Goal: Task Accomplishment & Management: Manage account settings

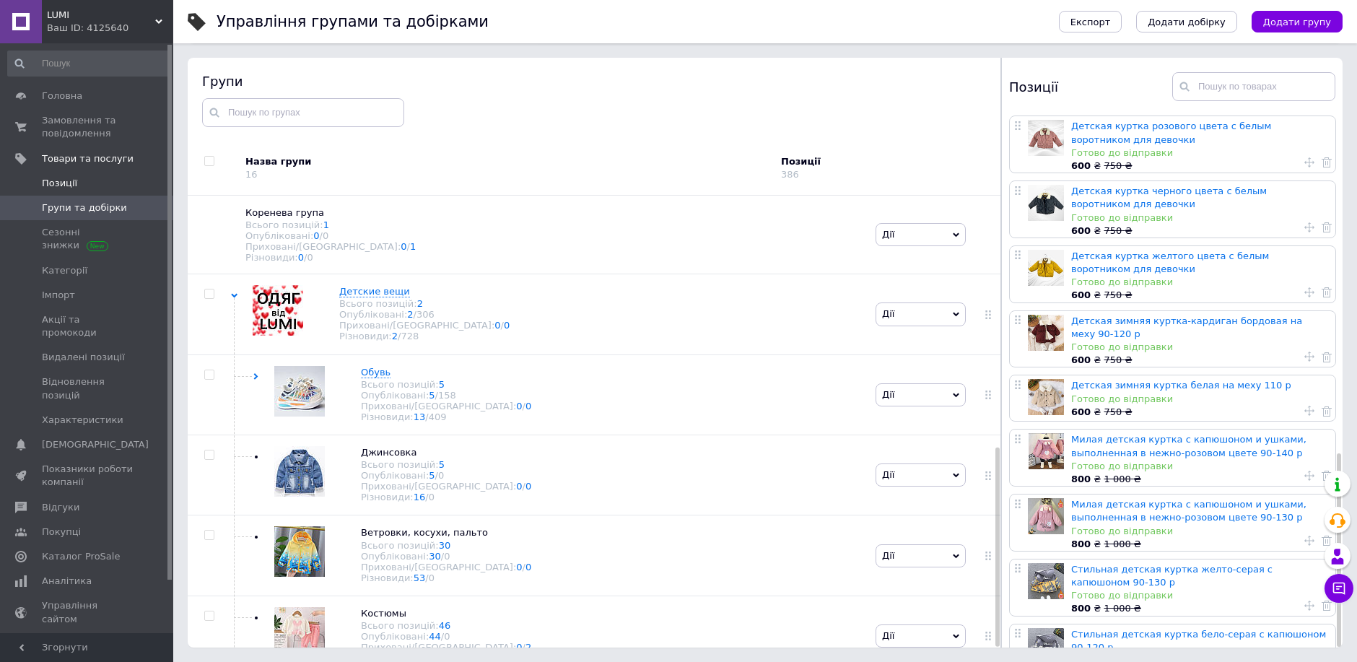
scroll to position [930, 0]
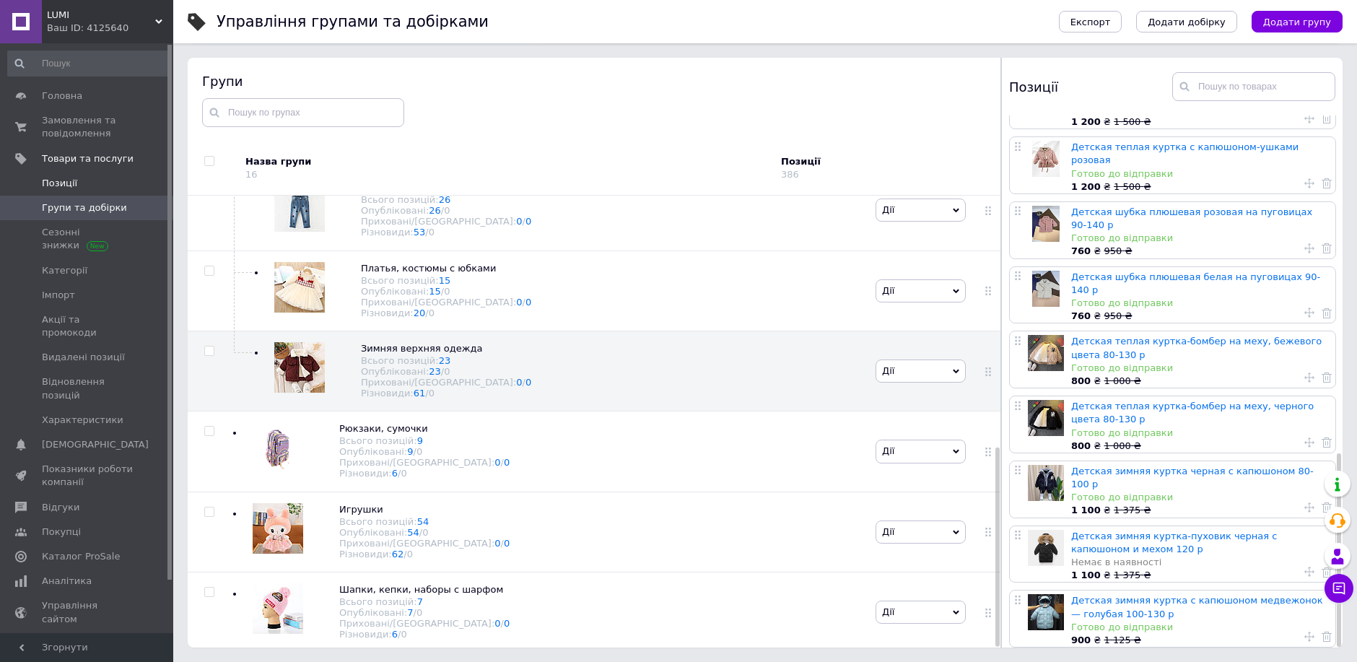
click at [51, 186] on span "Позиції" at bounding box center [59, 183] width 35 height 13
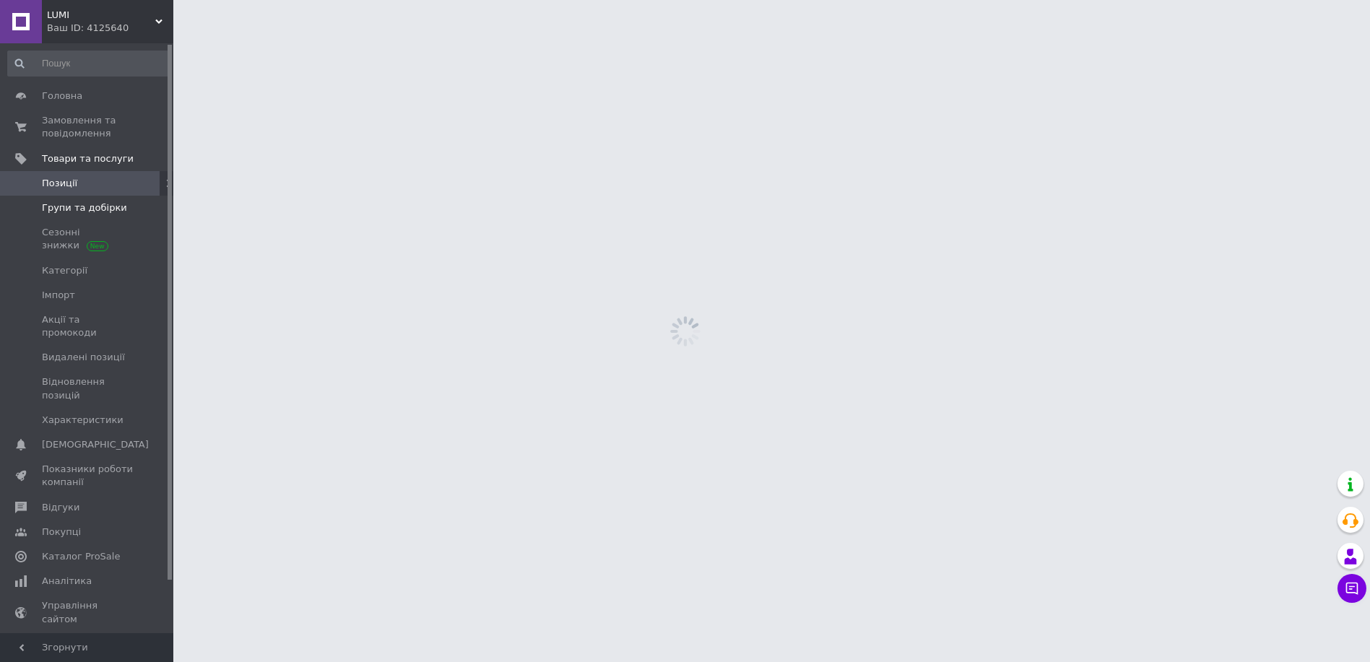
click at [66, 212] on span "Групи та добірки" at bounding box center [84, 207] width 85 height 13
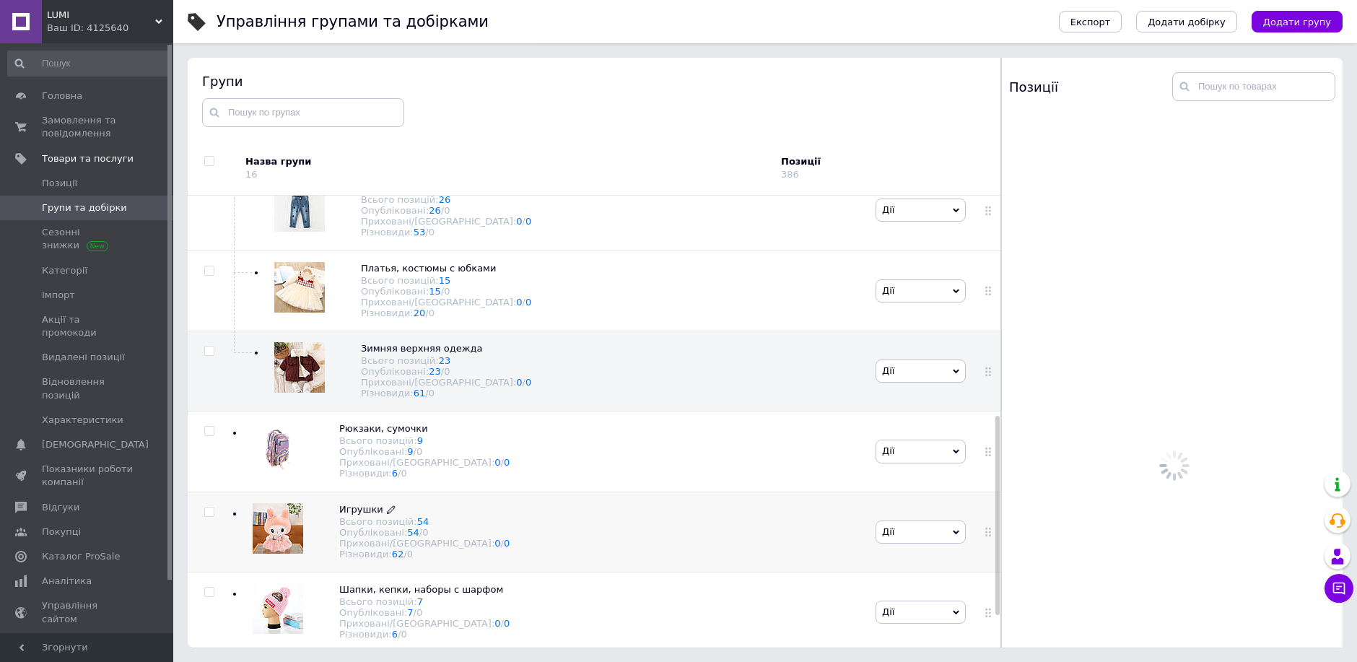
scroll to position [570, 0]
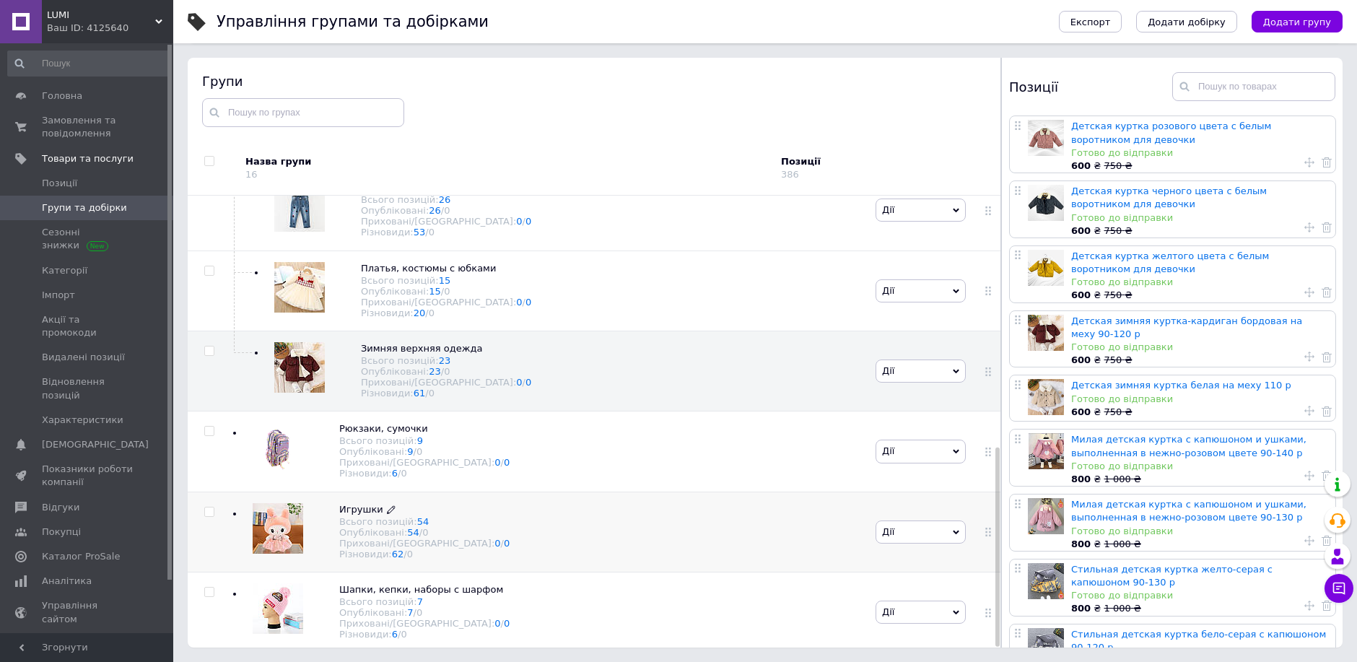
click at [366, 504] on span "Игрушки" at bounding box center [361, 509] width 44 height 11
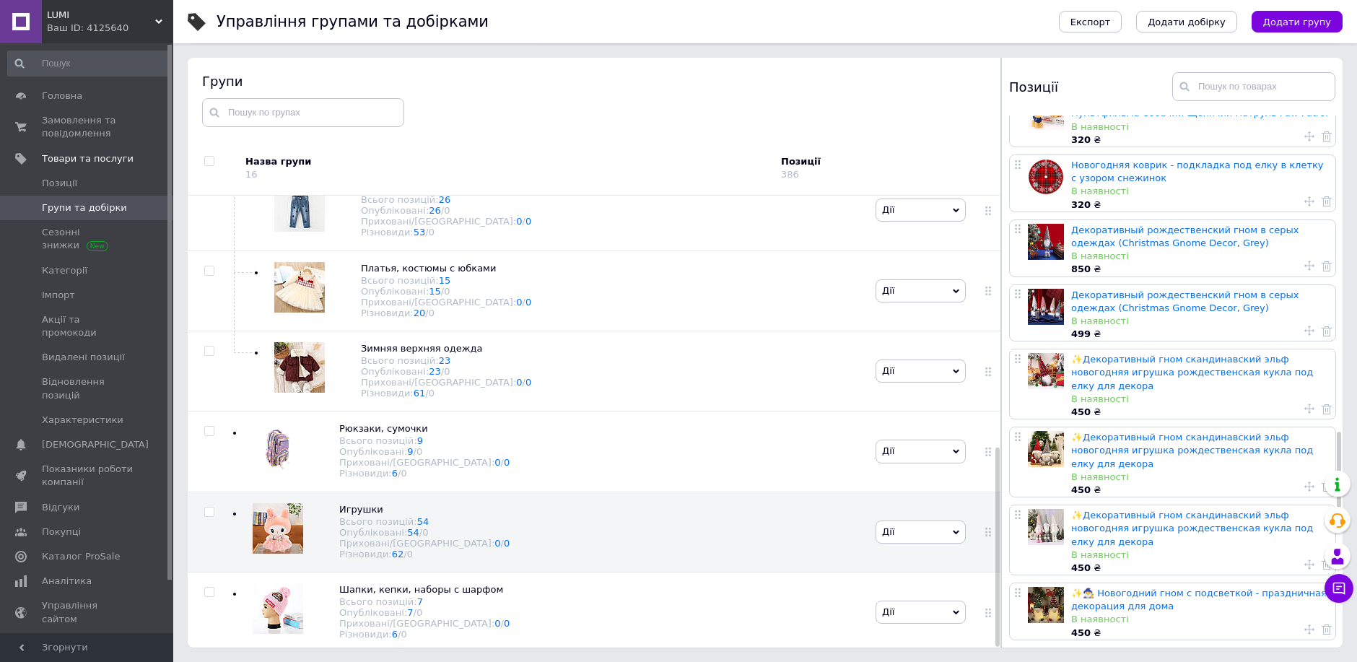
scroll to position [1765, 0]
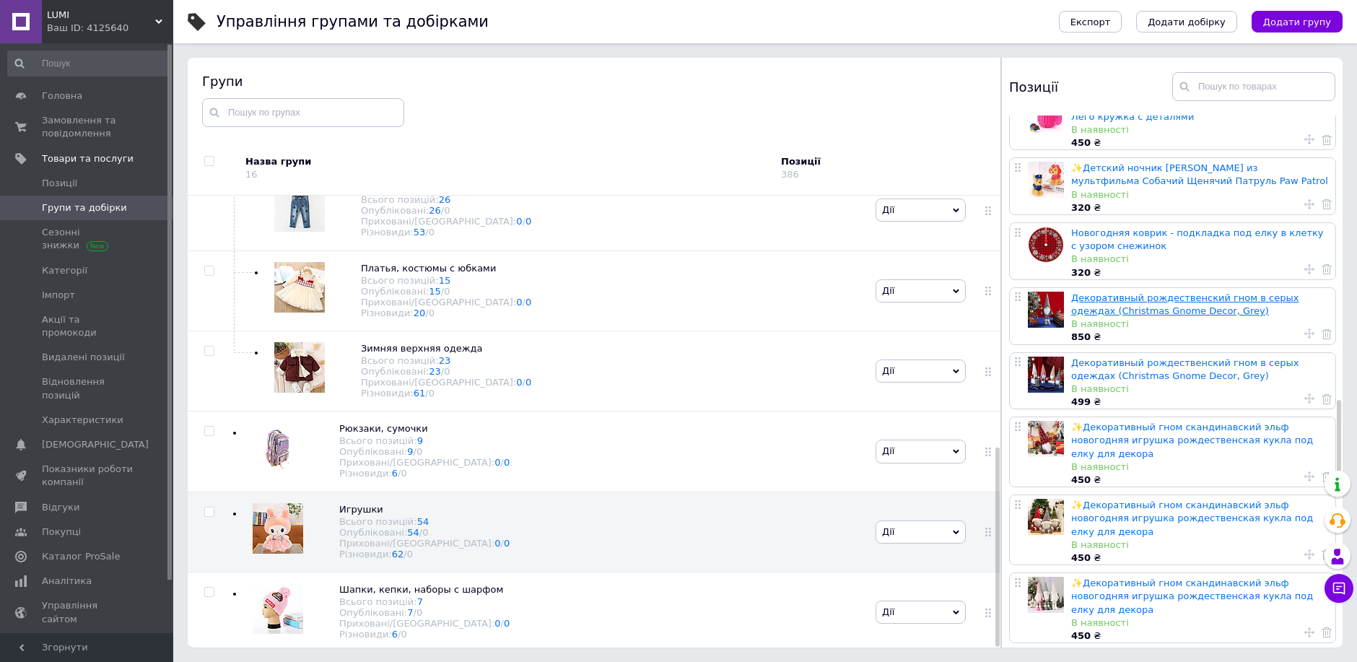
click at [1118, 292] on link "Декоративный рождественский гном в серых одеждах (Christmas Gnome Decor, Grey)" at bounding box center [1184, 304] width 227 height 24
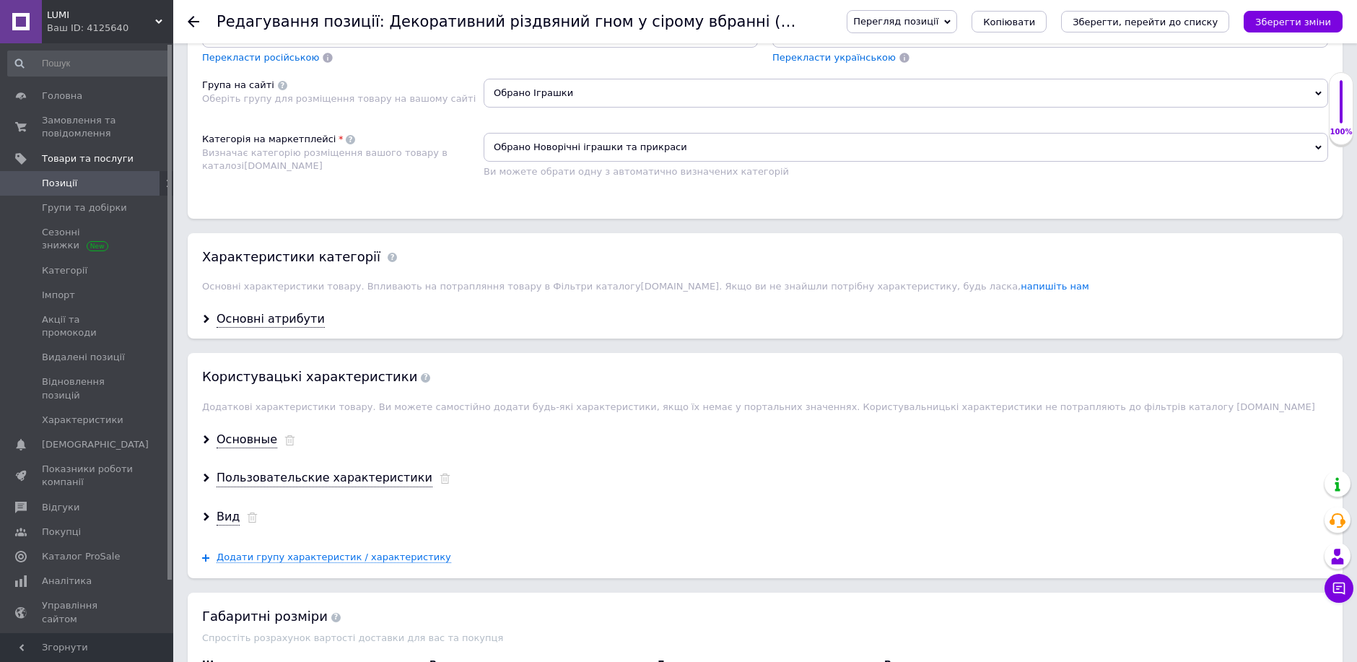
scroll to position [962, 0]
click at [253, 329] on div "Основні атрибути" at bounding box center [271, 320] width 108 height 17
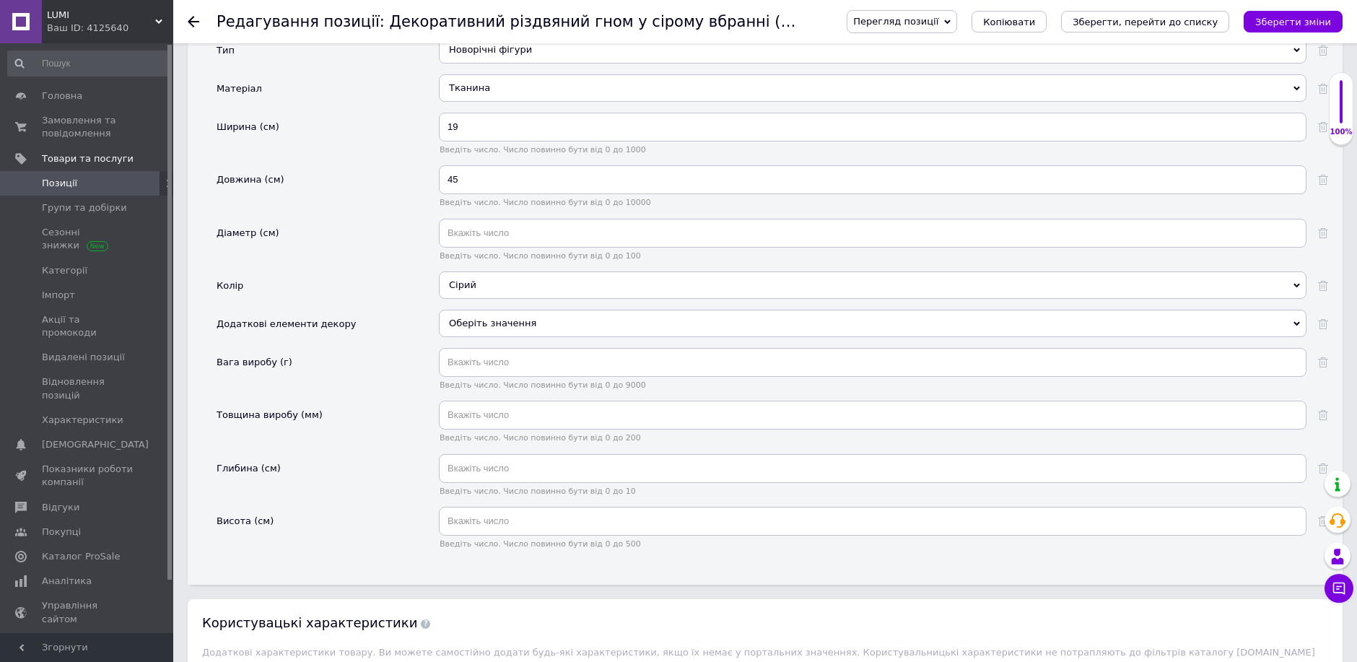
scroll to position [1363, 0]
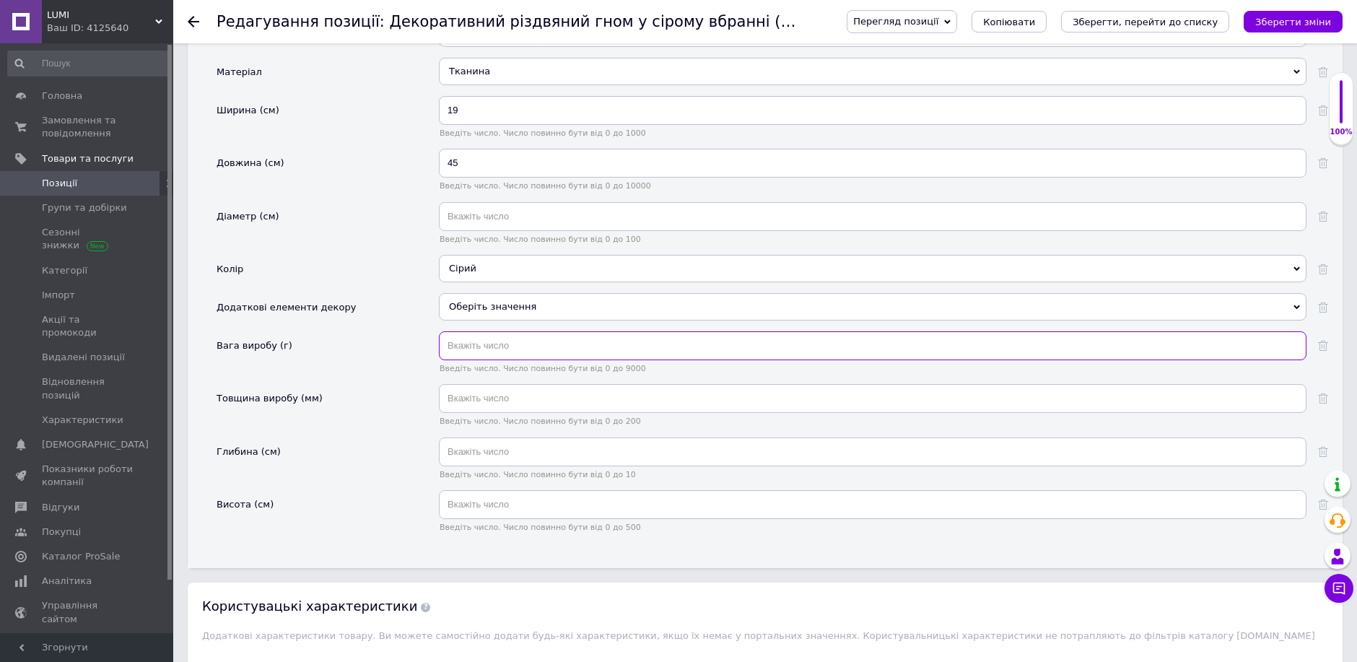
click at [482, 360] on input "text" at bounding box center [873, 345] width 868 height 29
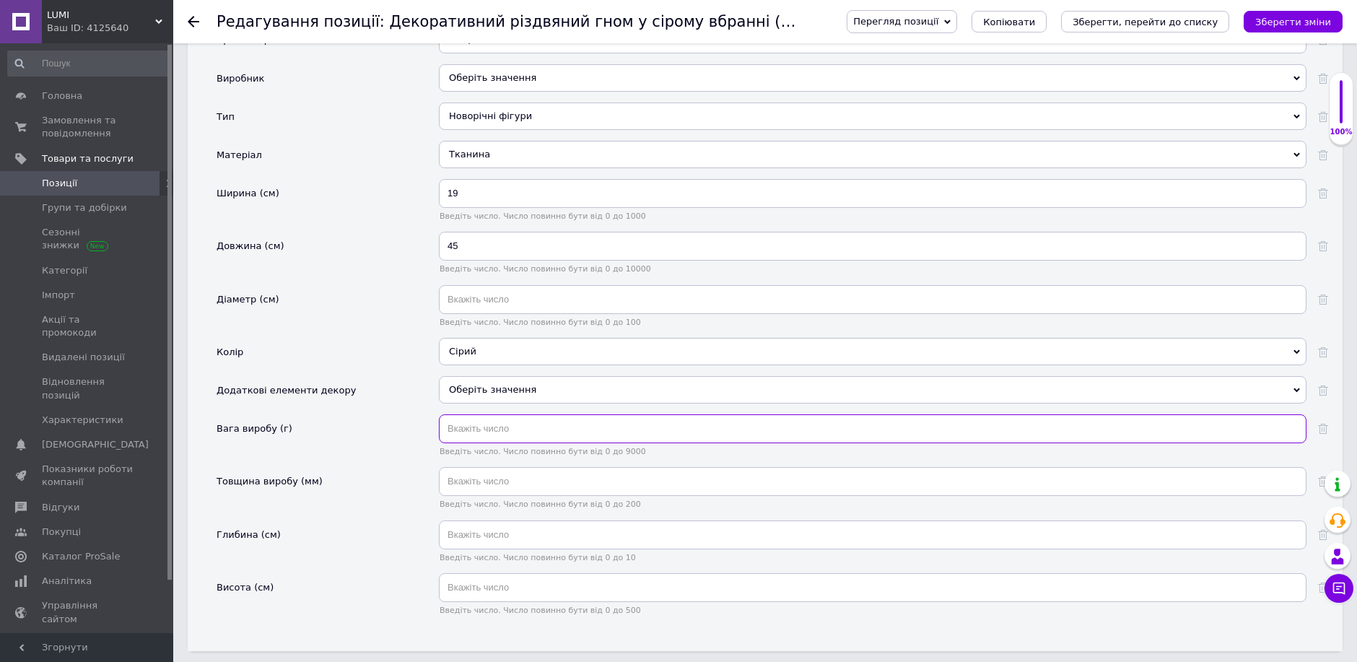
scroll to position [1283, 0]
type input "235"
click at [375, 367] on div "Колір" at bounding box center [328, 354] width 222 height 38
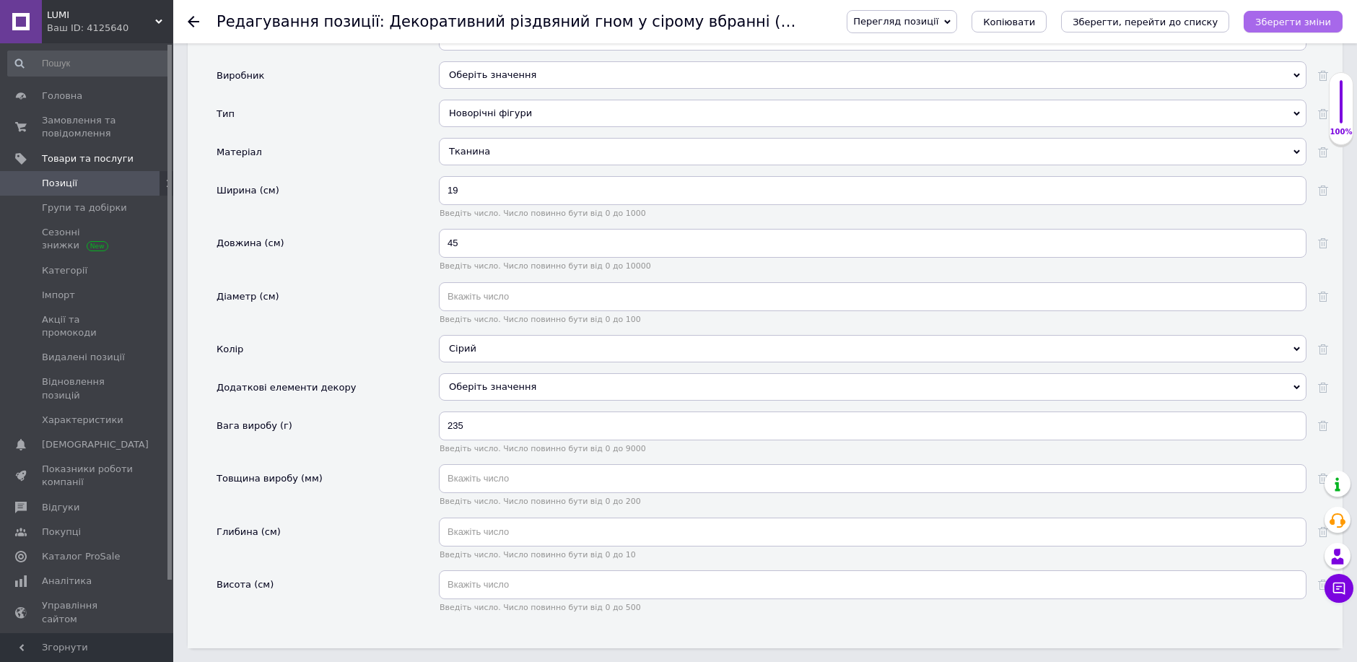
click at [1277, 19] on icon "Зберегти зміни" at bounding box center [1294, 22] width 76 height 11
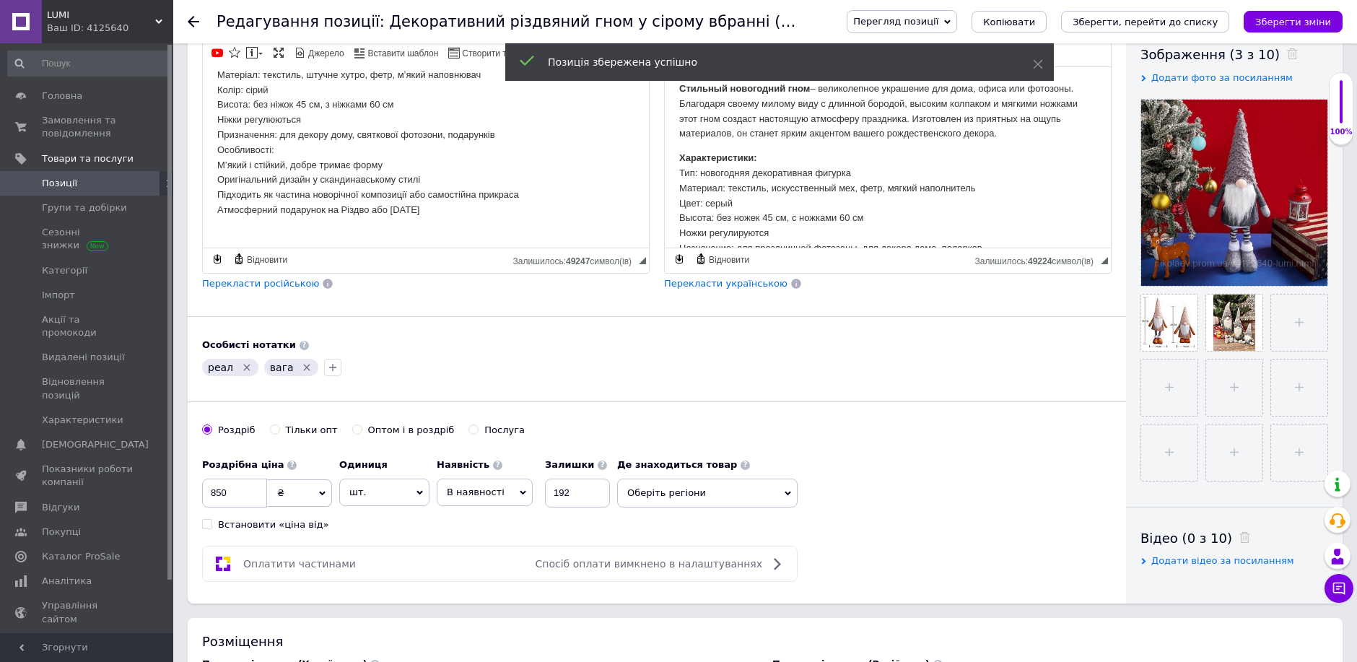
scroll to position [240, 0]
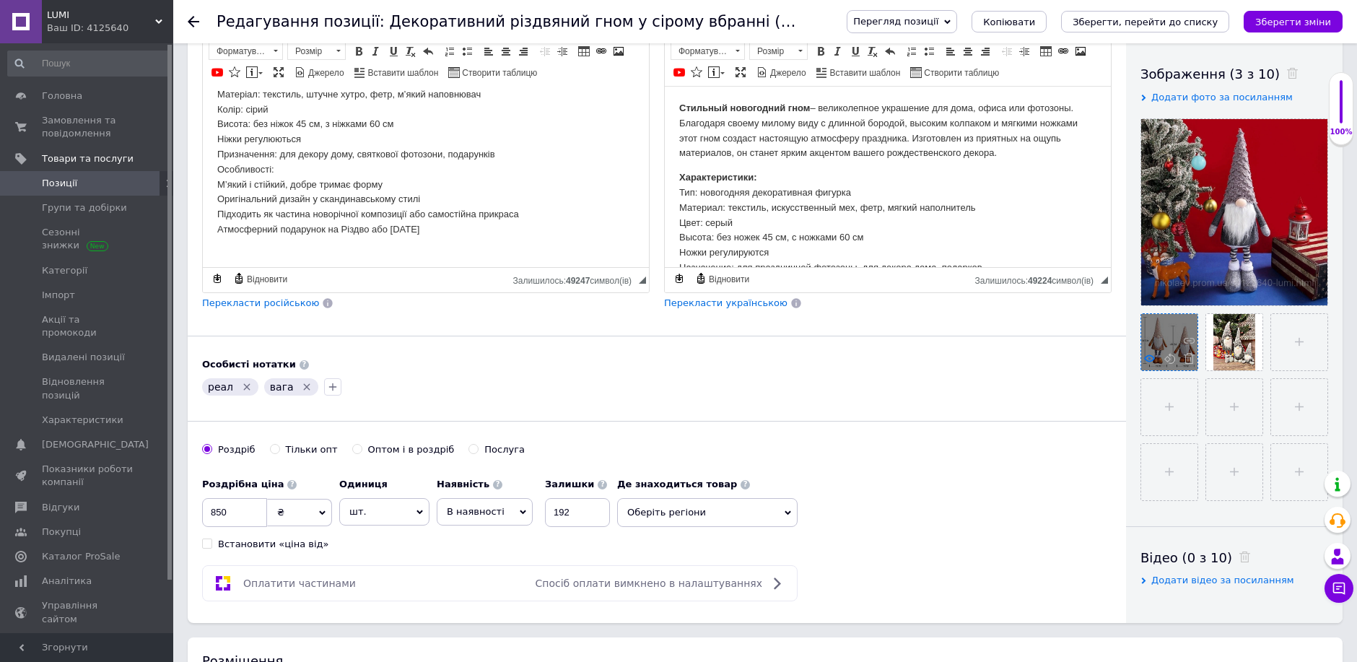
click at [1149, 359] on icon at bounding box center [1149, 358] width 11 height 11
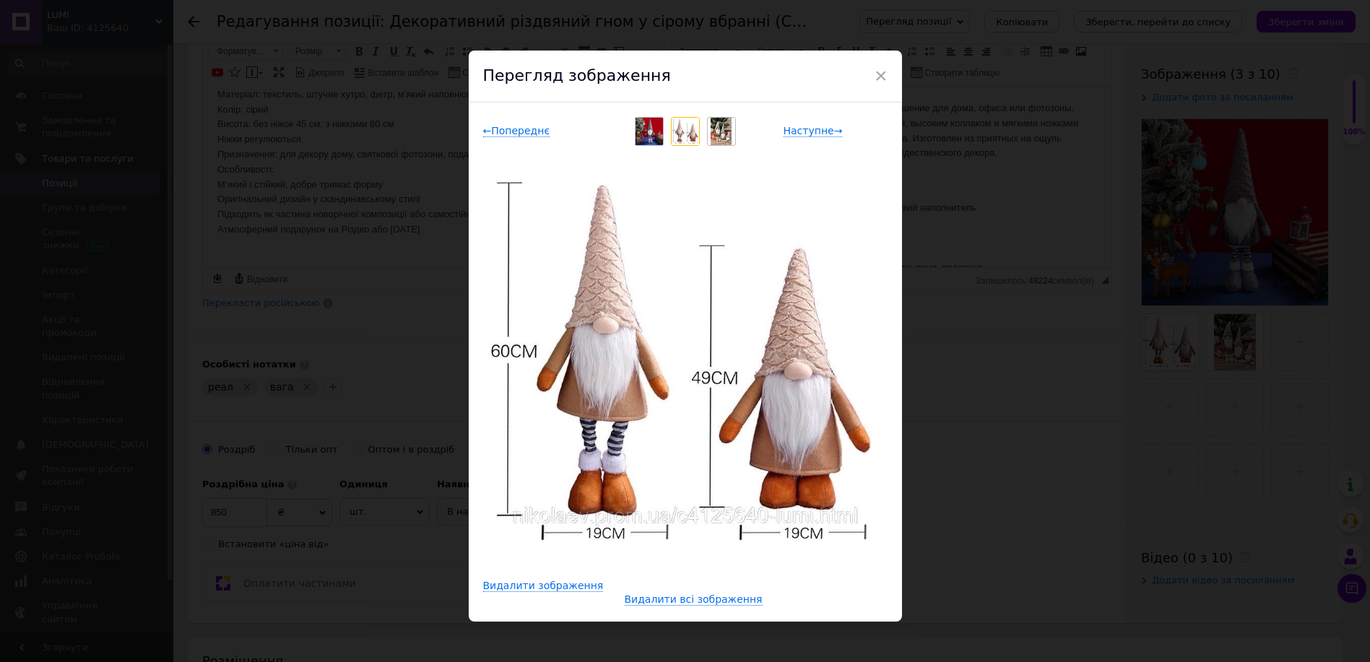
click at [869, 74] on div "Перегляд зображення" at bounding box center [685, 77] width 433 height 52
click at [879, 77] on span "×" at bounding box center [880, 76] width 13 height 25
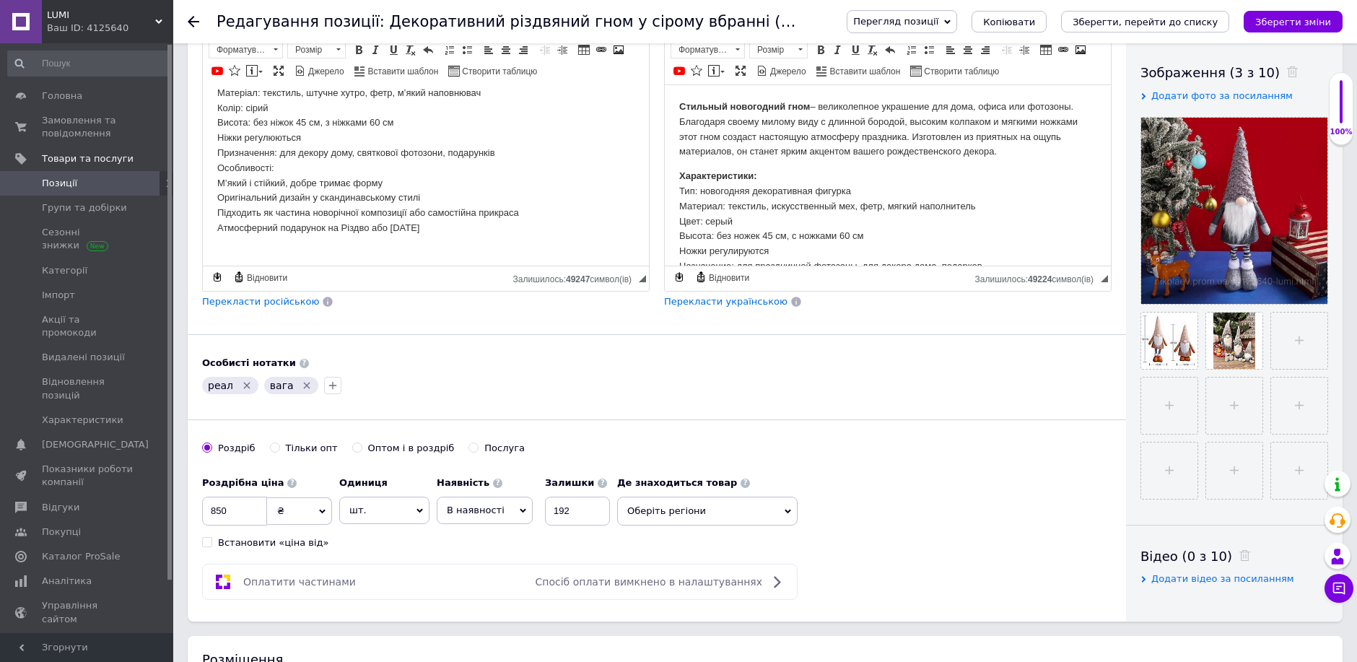
scroll to position [255, 0]
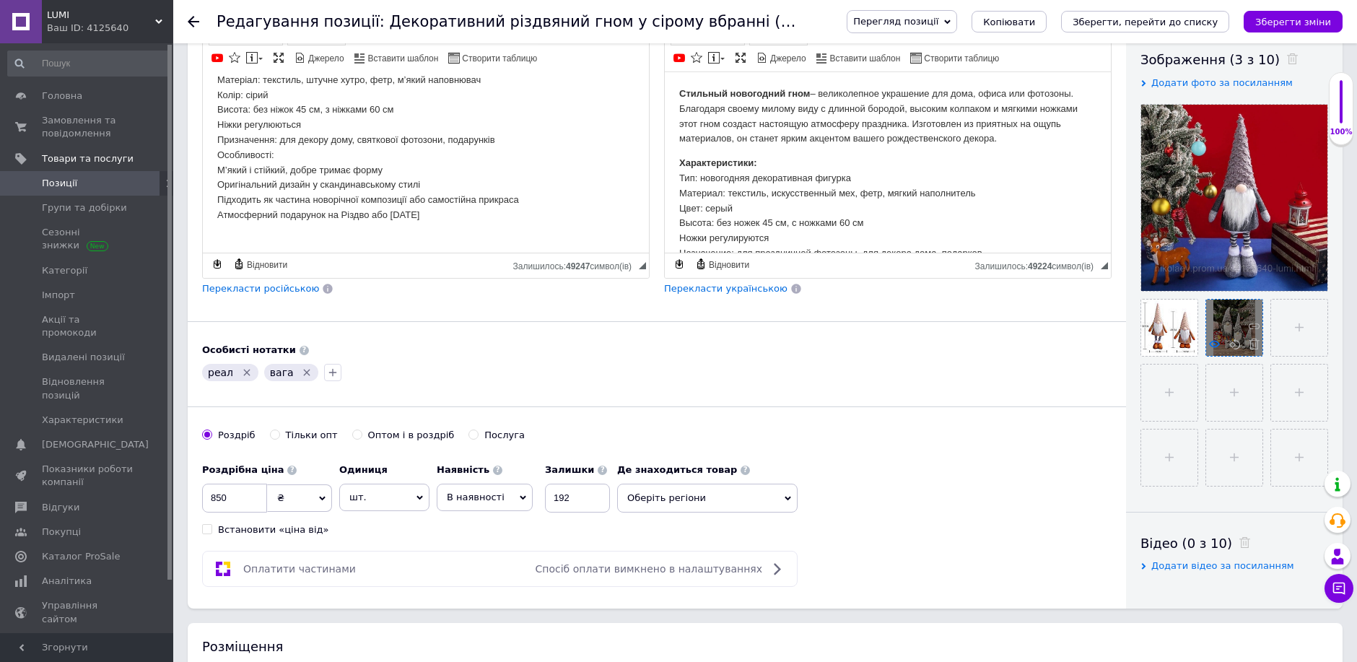
click at [1216, 341] on use at bounding box center [1214, 343] width 11 height 7
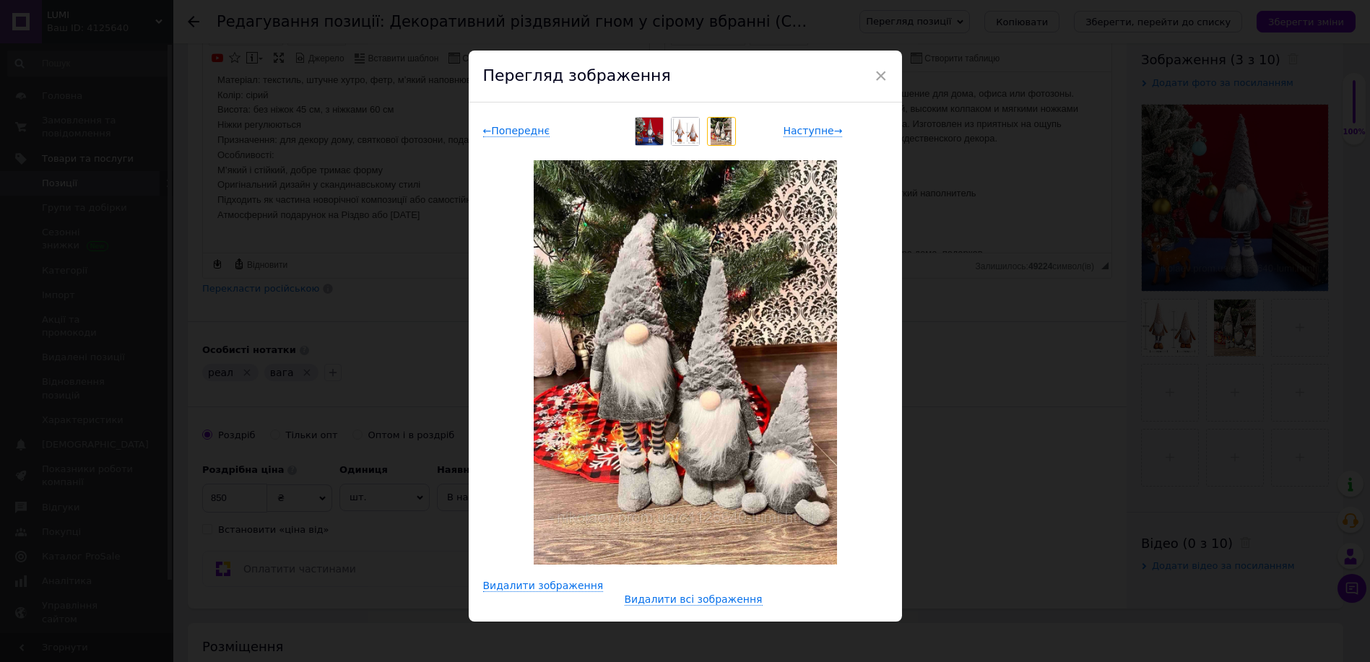
drag, startPoint x: 1049, startPoint y: 443, endPoint x: 1026, endPoint y: 430, distance: 26.5
click at [1048, 437] on div "× Перегляд зображення ← Попереднє Наступне → Видалити зображення Видалити всі з…" at bounding box center [685, 331] width 1370 height 662
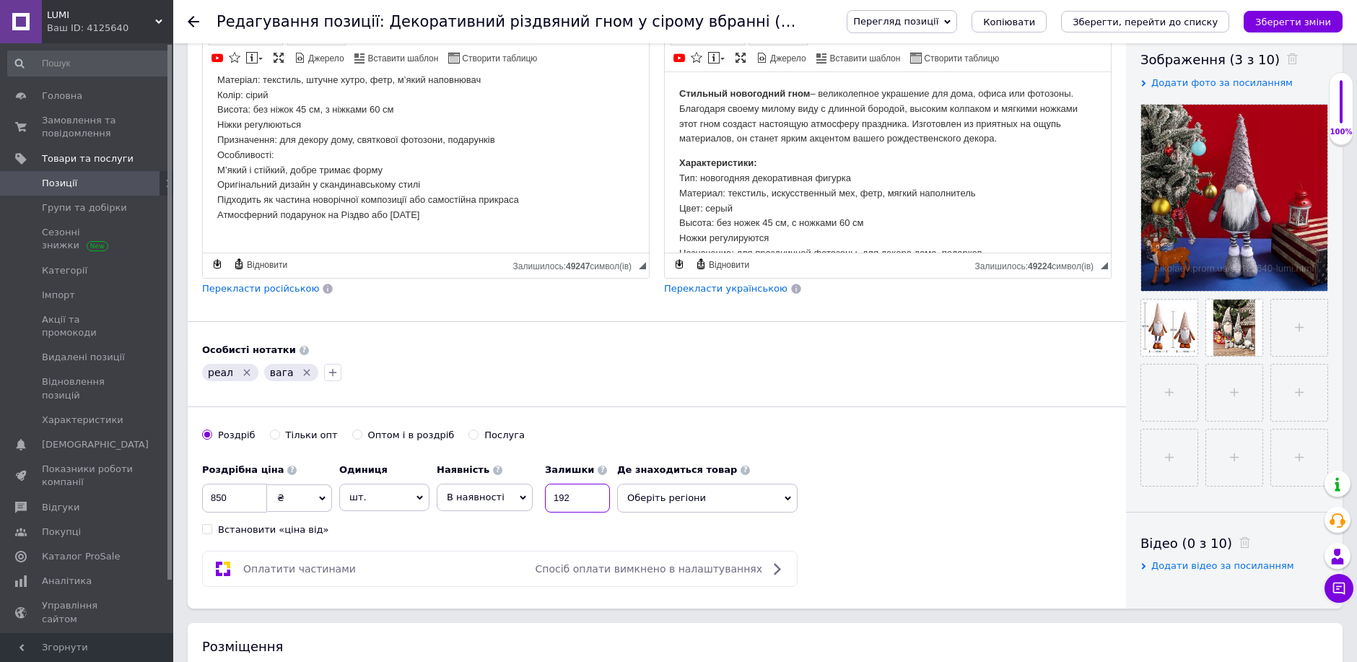
drag, startPoint x: 576, startPoint y: 523, endPoint x: 537, endPoint y: 519, distance: 39.2
click at [536, 513] on div "Наявність В наявності Немає в наявності Під замовлення Готово до відправки Зали…" at bounding box center [523, 484] width 173 height 56
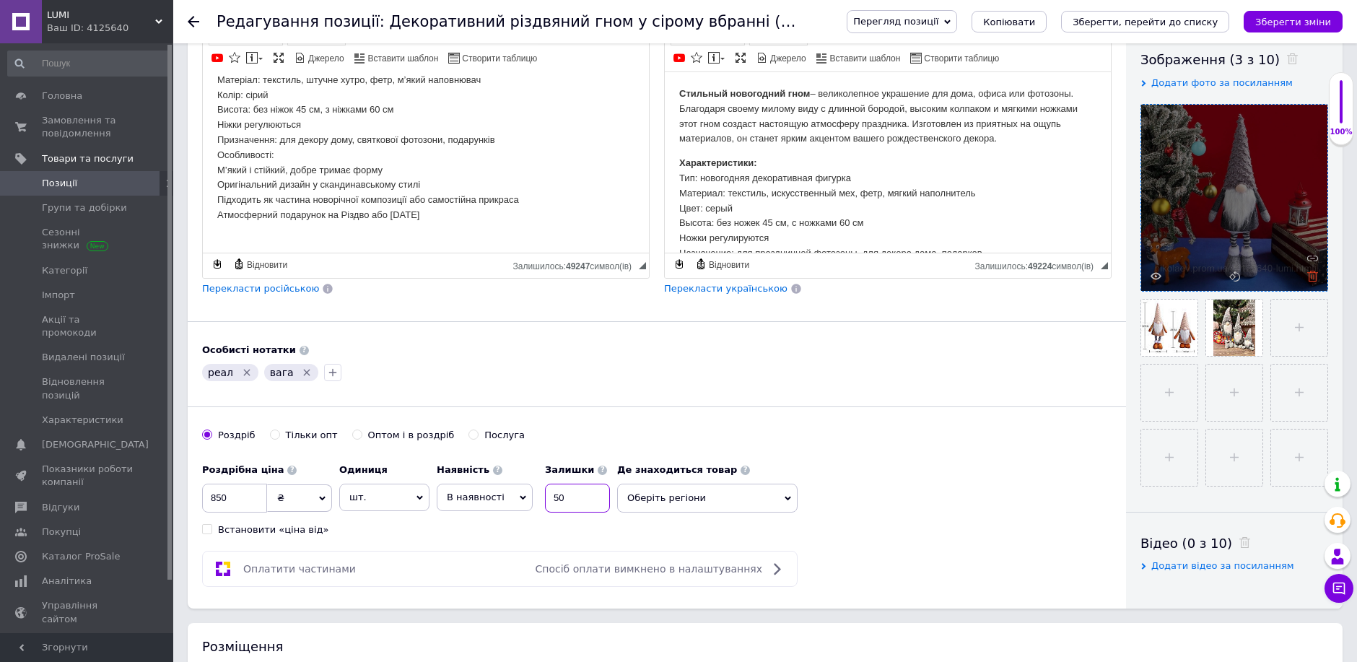
type input "50"
click at [1314, 277] on icon at bounding box center [1313, 276] width 11 height 11
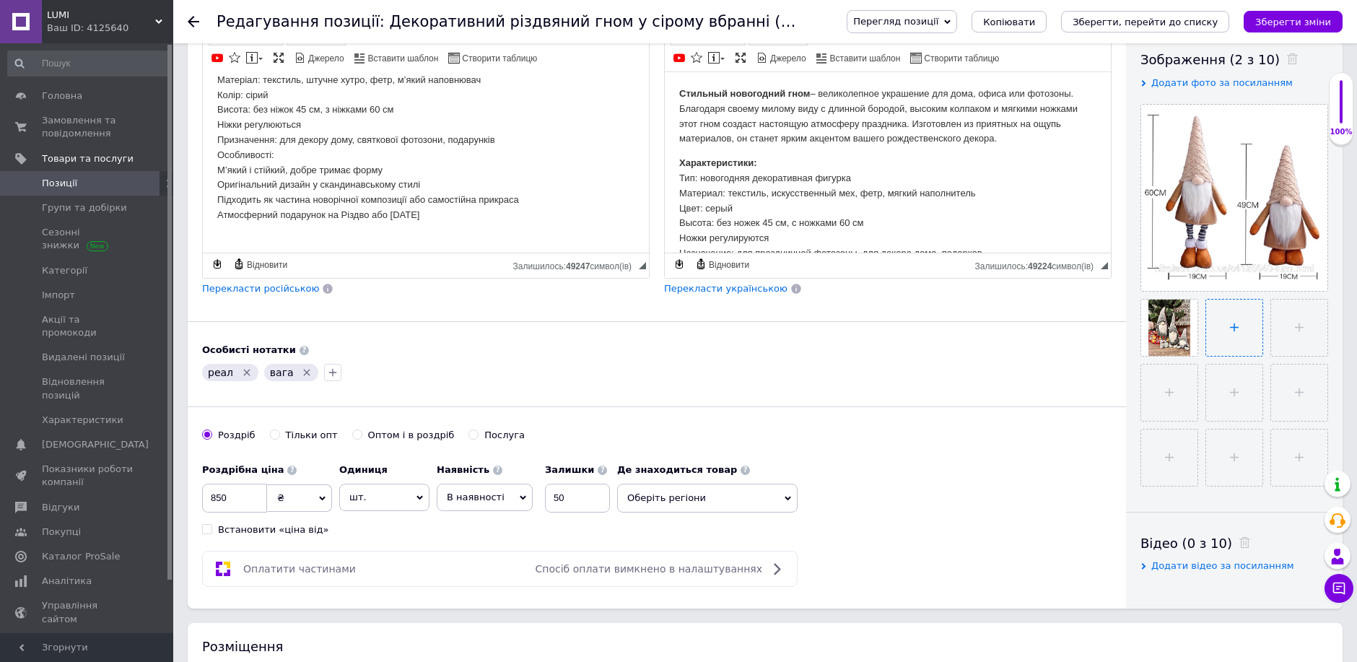
click at [1217, 317] on input "file" at bounding box center [1235, 328] width 56 height 56
type input "C:\fakepath\4.jpg"
click at [1303, 333] on input "file" at bounding box center [1298, 328] width 56 height 56
type input "C:\fakepath\5.jpg"
click at [1292, 399] on input "file" at bounding box center [1297, 393] width 56 height 56
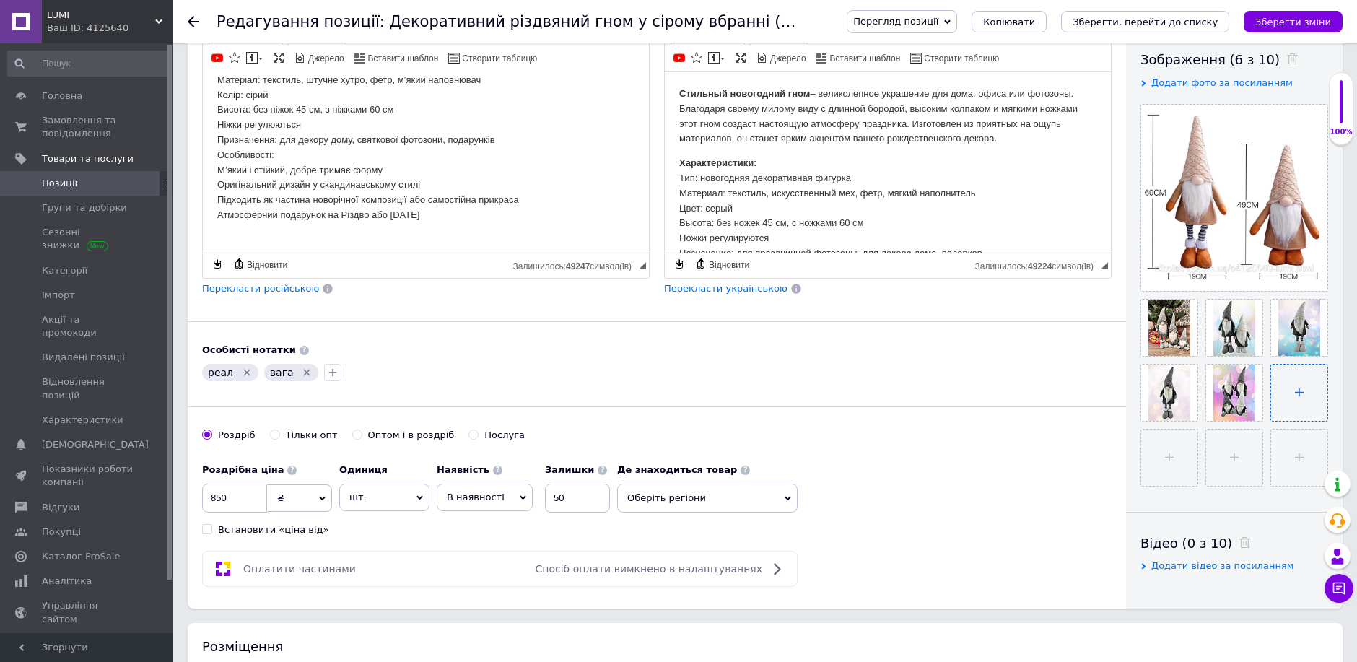
type input "C:\fakepath\IMG_4424.JPG"
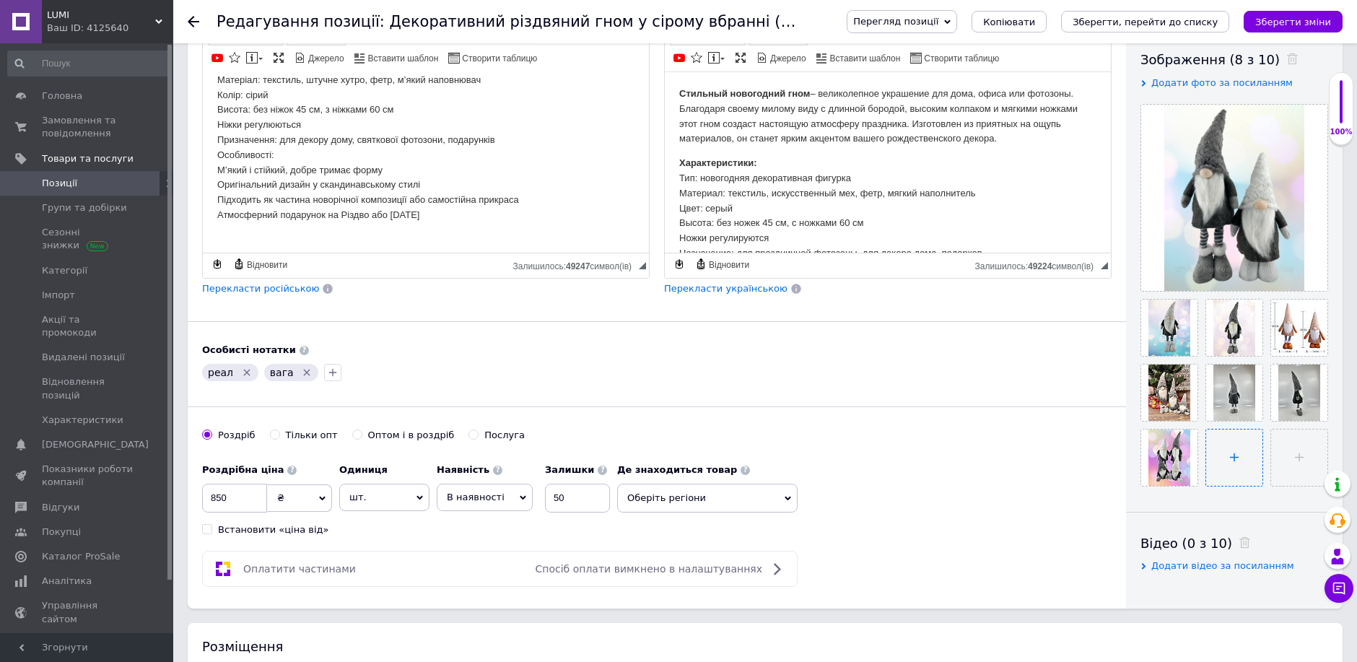
click at [1228, 461] on input "file" at bounding box center [1235, 458] width 56 height 56
type input "C:\fakepath\IMG_4419.JPG"
click at [1292, 461] on input "file" at bounding box center [1298, 458] width 56 height 56
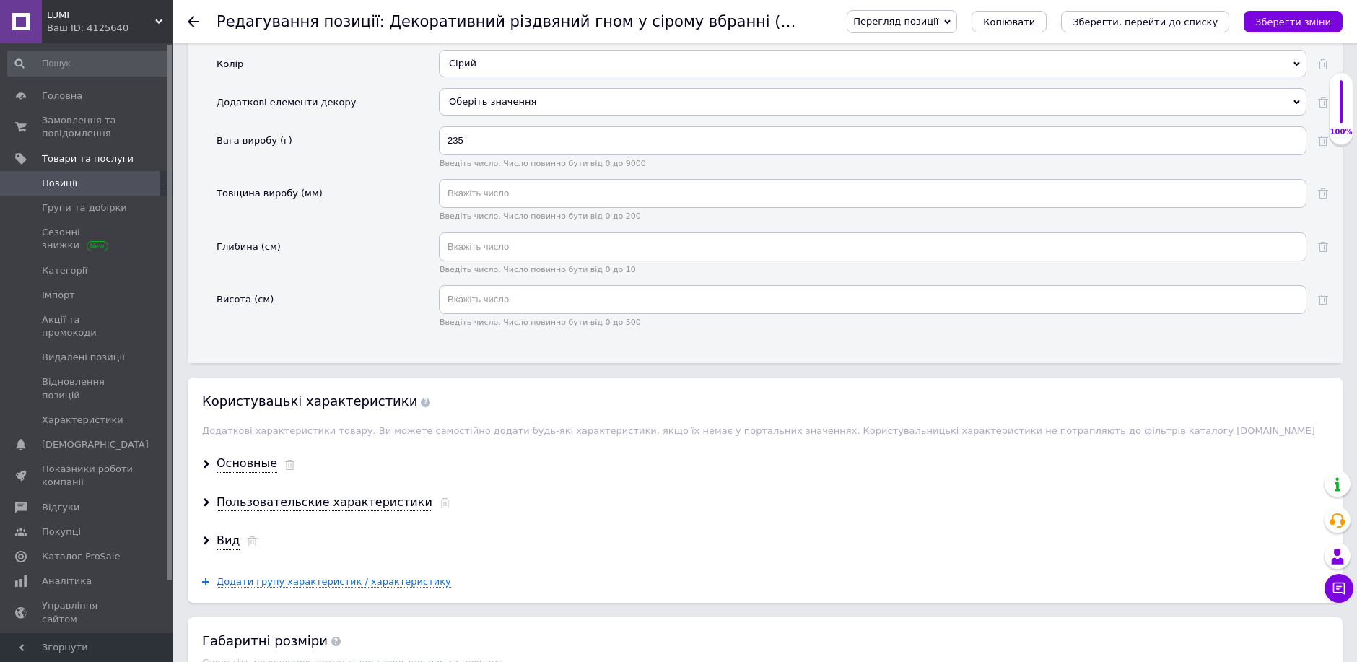
scroll to position [2020, 0]
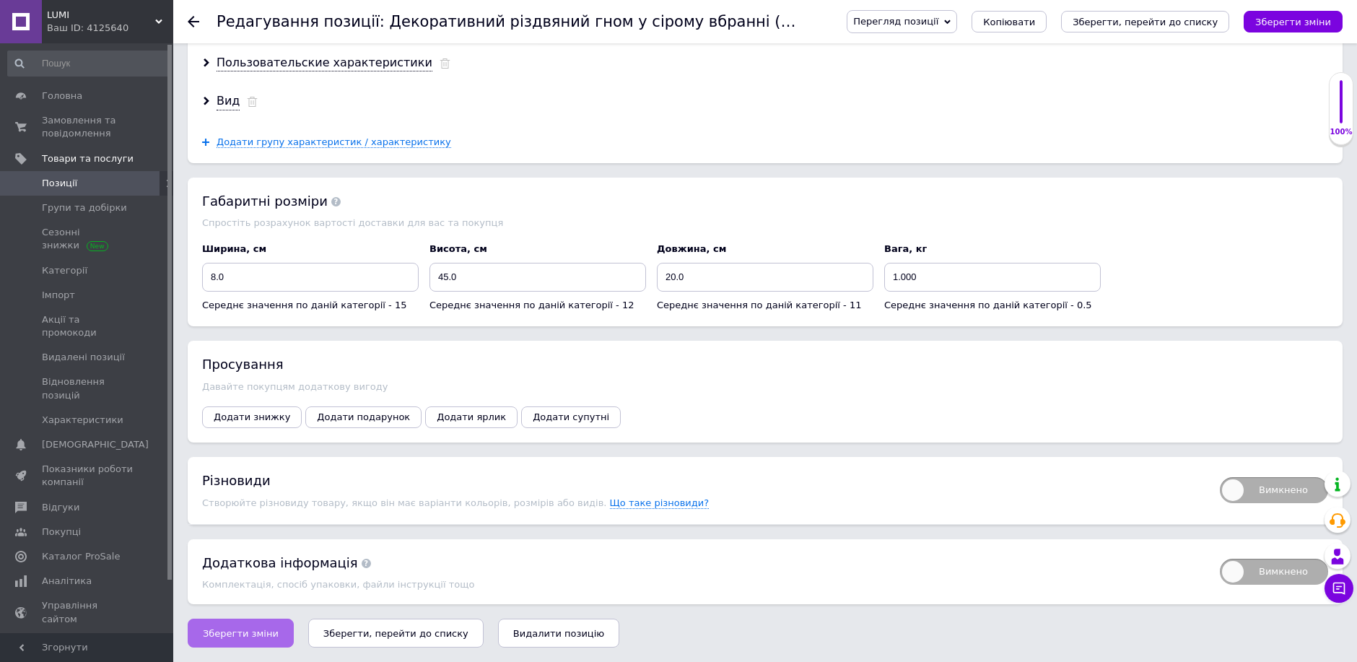
click at [232, 630] on span "Зберегти зміни" at bounding box center [241, 633] width 76 height 11
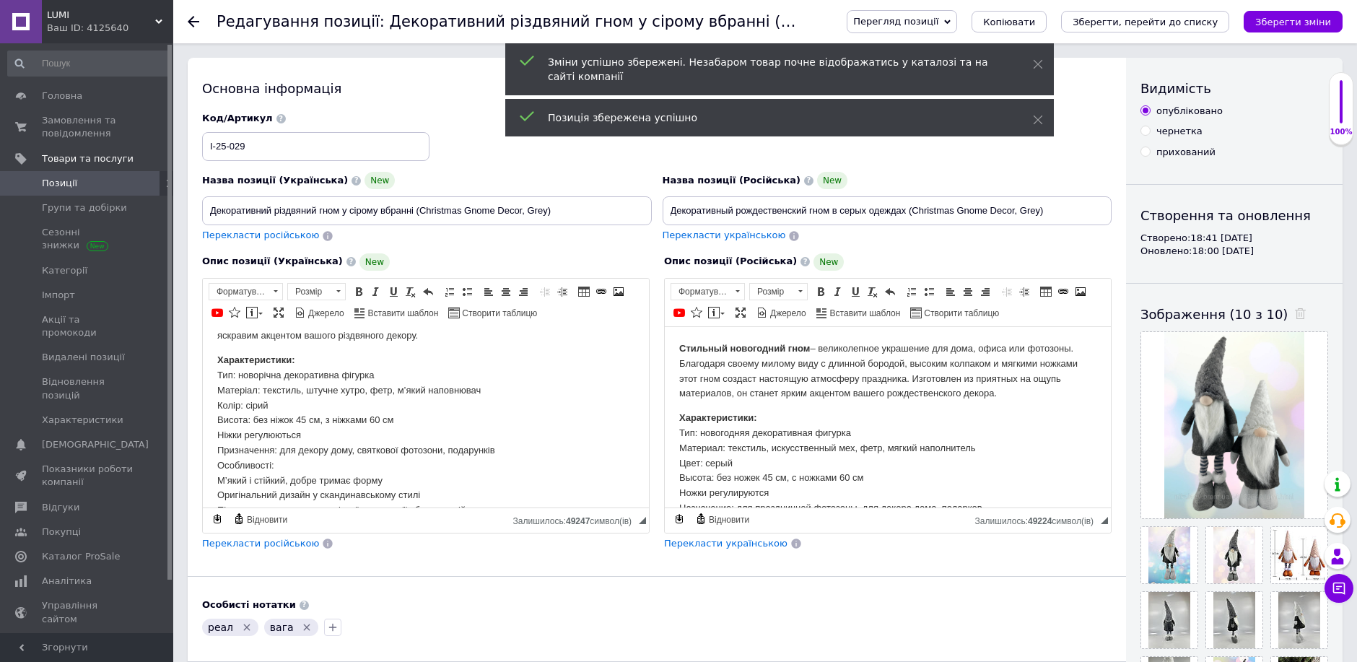
scroll to position [32, 0]
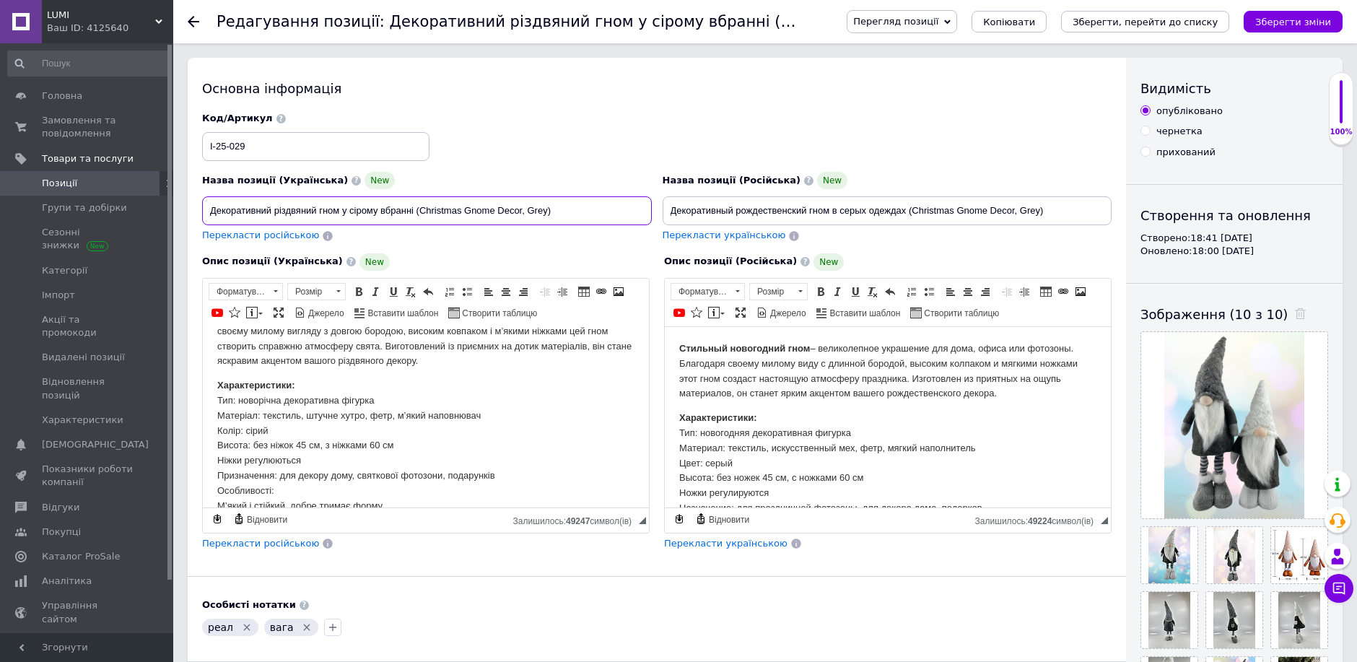
click at [383, 215] on input "Декоративний різдвяний гном у сірому вбранні (Christmas Gnome Decor, Grey)" at bounding box center [427, 210] width 450 height 29
type input "Декоративний різдвяний гном у сірому та білому бранні (Christmas Gnome Decor, G…"
click at [318, 424] on p "Характеристики: Тип: новорічна декоративна фігурка Матеріал: текстиль, штучне х…" at bounding box center [425, 475] width 417 height 195
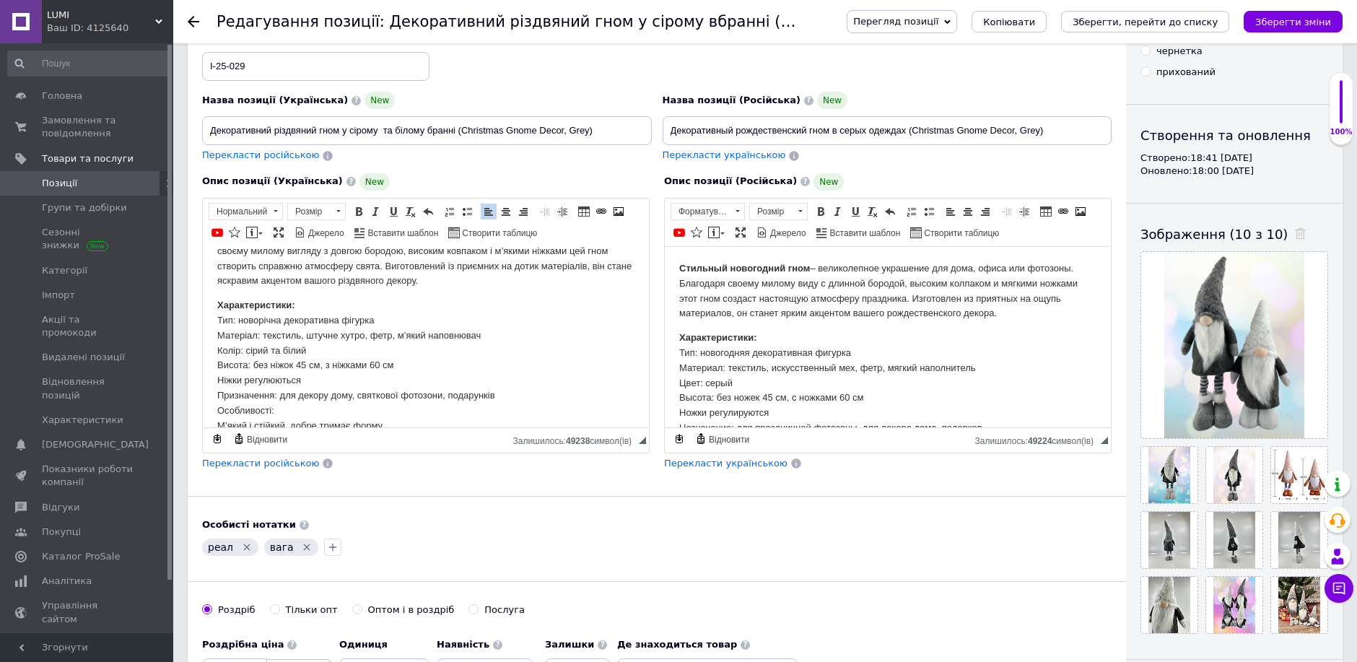
click at [243, 553] on icon "Видалити мітку" at bounding box center [247, 548] width 12 height 12
click at [245, 553] on icon "Видалити мітку" at bounding box center [246, 548] width 12 height 12
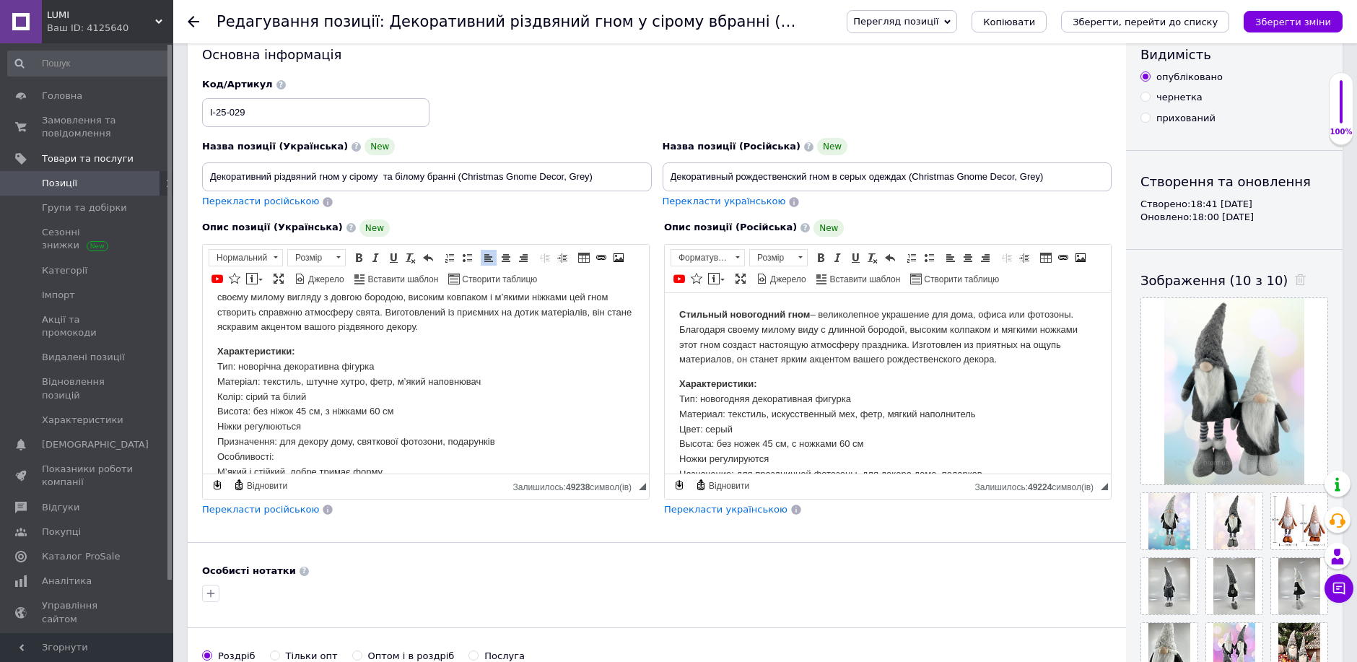
scroll to position [0, 0]
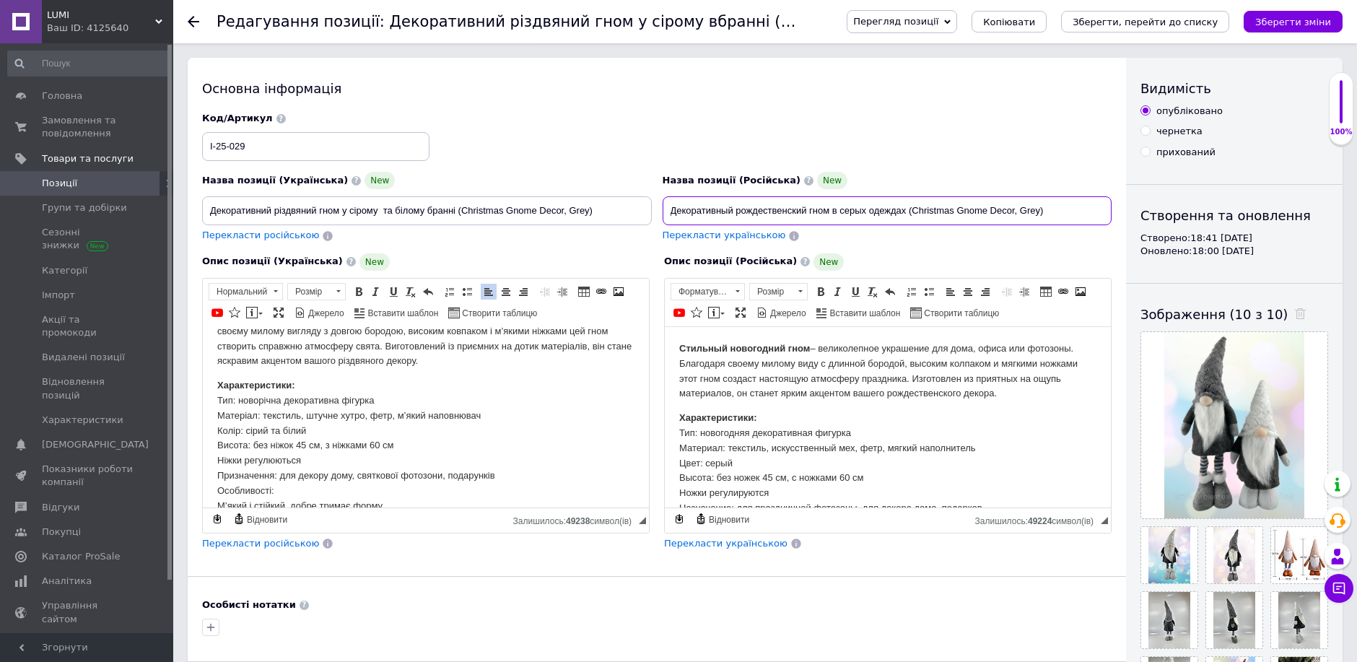
drag, startPoint x: 870, startPoint y: 213, endPoint x: 859, endPoint y: 211, distance: 11.0
click at [870, 213] on input "Декоративный рождественский гном в серых одеждах (Christmas Gnome Decor, Grey)" at bounding box center [888, 210] width 450 height 29
type input "Декоративный рождественский гном в серых и белых одеждах (Christmas Gnome Decor…"
drag, startPoint x: 741, startPoint y: 459, endPoint x: 728, endPoint y: 463, distance: 13.5
click at [737, 460] on p "Характеристики: Тип: новогодняя декоративная фигурка Материал: текстиль, искусс…" at bounding box center [887, 500] width 417 height 181
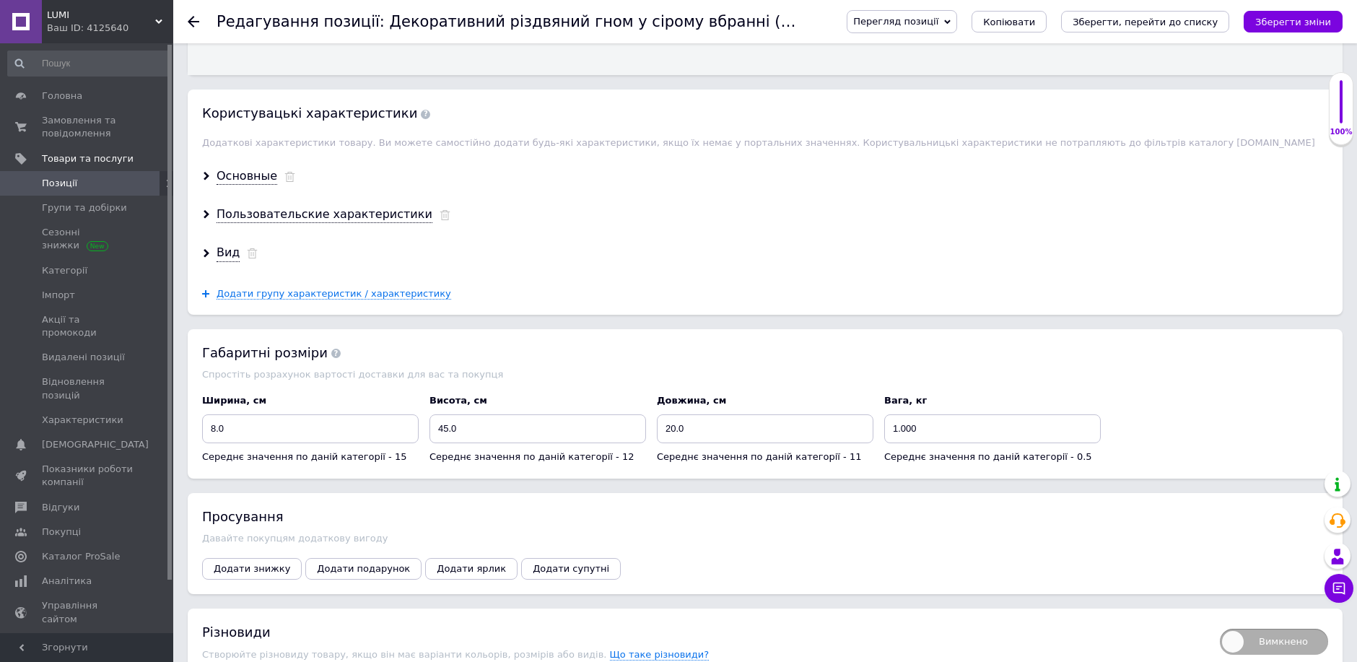
scroll to position [2036, 0]
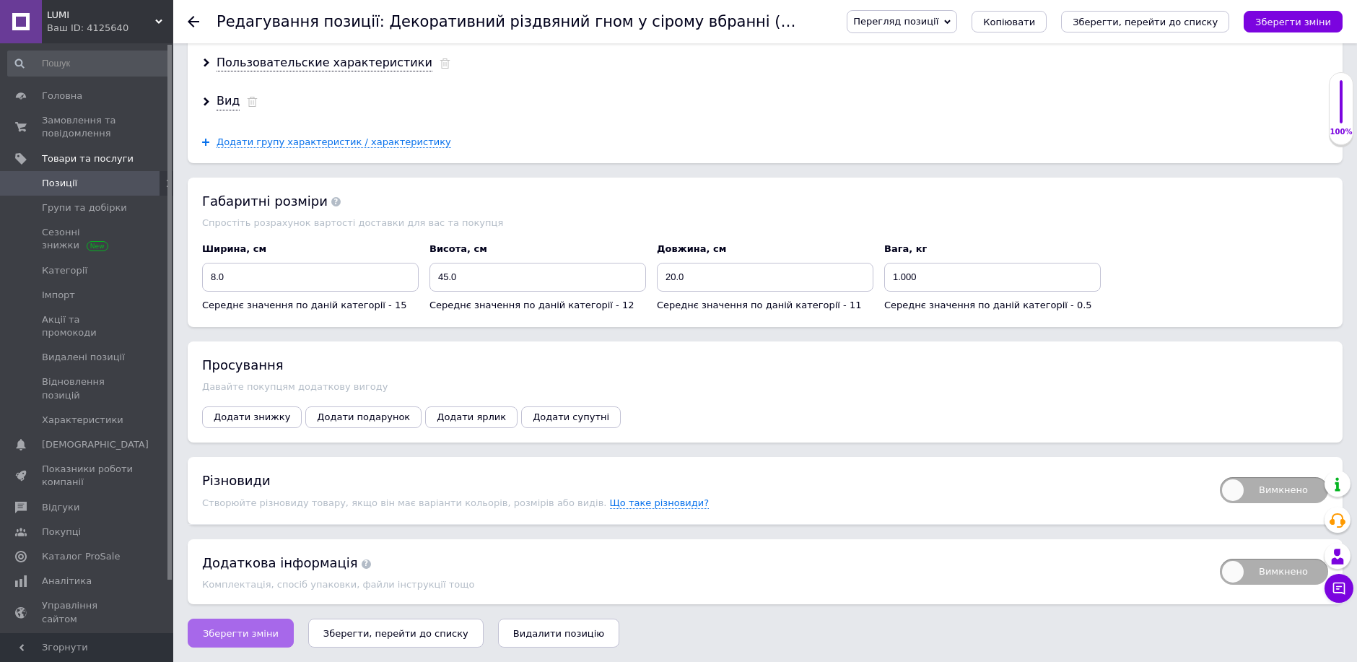
click at [236, 635] on span "Зберегти зміни" at bounding box center [241, 633] width 76 height 11
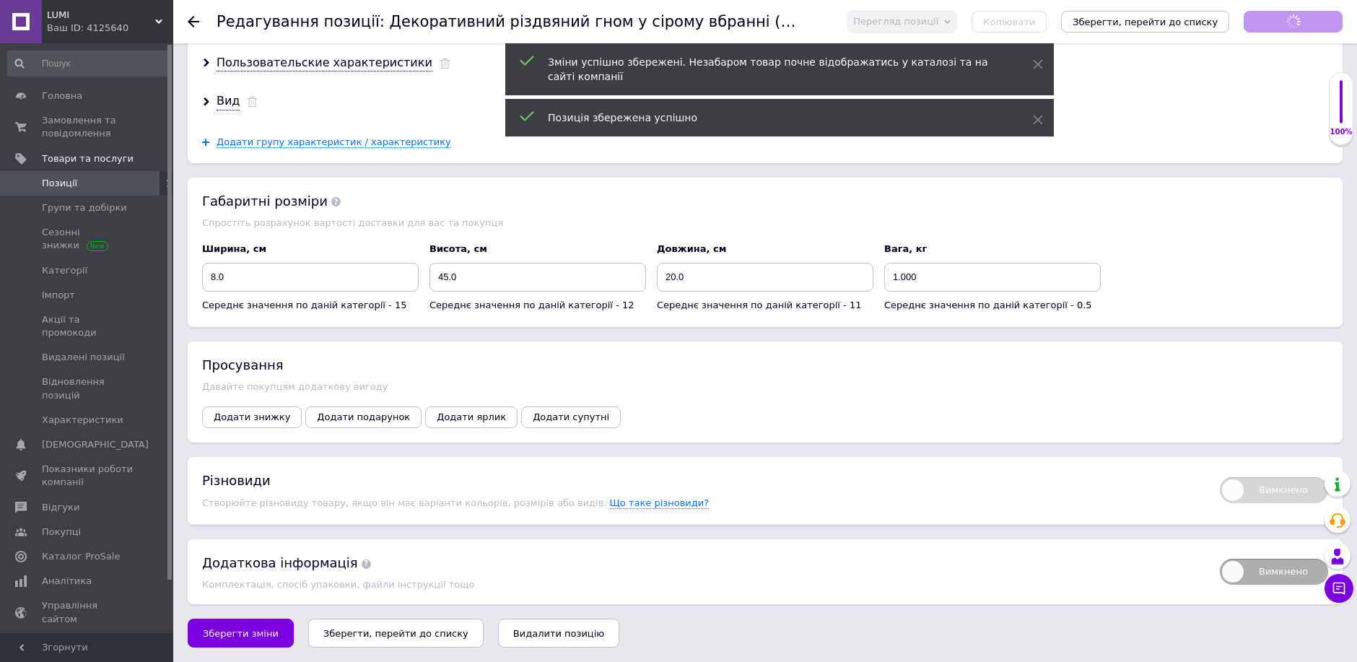
scroll to position [19, 0]
click at [1267, 496] on span "Вимкнено" at bounding box center [1274, 490] width 108 height 26
click at [1220, 477] on input "Вимкнено" at bounding box center [1215, 472] width 9 height 9
checkbox input "true"
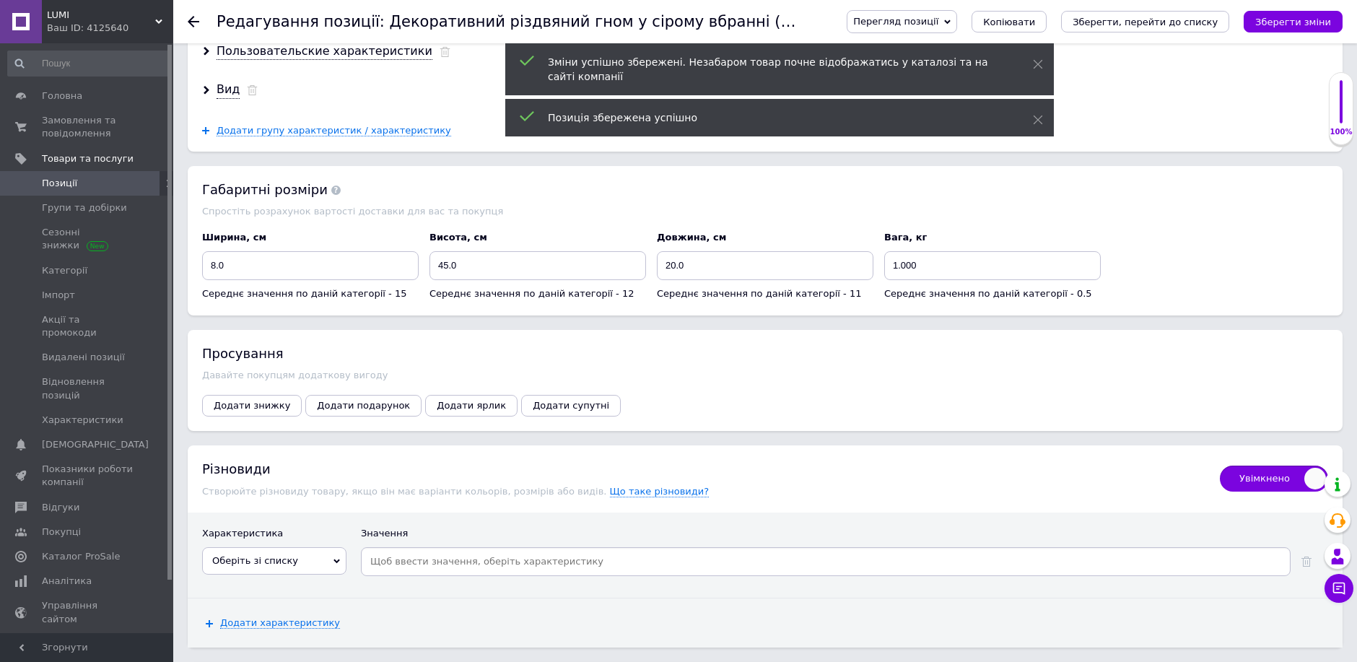
click at [264, 566] on span "Оберіть зі списку" at bounding box center [255, 560] width 86 height 11
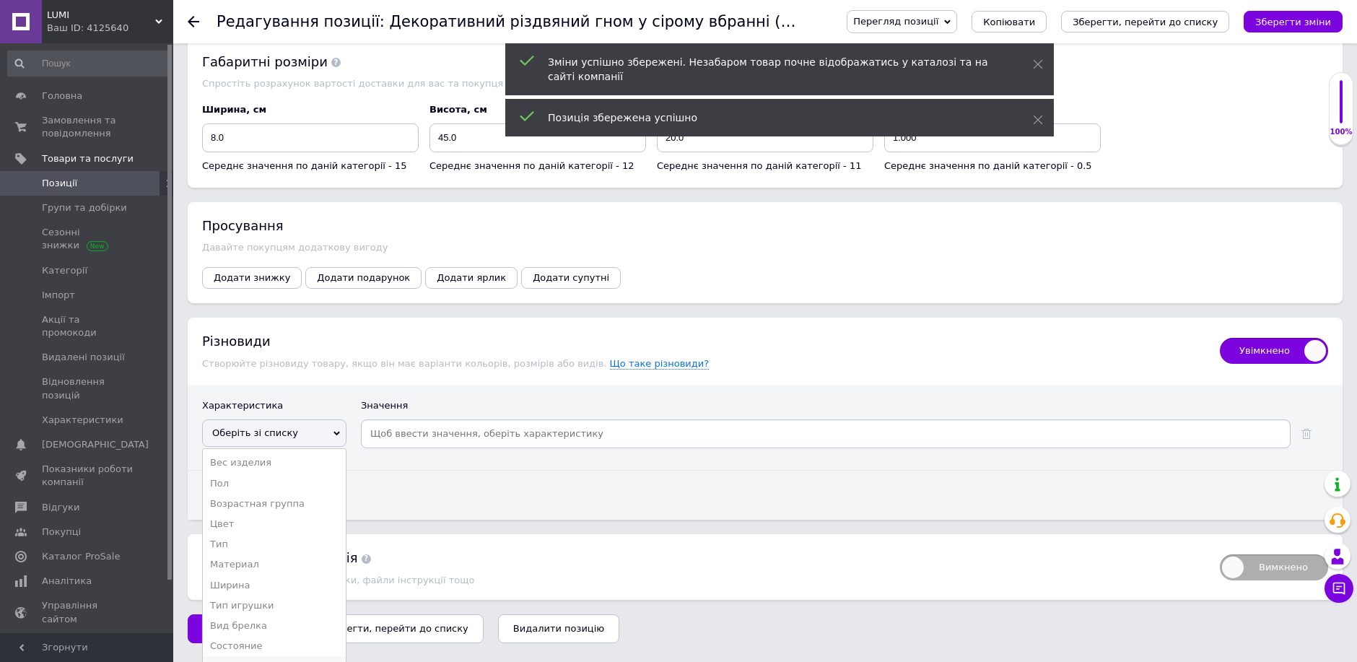
scroll to position [2295, 0]
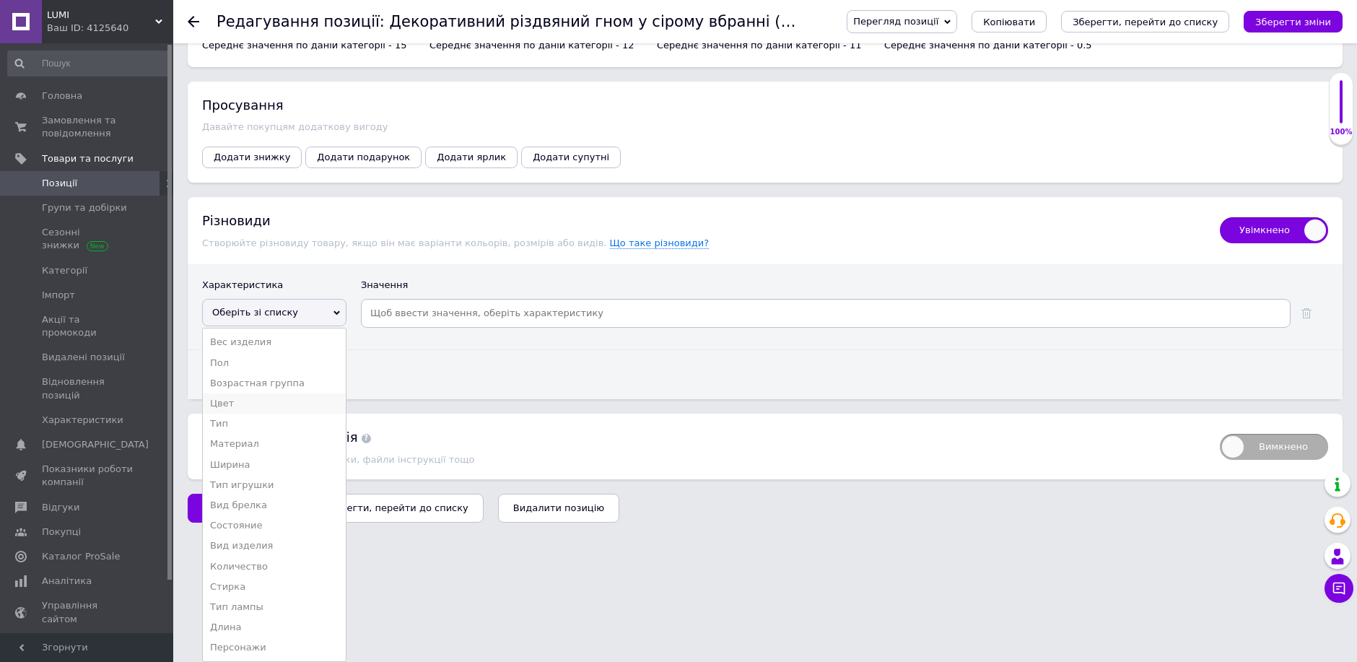
click at [232, 405] on li "Цвет" at bounding box center [274, 404] width 143 height 20
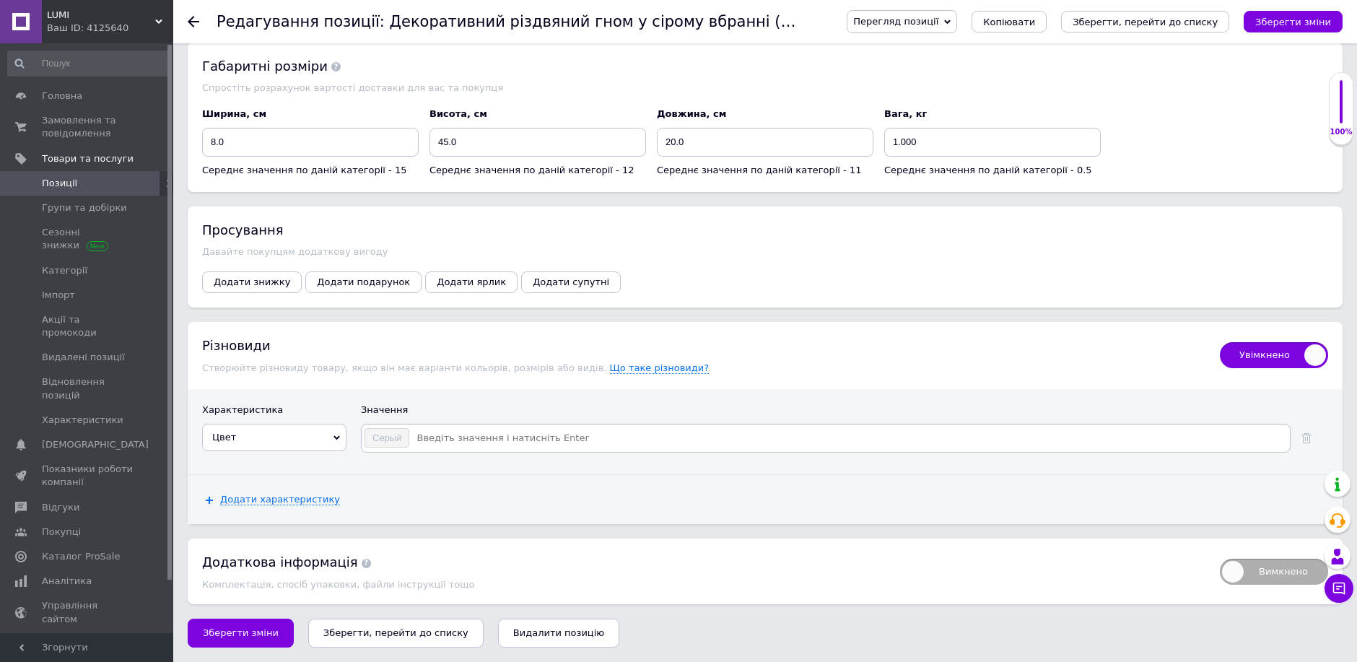
click at [454, 440] on input at bounding box center [849, 438] width 878 height 22
type input "Белый"
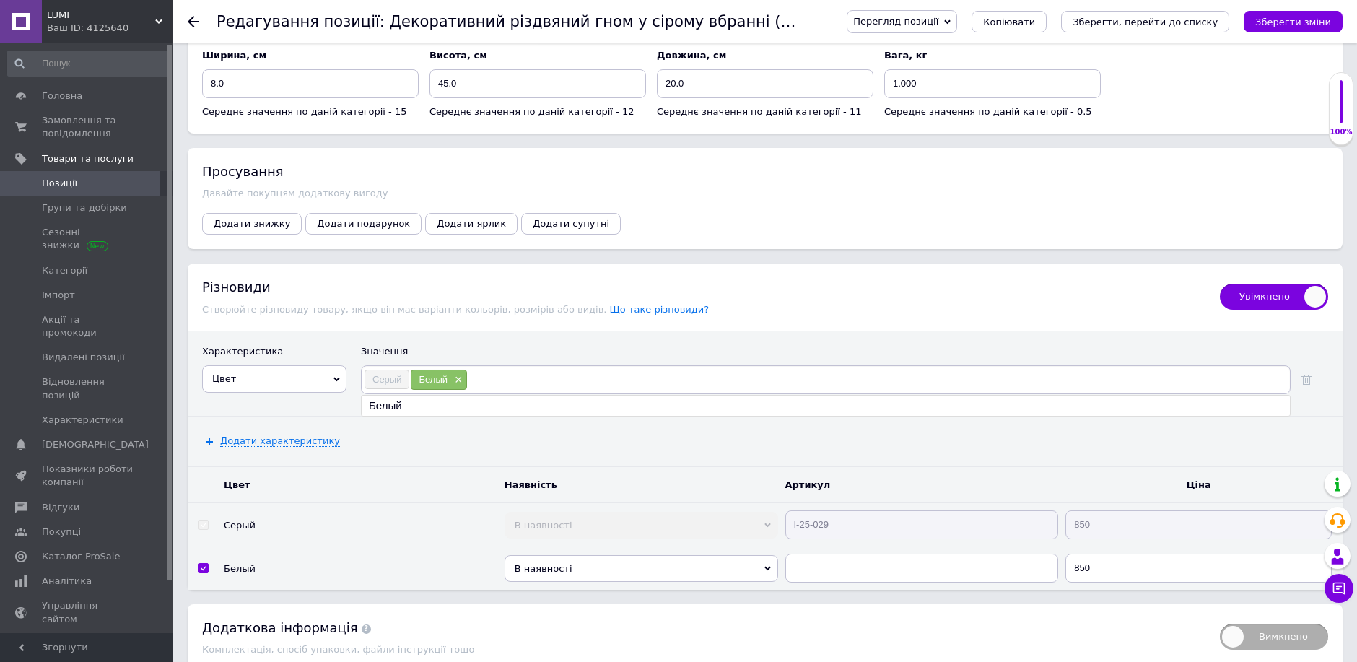
scroll to position [2294, 0]
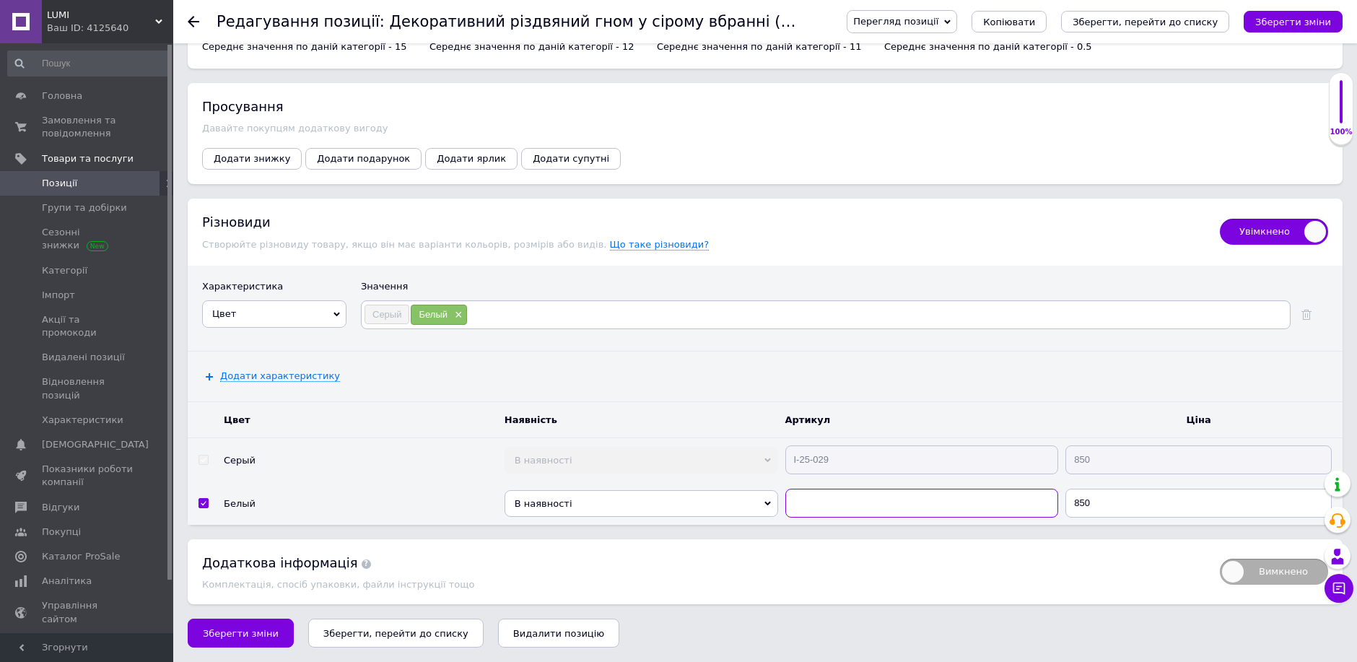
click at [827, 503] on input "text" at bounding box center [923, 503] width 274 height 29
paste input "I-25-029"
type input "I-25-029"
click at [238, 628] on span "Зберегти зміни" at bounding box center [241, 633] width 76 height 11
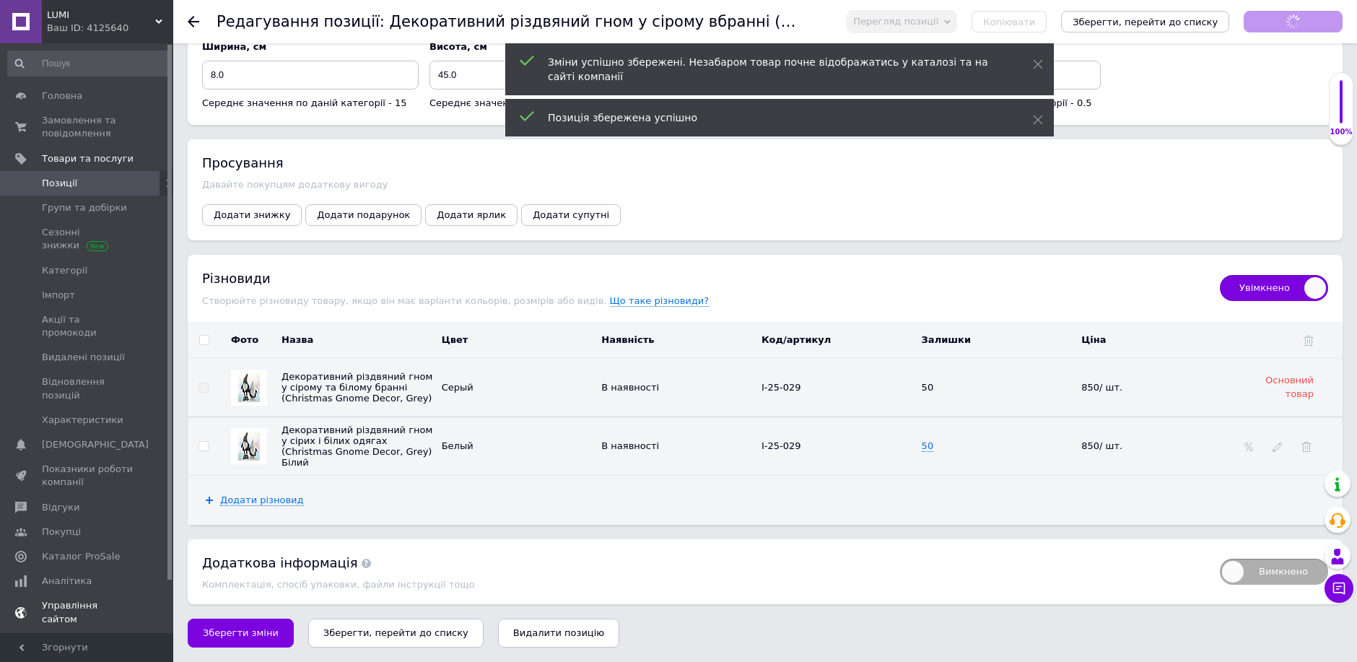
scroll to position [19, 0]
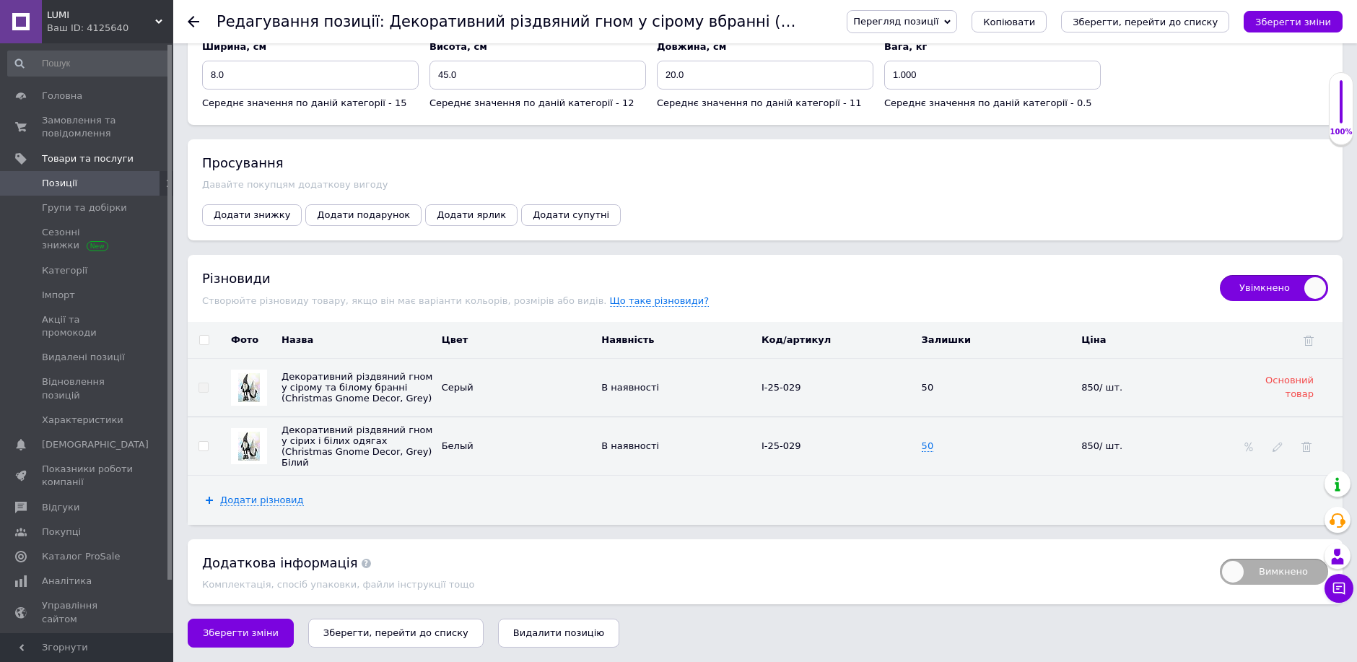
click at [205, 443] on input "checkbox" at bounding box center [203, 446] width 9 height 9
checkbox input "true"
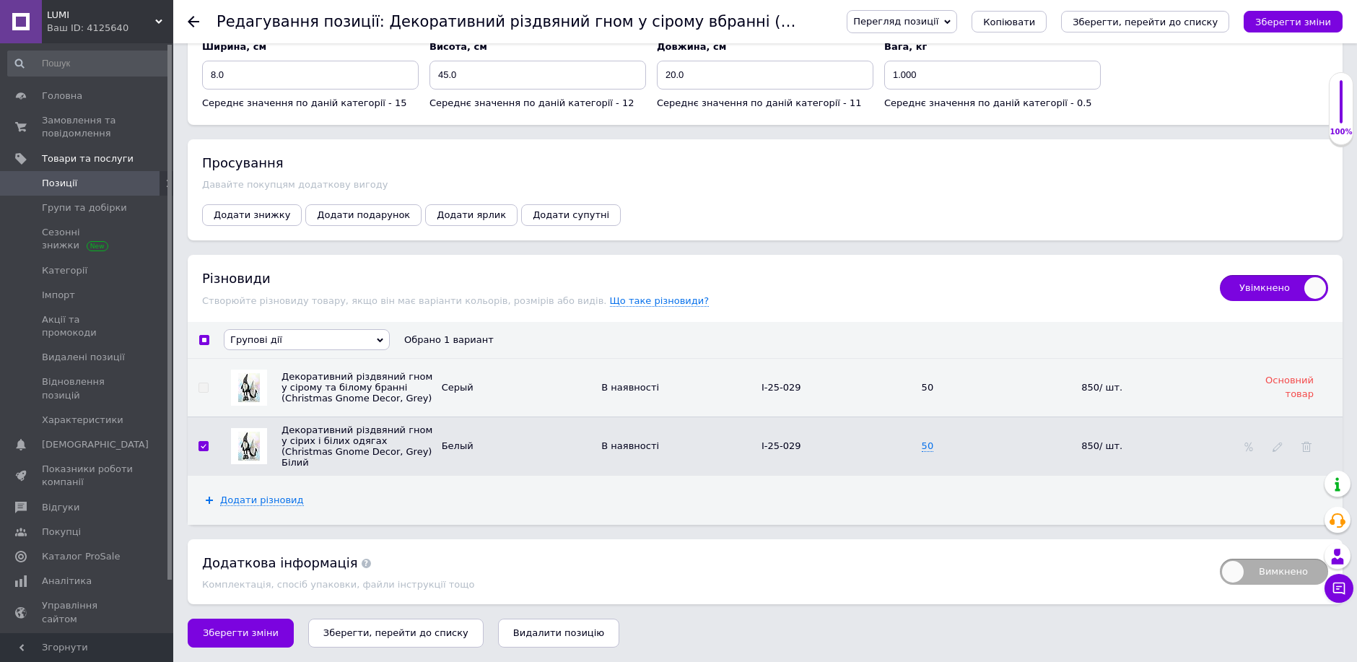
click at [274, 342] on span "Групові дії" at bounding box center [256, 339] width 52 height 11
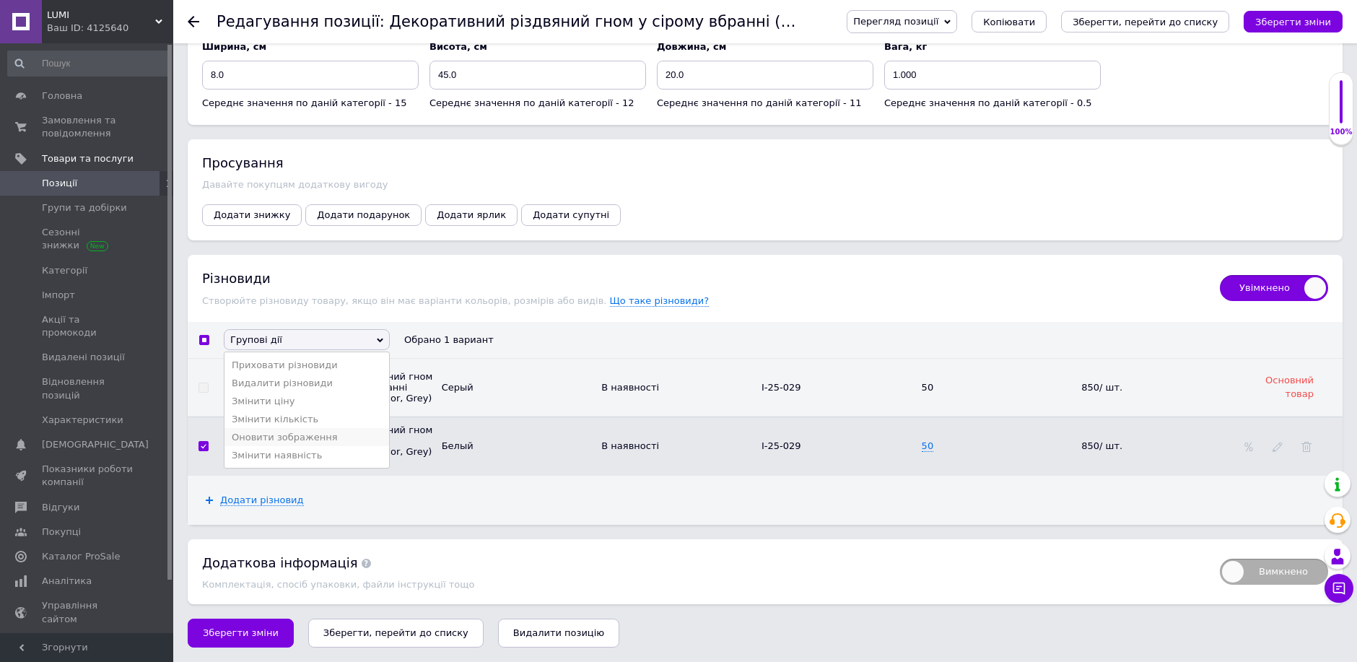
click at [303, 442] on li "Оновити зображення" at bounding box center [307, 437] width 165 height 18
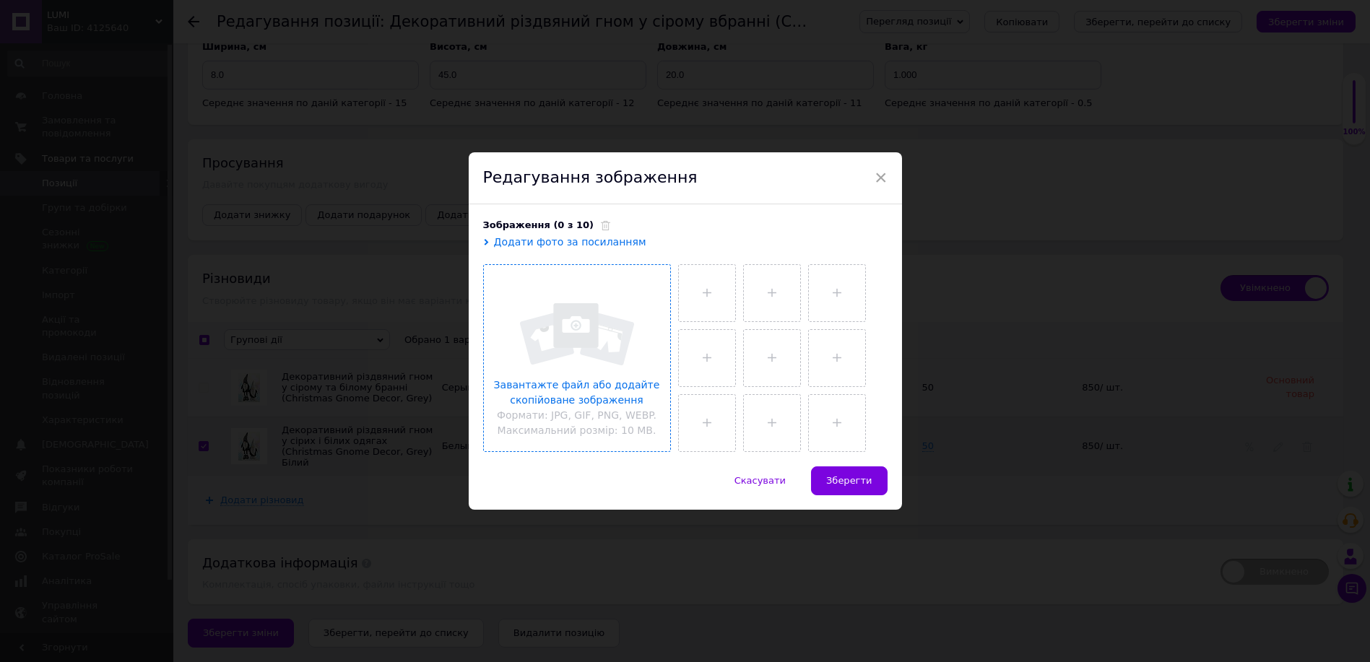
click at [542, 407] on input "file" at bounding box center [577, 358] width 186 height 186
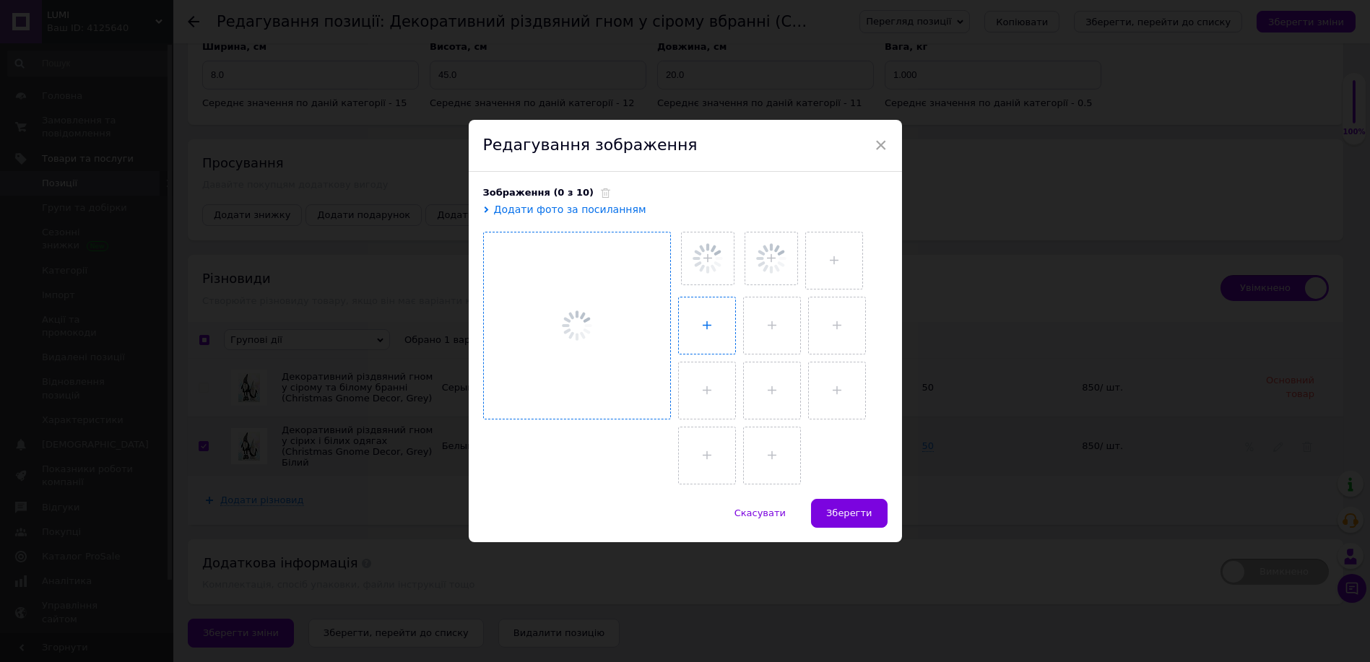
click at [713, 308] on input "file" at bounding box center [707, 325] width 56 height 56
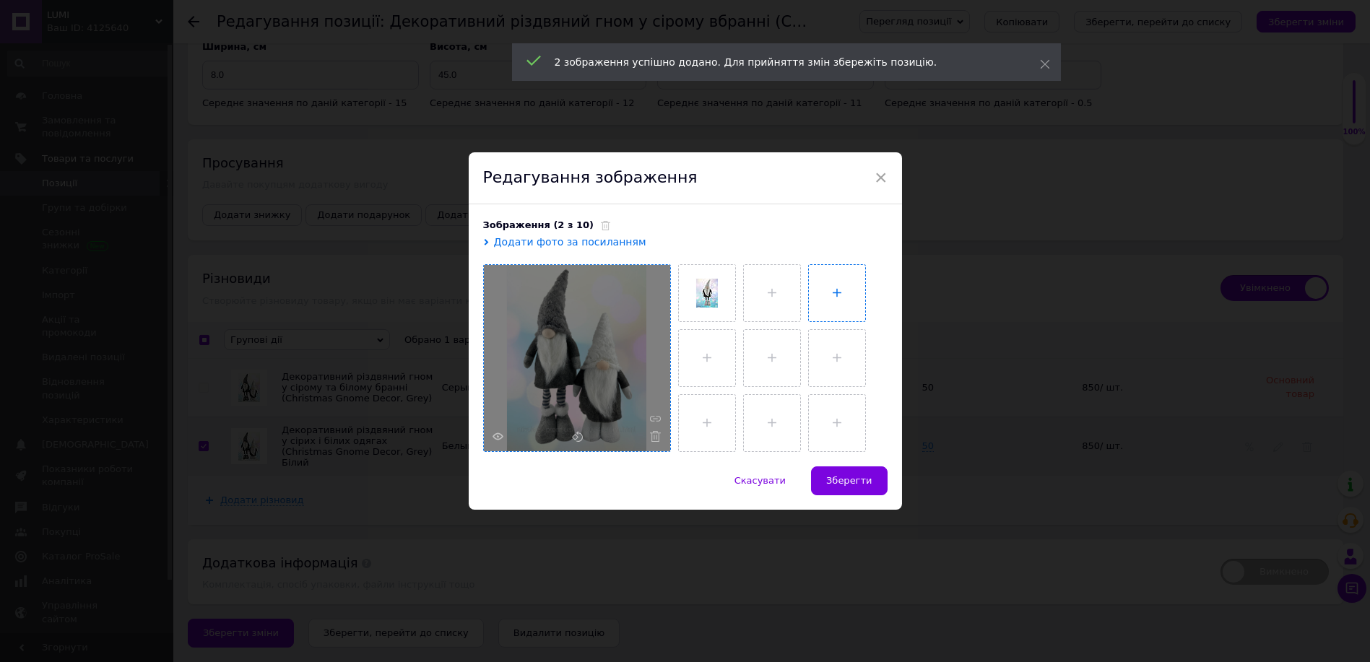
type input "C:\fakepath\7.jpg"
click at [833, 291] on input "file" at bounding box center [835, 293] width 56 height 56
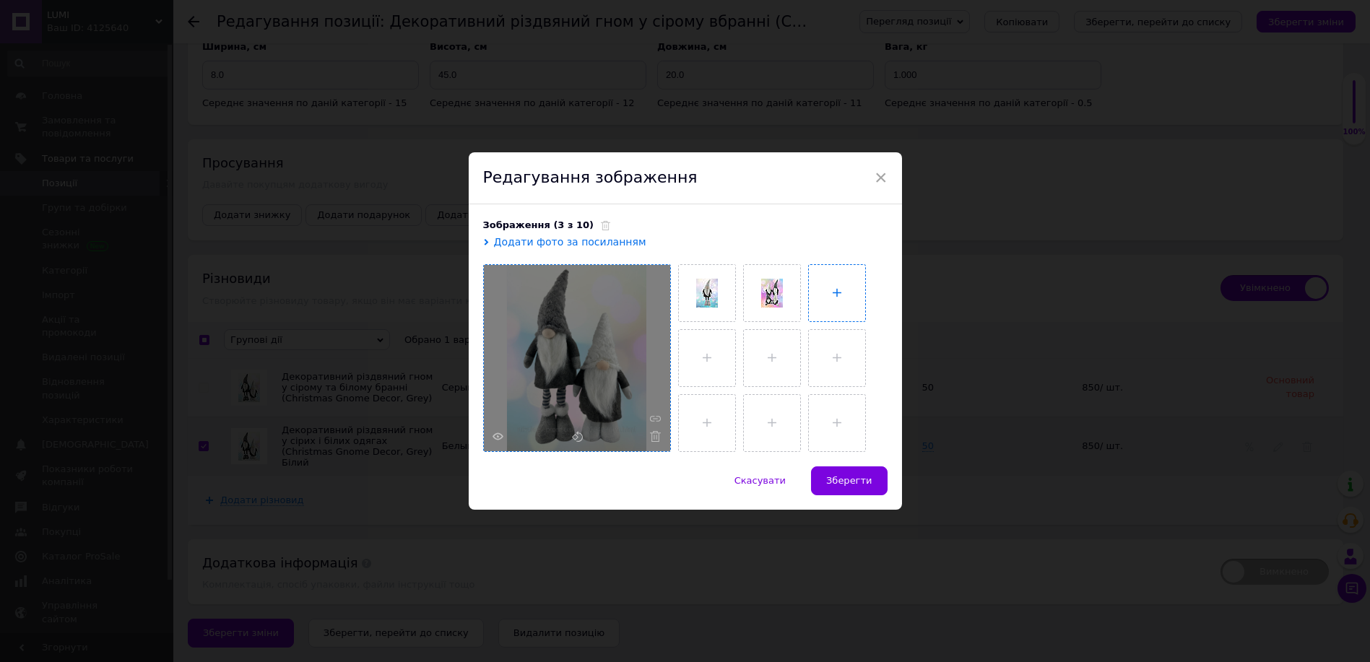
type input "C:\fakepath\IMG_4416.JPG"
click at [842, 415] on input "file" at bounding box center [834, 419] width 56 height 56
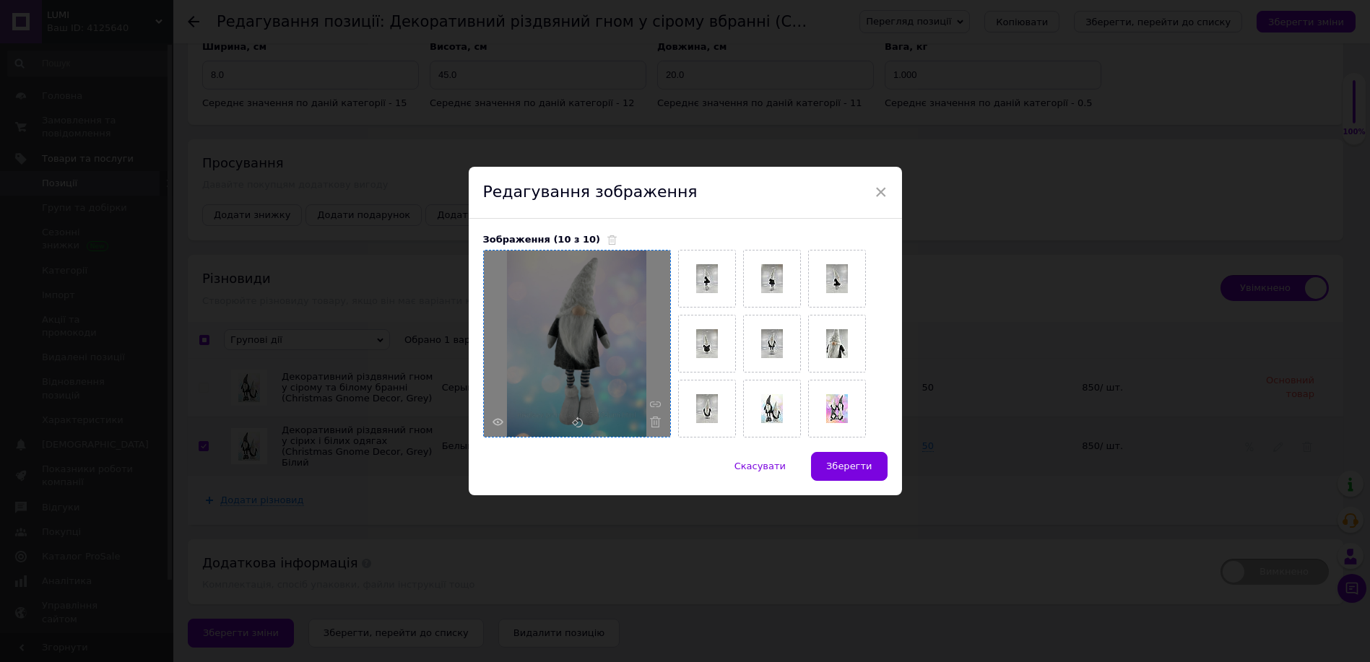
click at [841, 469] on span "Зберегти" at bounding box center [848, 466] width 45 height 11
checkbox input "false"
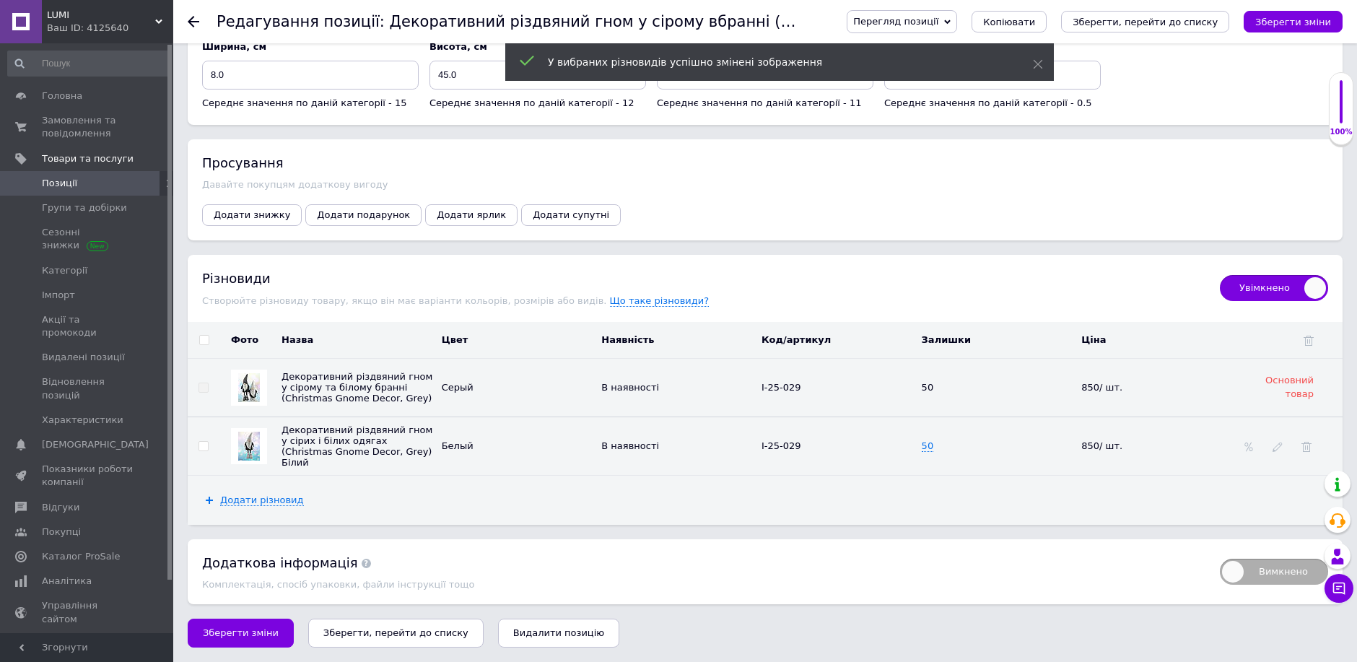
drag, startPoint x: 256, startPoint y: 634, endPoint x: 264, endPoint y: 636, distance: 7.5
click at [257, 634] on span "Зберегти зміни" at bounding box center [241, 632] width 76 height 11
click at [355, 641] on button "Зберегти, перейти до списку" at bounding box center [395, 633] width 175 height 29
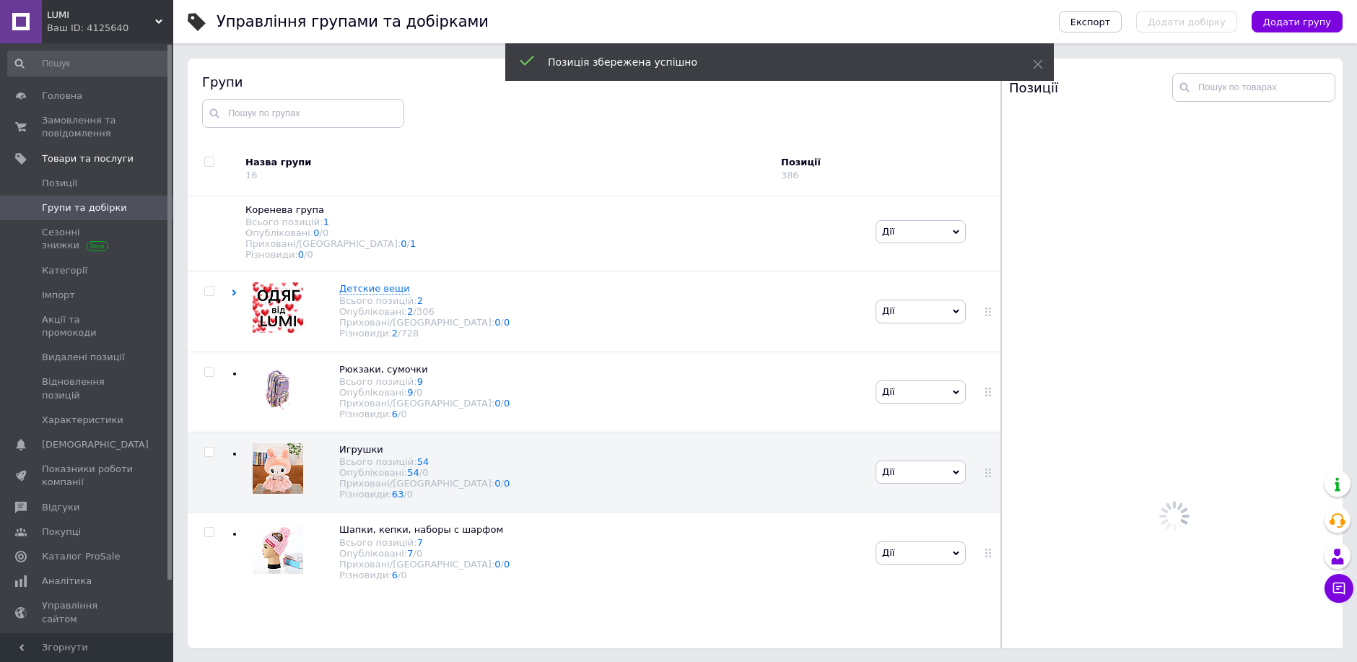
scroll to position [82, 0]
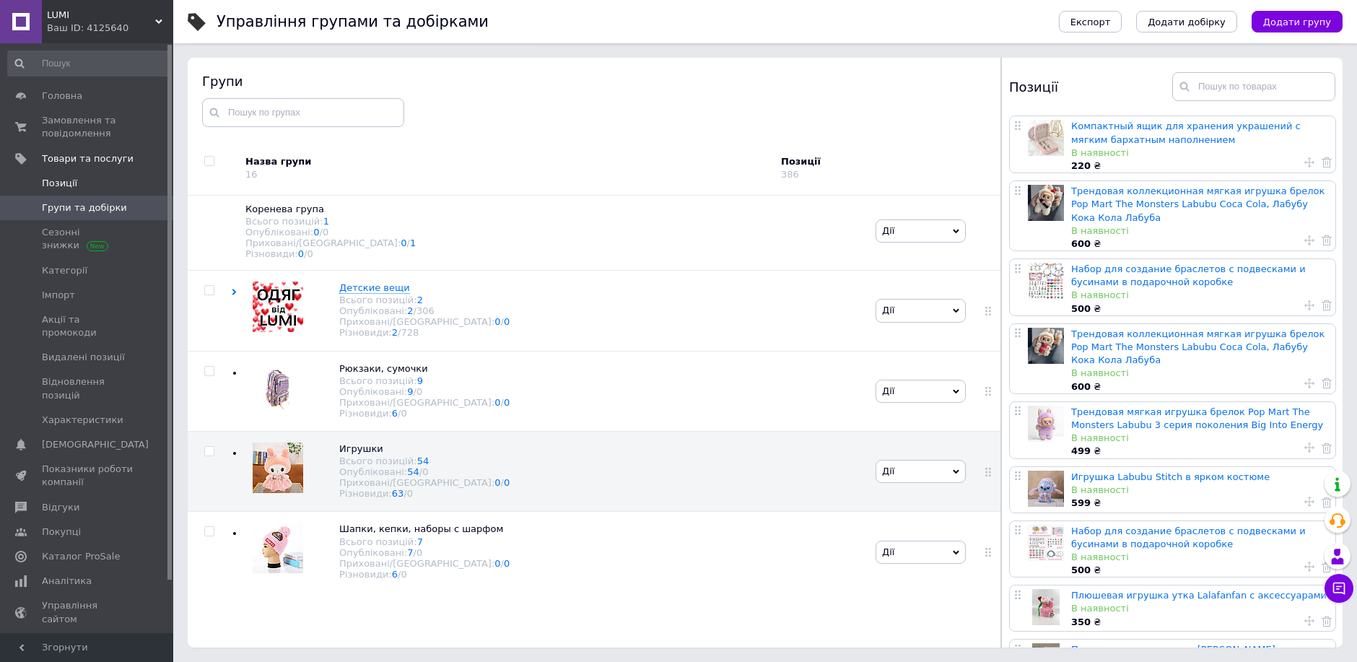
click at [64, 183] on span "Позиції" at bounding box center [59, 183] width 35 height 13
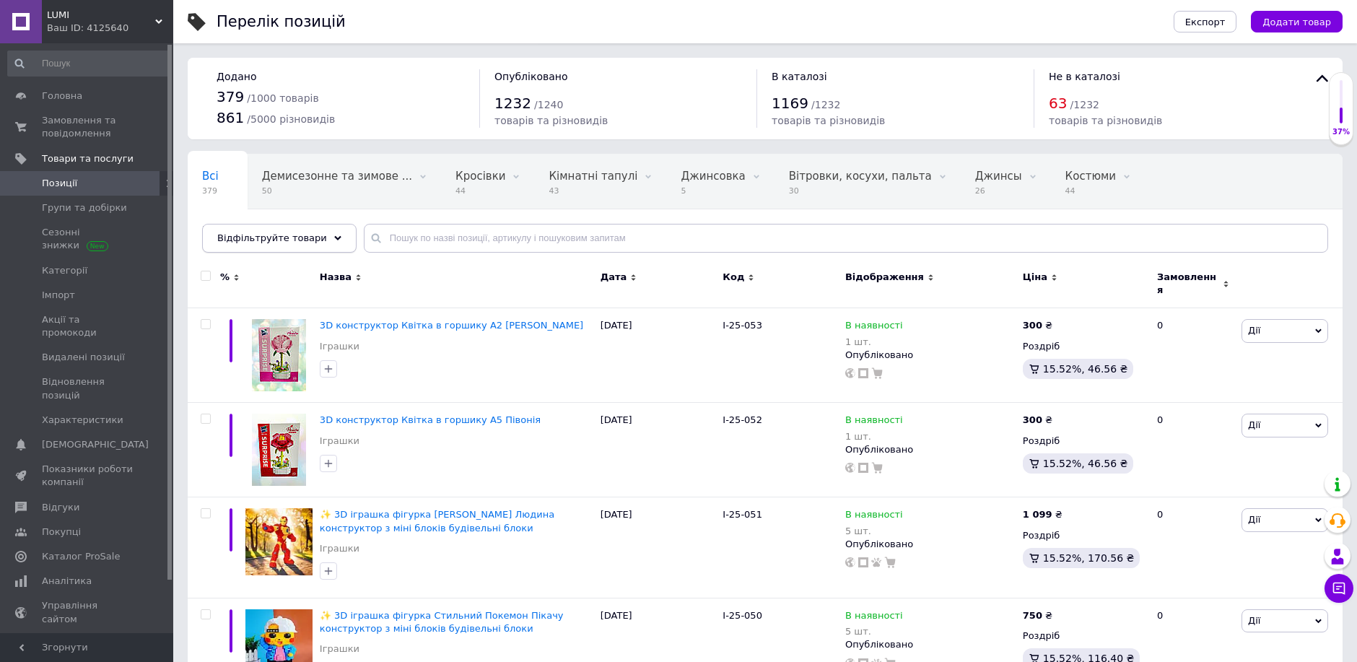
click at [320, 232] on div "Відфільтруйте товари" at bounding box center [279, 238] width 155 height 29
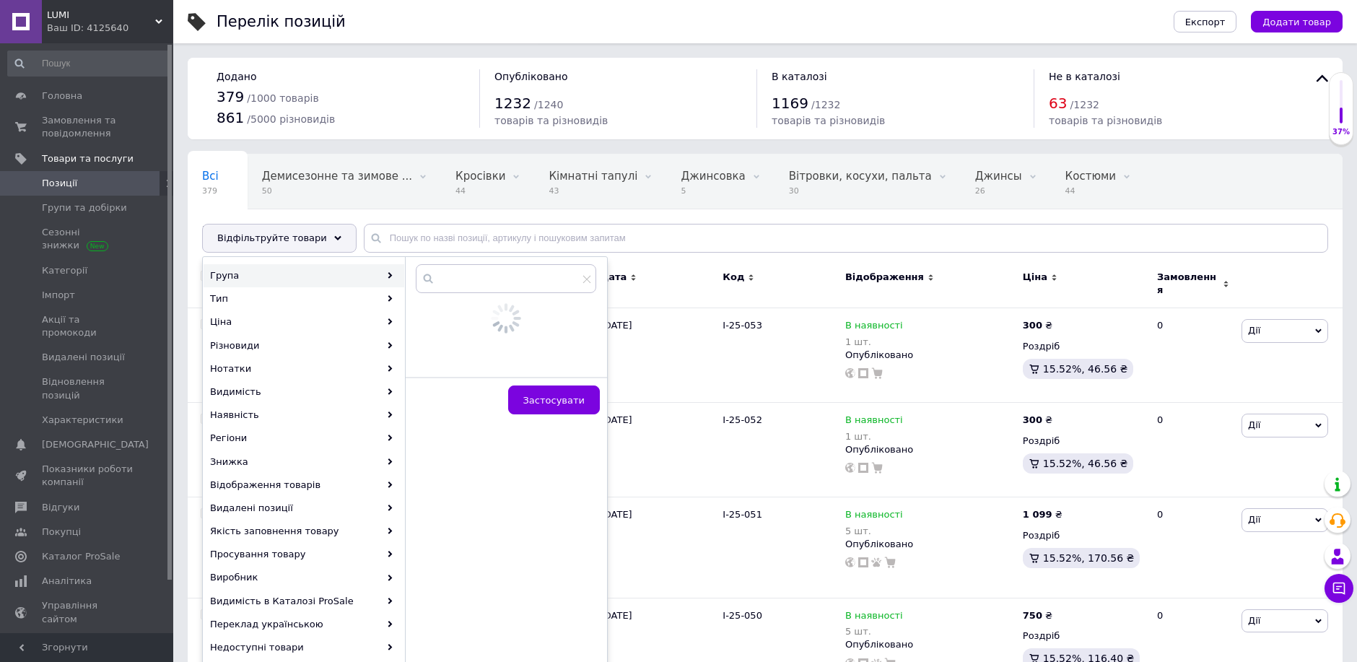
click at [298, 274] on div "Група" at bounding box center [304, 275] width 201 height 23
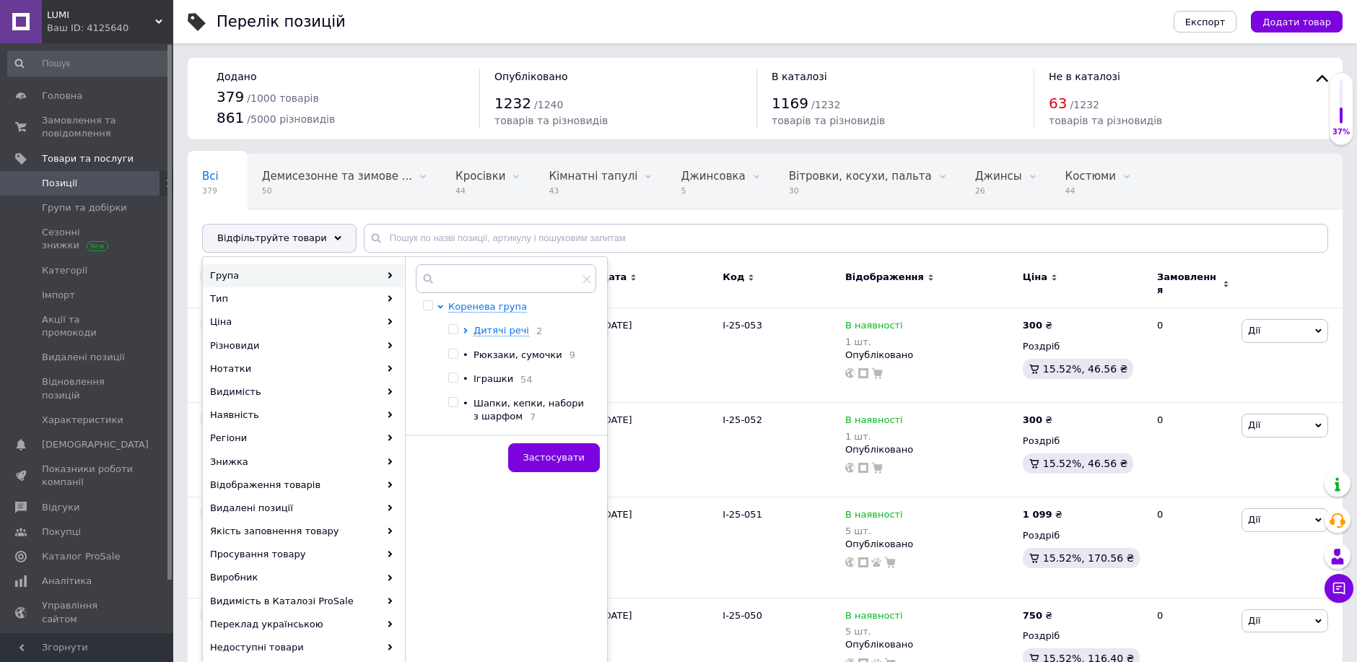
click at [482, 388] on ul "Дитячі речі 2 • Рюкзаки, сумочки 9 • Іграшки 54 • Шапки, кепки, набори з шарфом…" at bounding box center [518, 374] width 140 height 100
click at [487, 383] on span "Іграшки" at bounding box center [494, 378] width 40 height 11
checkbox input "true"
click at [569, 457] on span "Застосувати" at bounding box center [553, 457] width 61 height 11
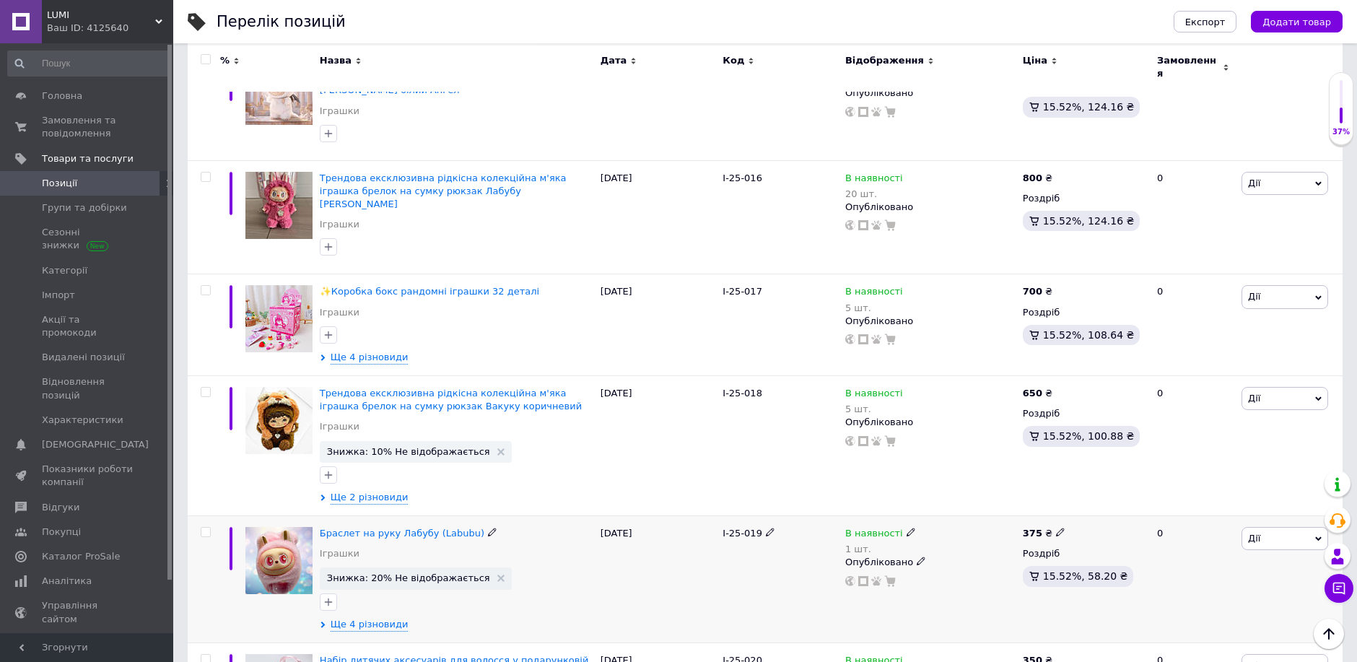
scroll to position [1846, 0]
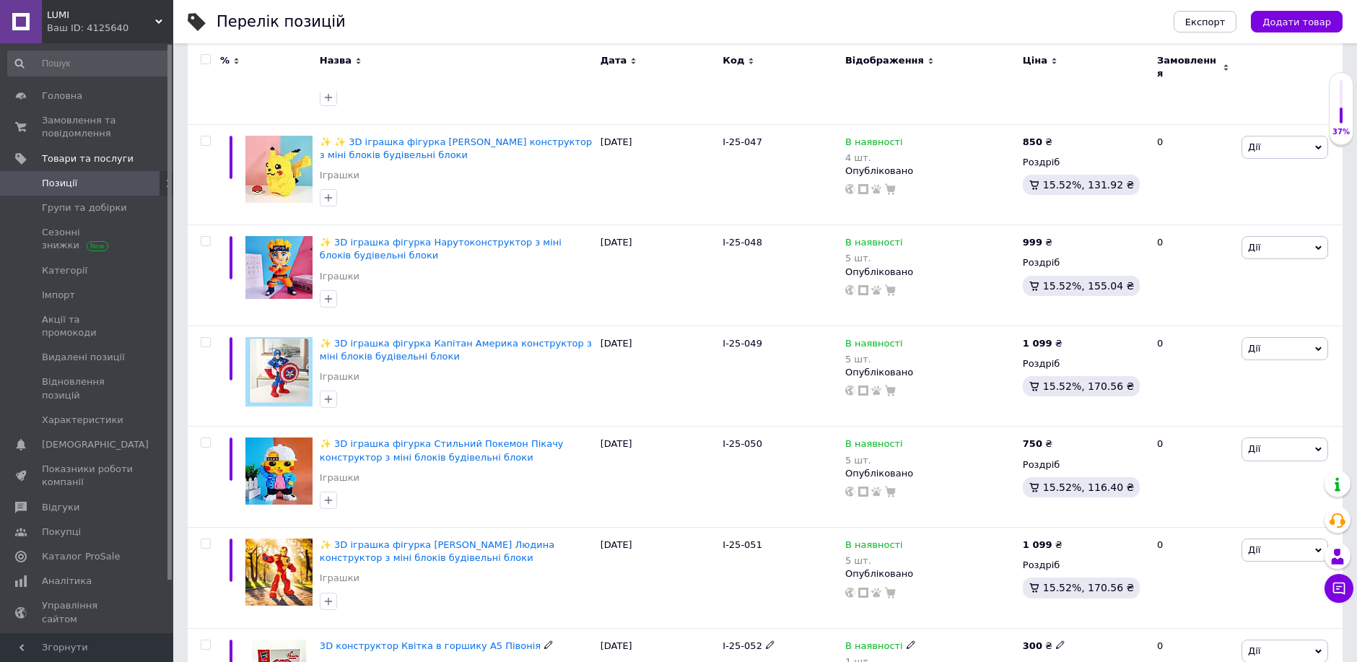
scroll to position [1116, 0]
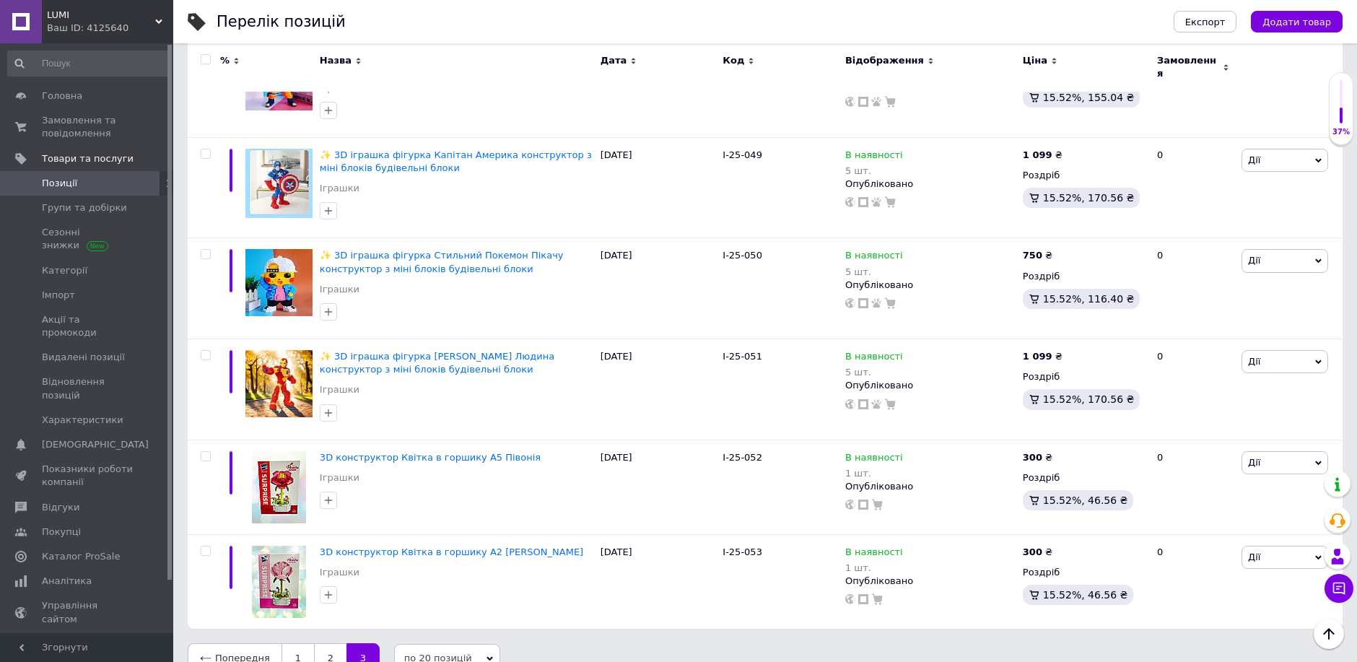
click at [448, 644] on span "по 20 позицій" at bounding box center [447, 658] width 106 height 29
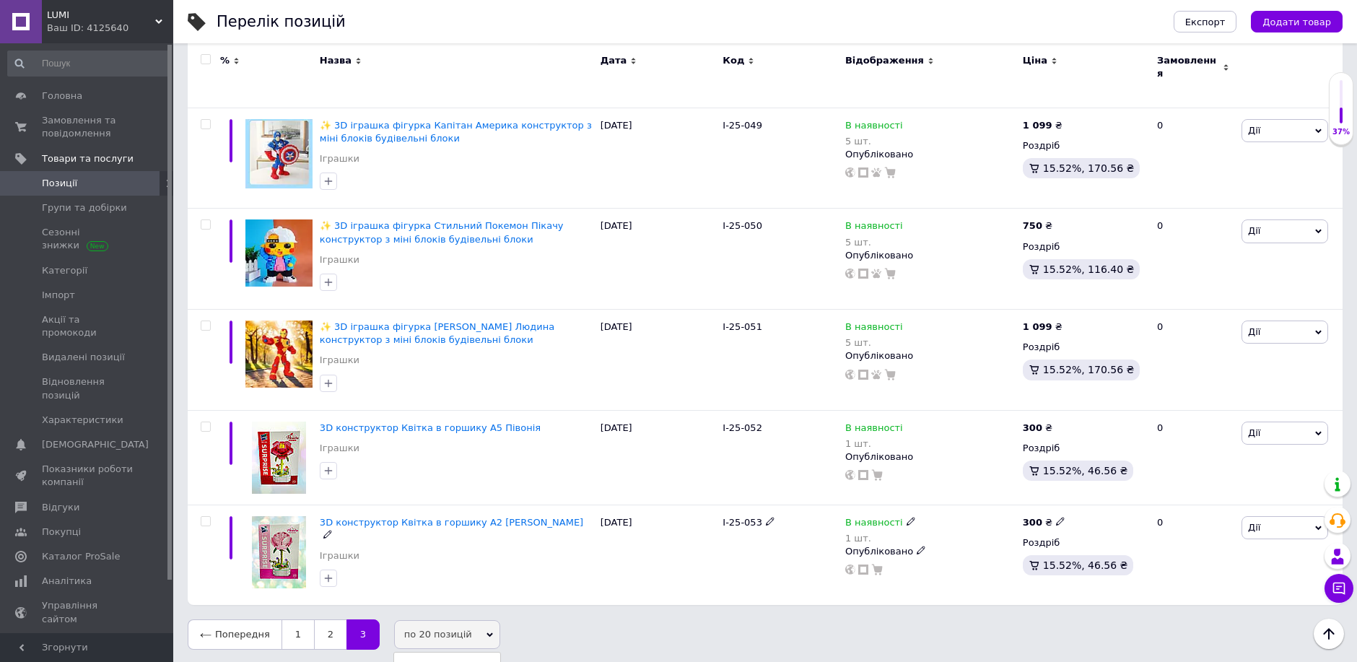
scroll to position [1173, 0]
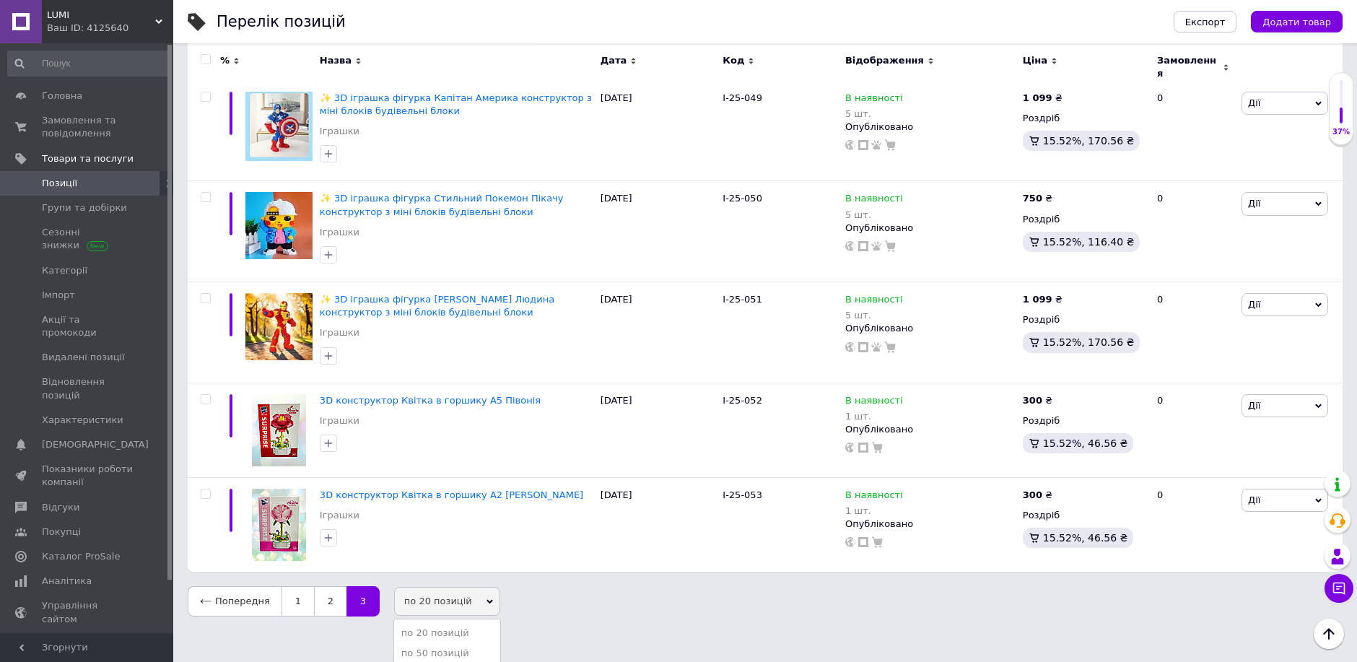
click at [432, 661] on li "по 100 позицій" at bounding box center [447, 674] width 106 height 20
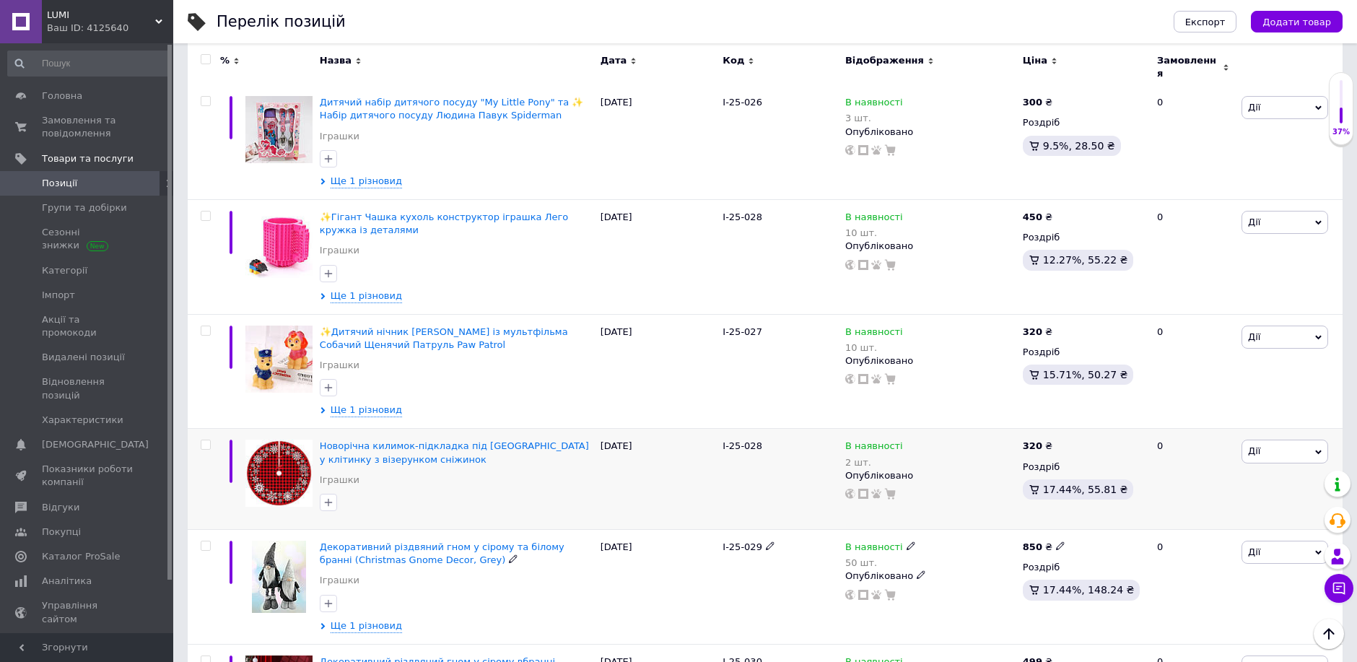
scroll to position [3123, 0]
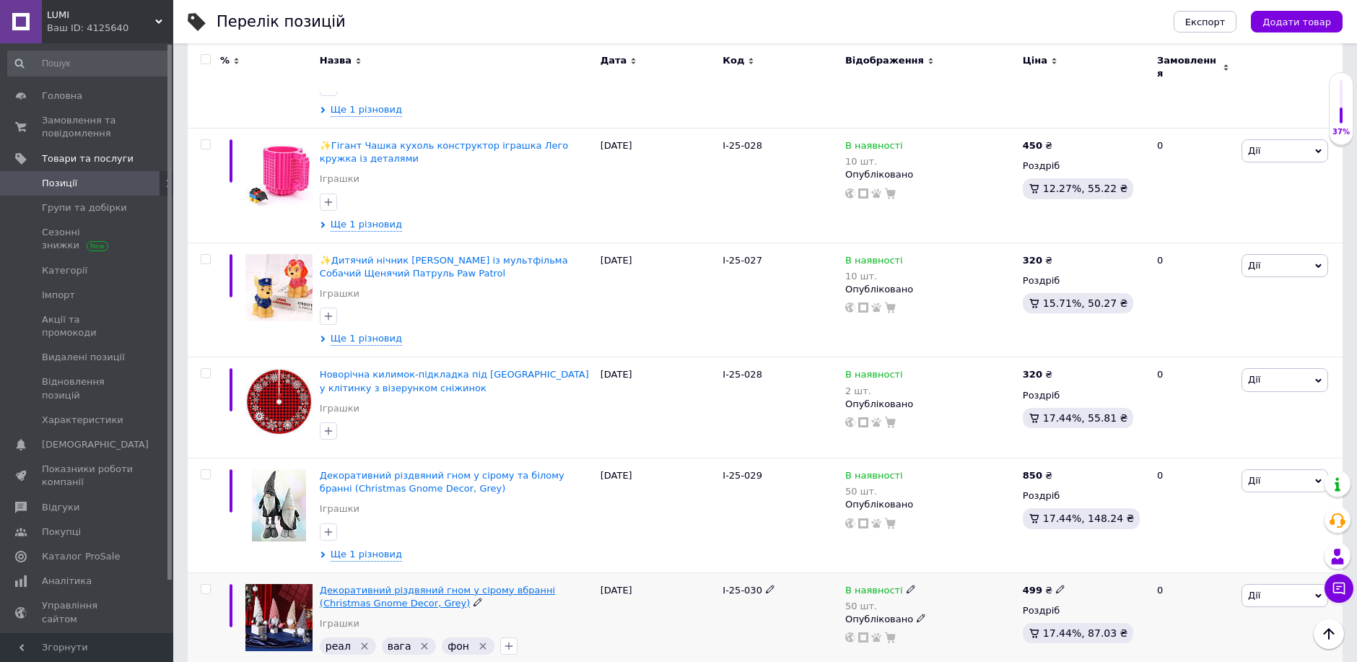
click at [424, 585] on span "Декоративний різдвяний гном у сірому вбранні (Christmas Gnome Decor, Grey)" at bounding box center [437, 597] width 235 height 24
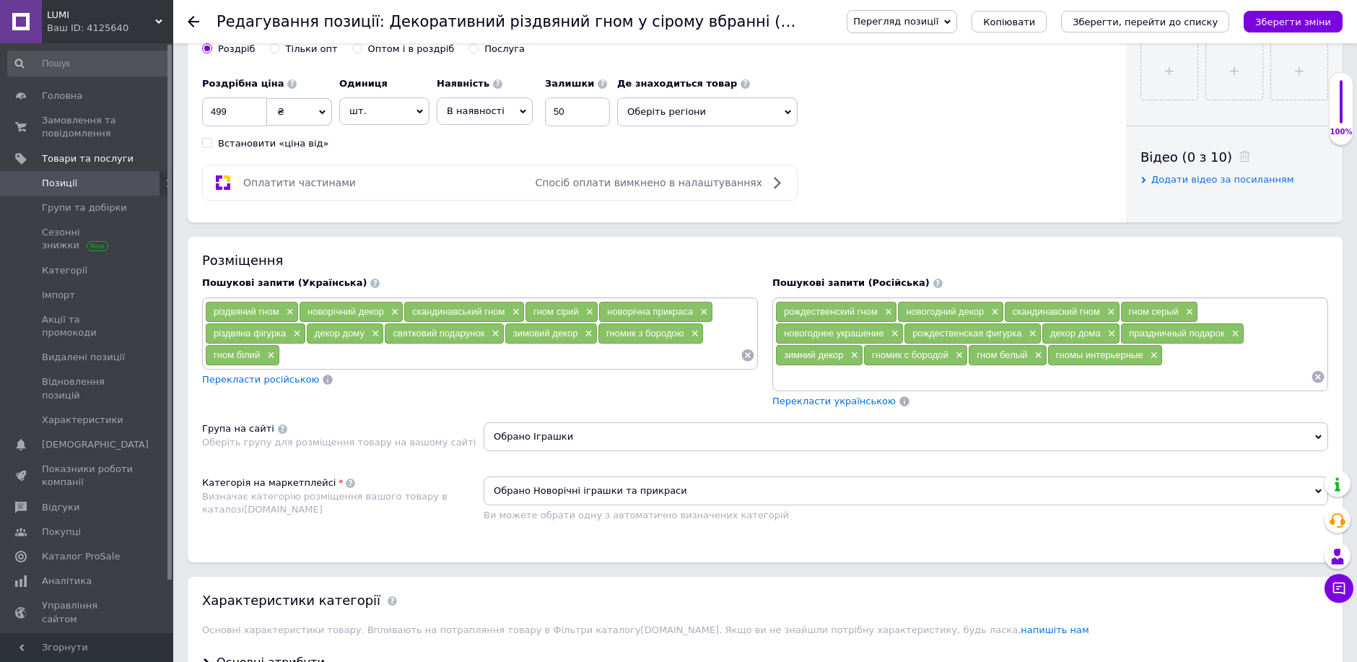
scroll to position [882, 0]
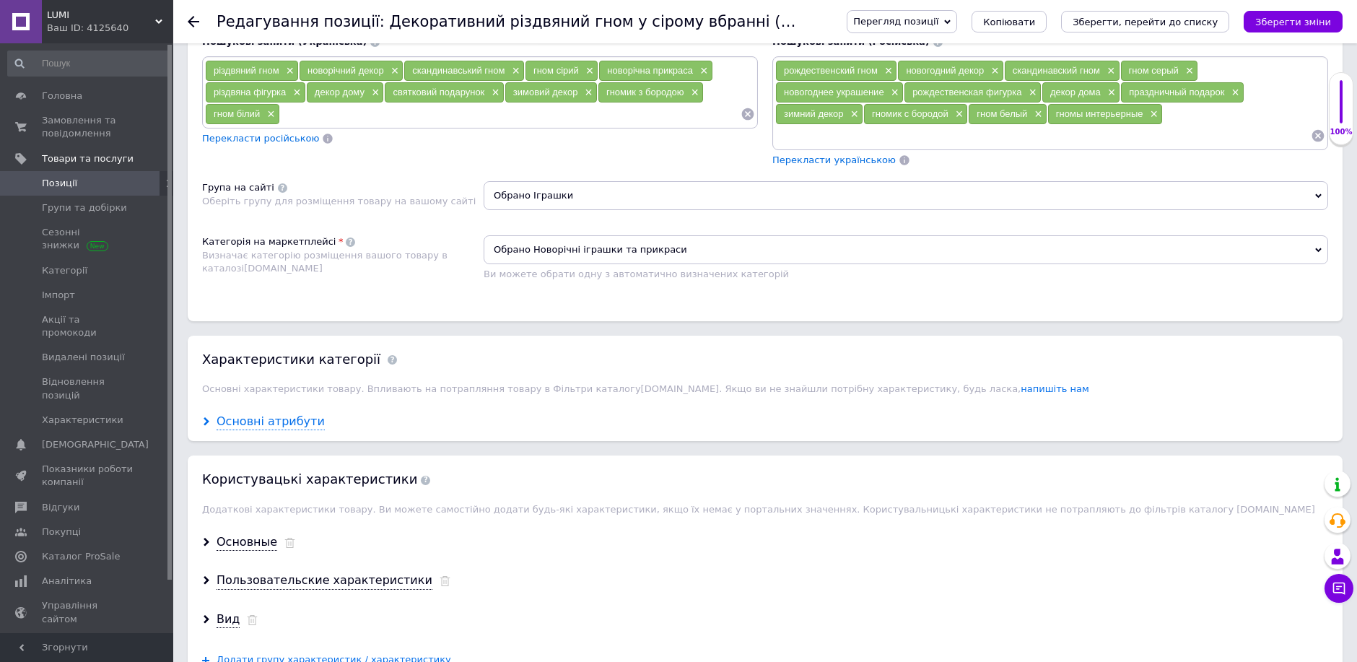
click at [244, 414] on div "Основні атрибути" at bounding box center [271, 422] width 108 height 17
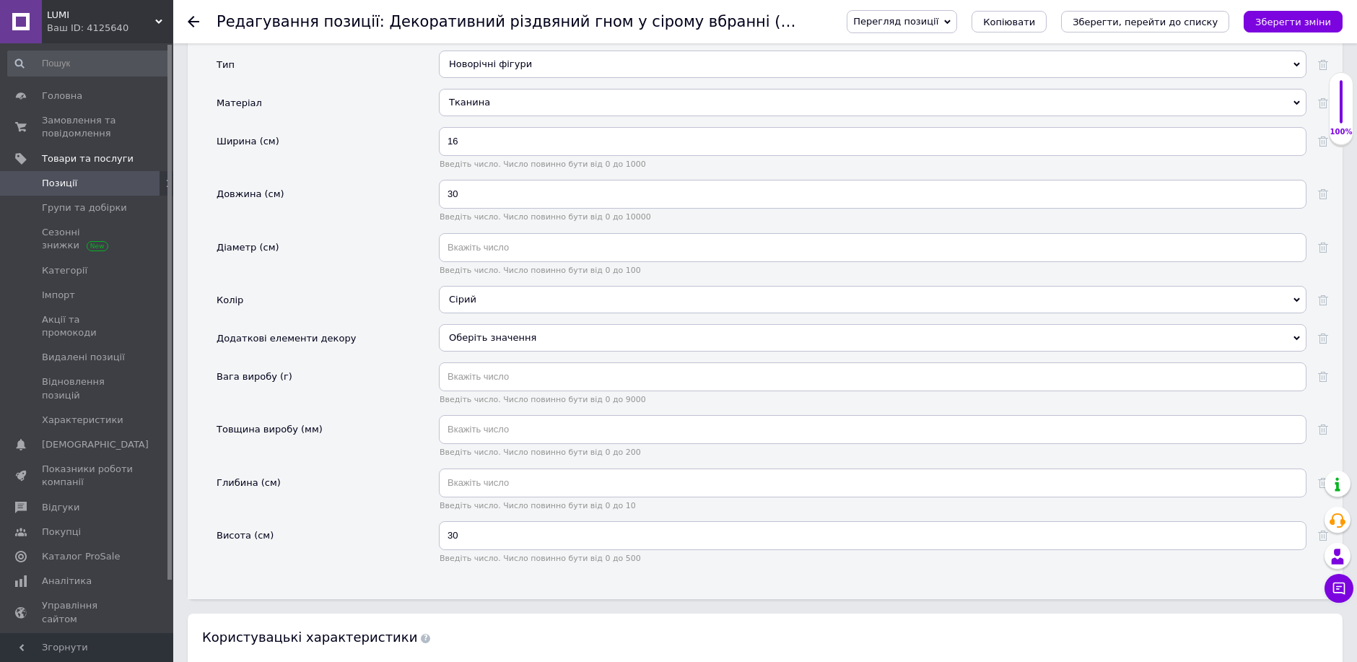
scroll to position [1363, 0]
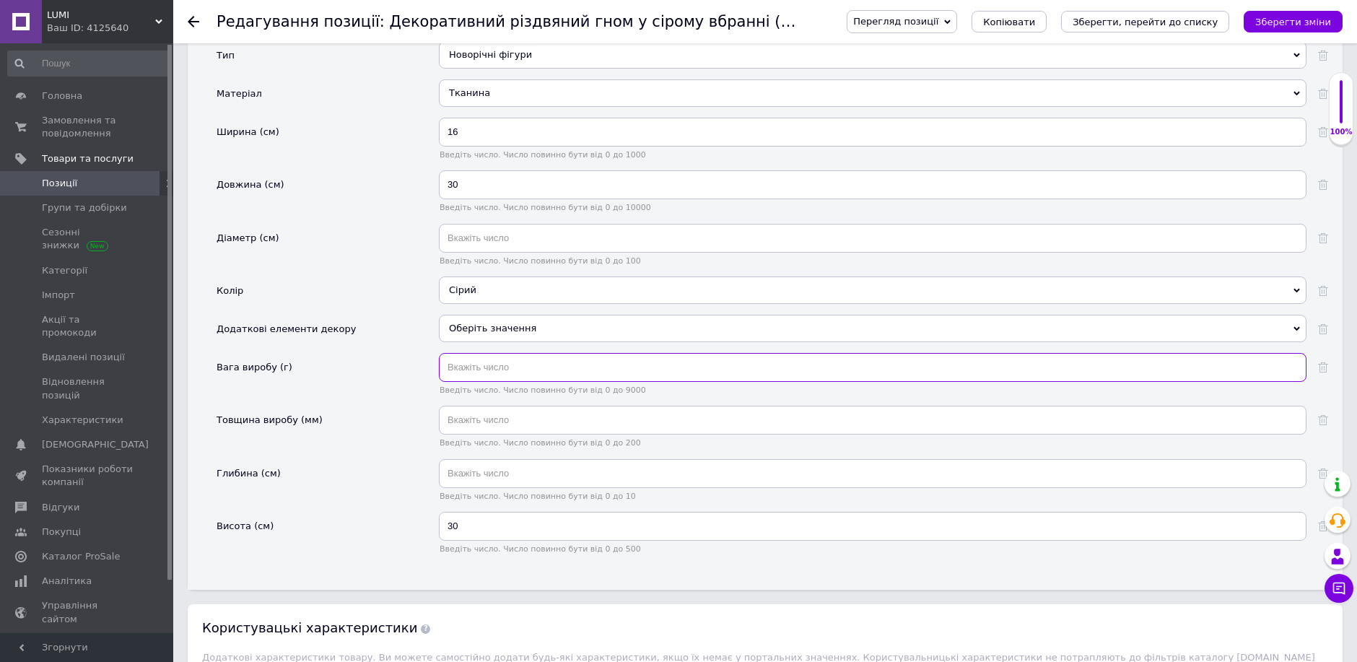
click at [478, 361] on input "text" at bounding box center [873, 367] width 868 height 29
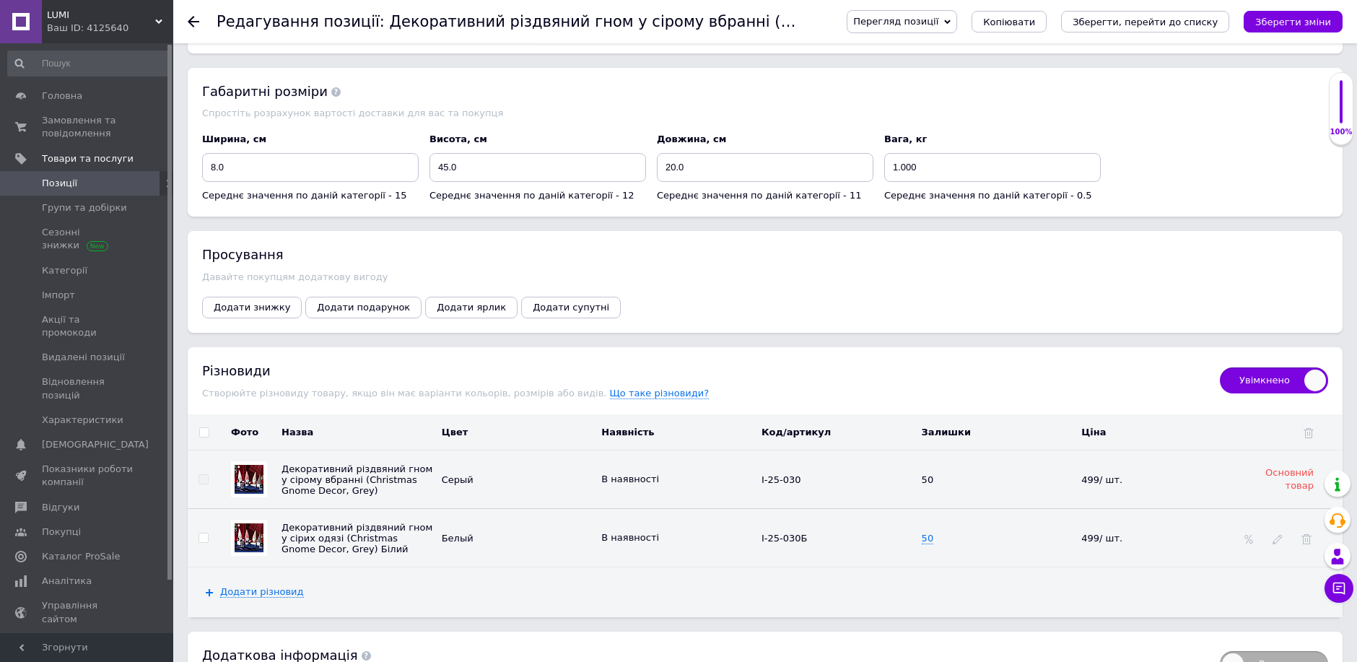
scroll to position [2222, 0]
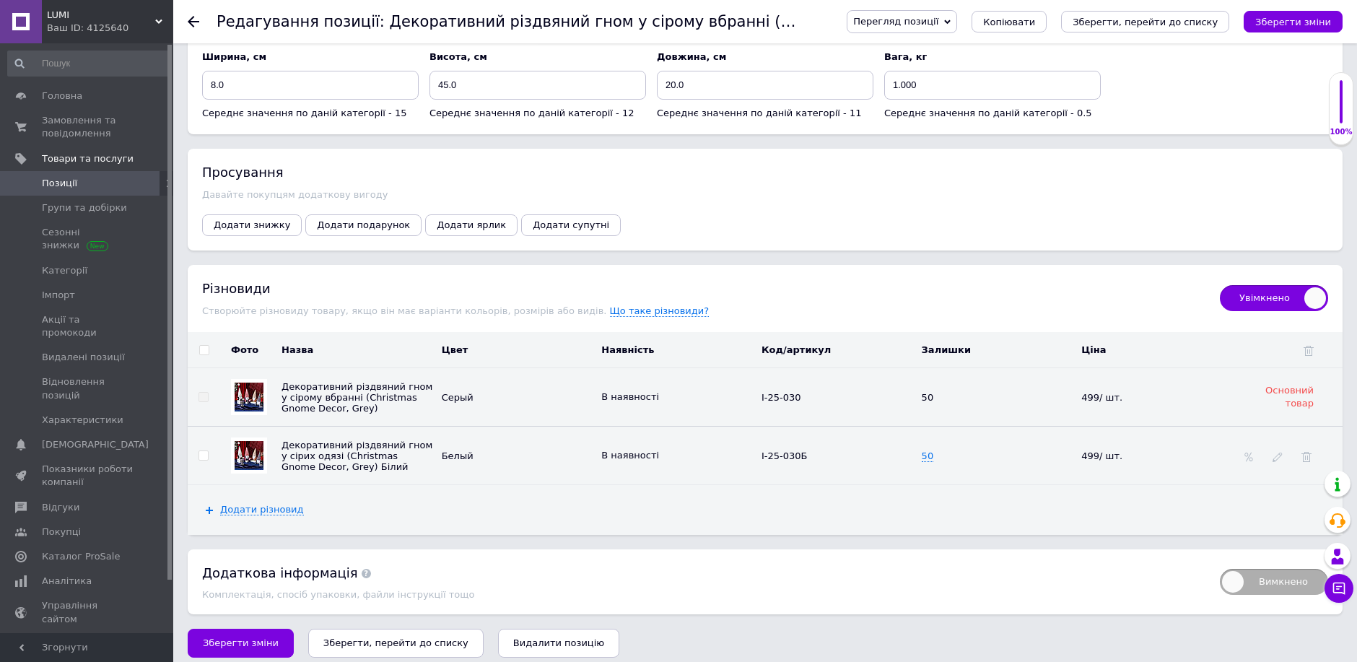
type input "60"
click at [201, 346] on input "checkbox" at bounding box center [203, 350] width 9 height 9
checkbox input "true"
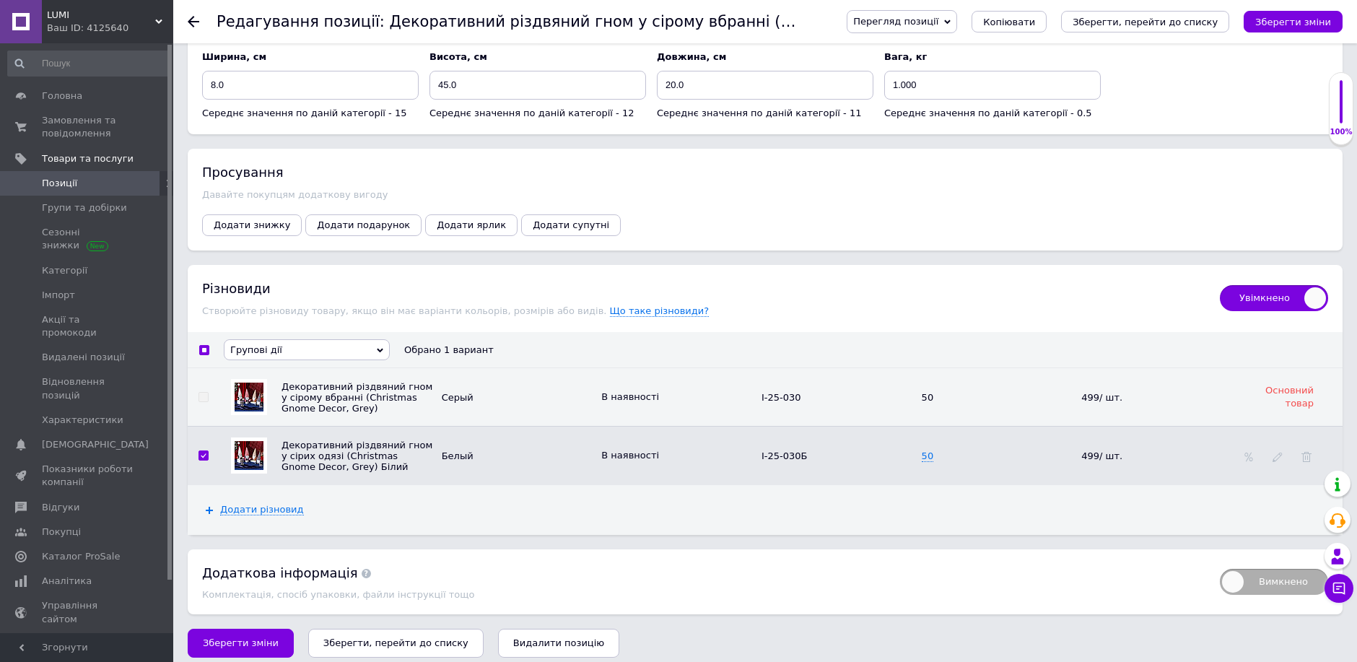
click at [377, 347] on icon at bounding box center [380, 350] width 6 height 6
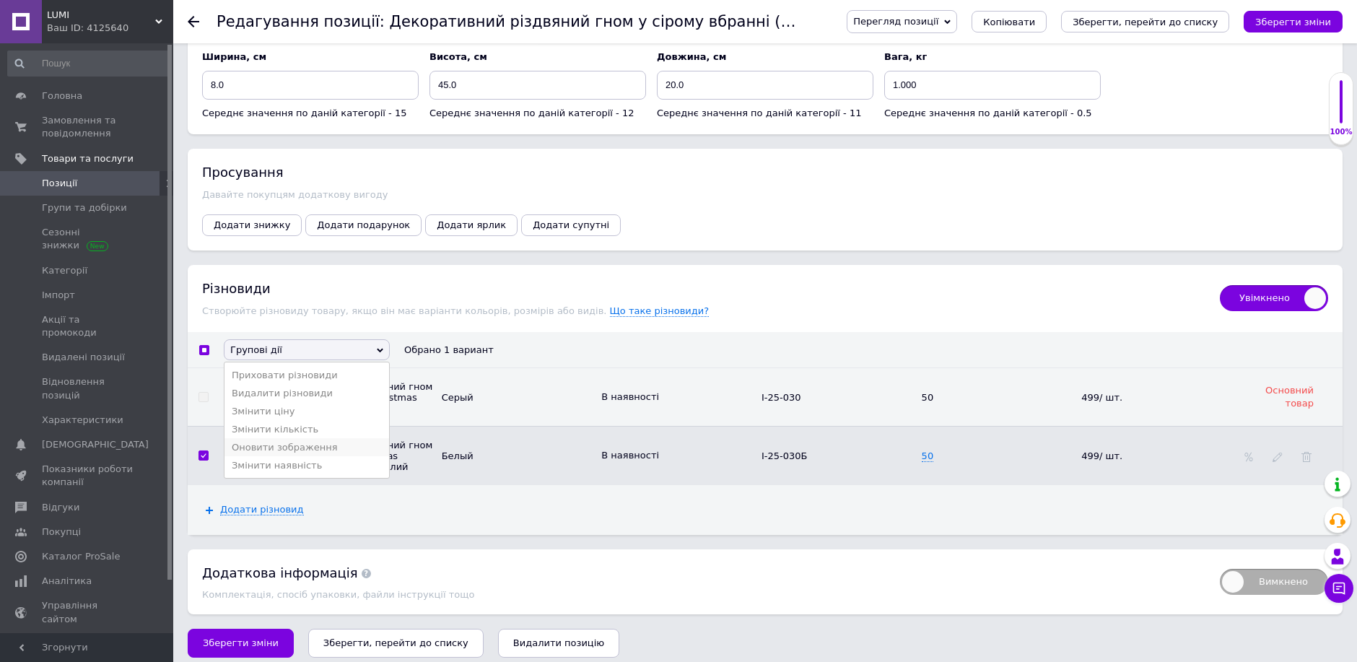
click at [320, 440] on li "Оновити зображення" at bounding box center [307, 447] width 165 height 18
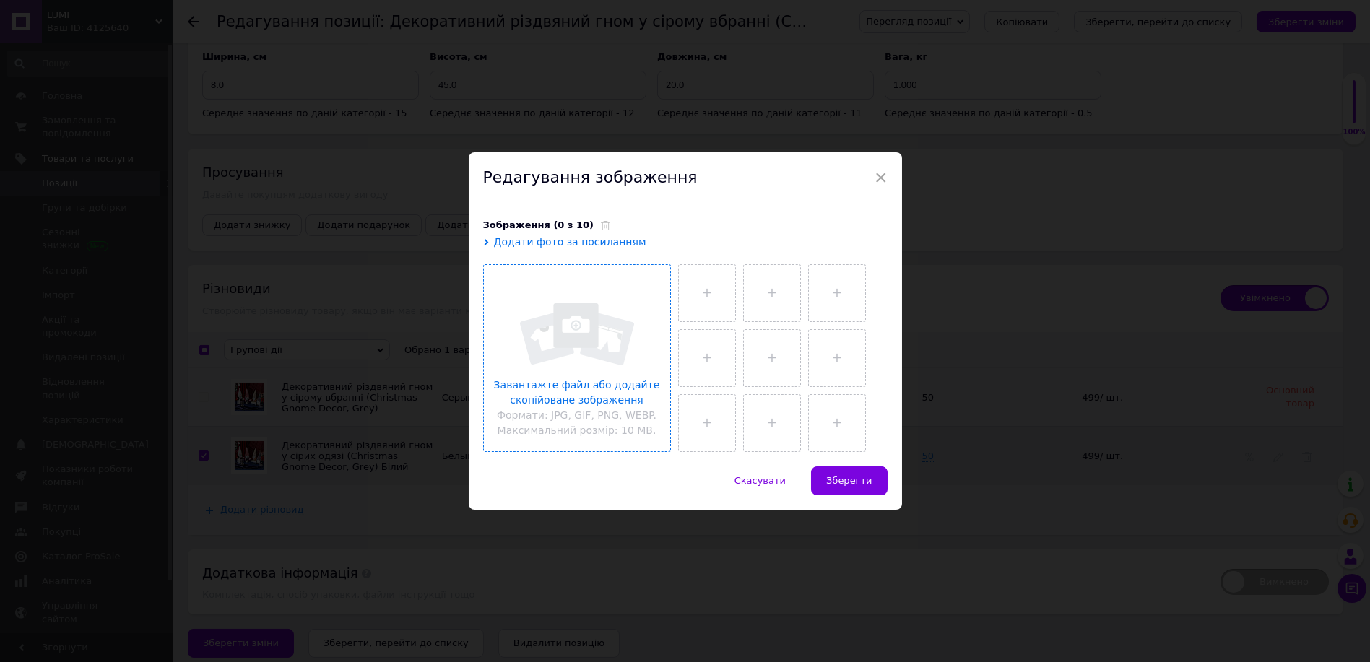
click at [577, 395] on input "file" at bounding box center [577, 358] width 186 height 186
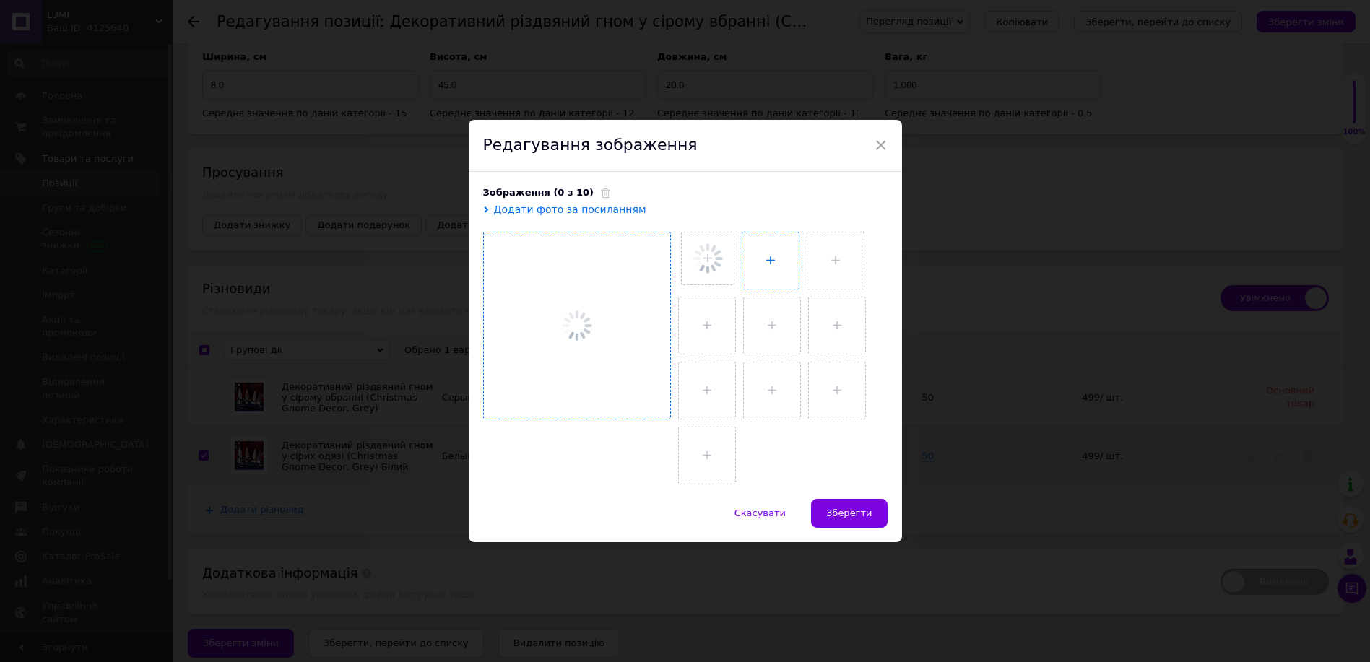
click at [778, 273] on input "file" at bounding box center [770, 260] width 56 height 56
type input "C:\fakepath\3.jpg"
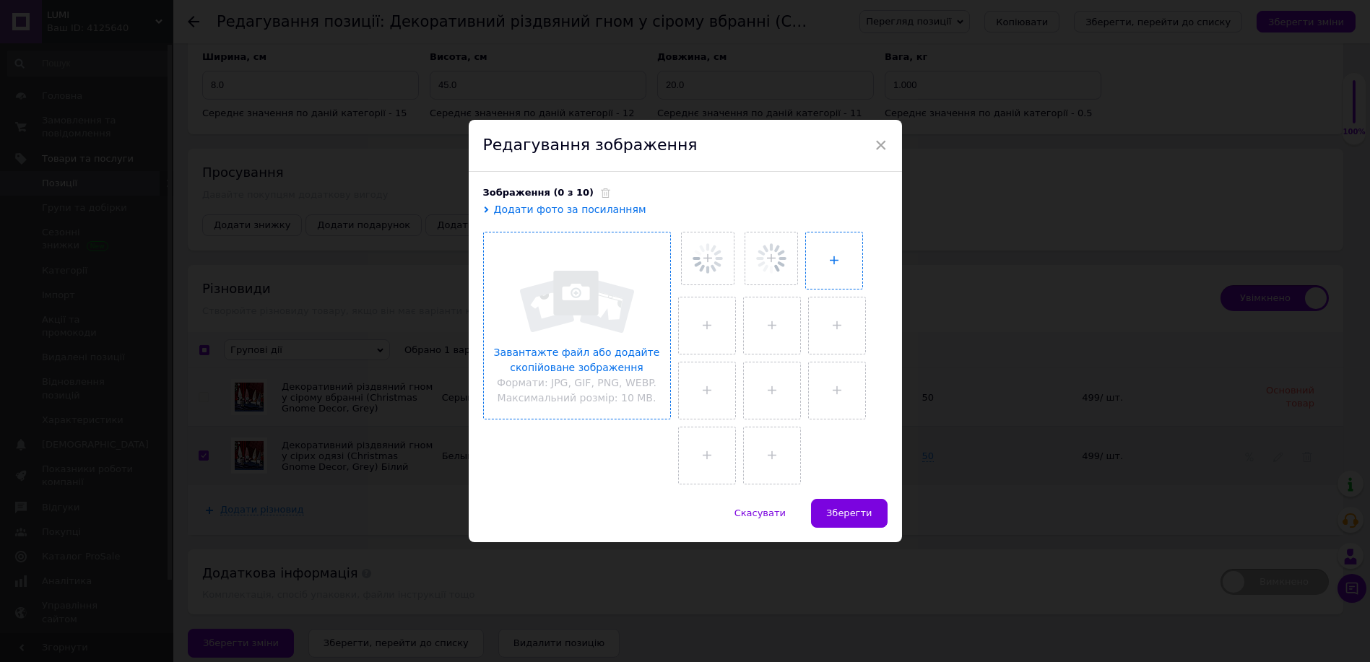
click at [845, 265] on input "file" at bounding box center [834, 260] width 56 height 56
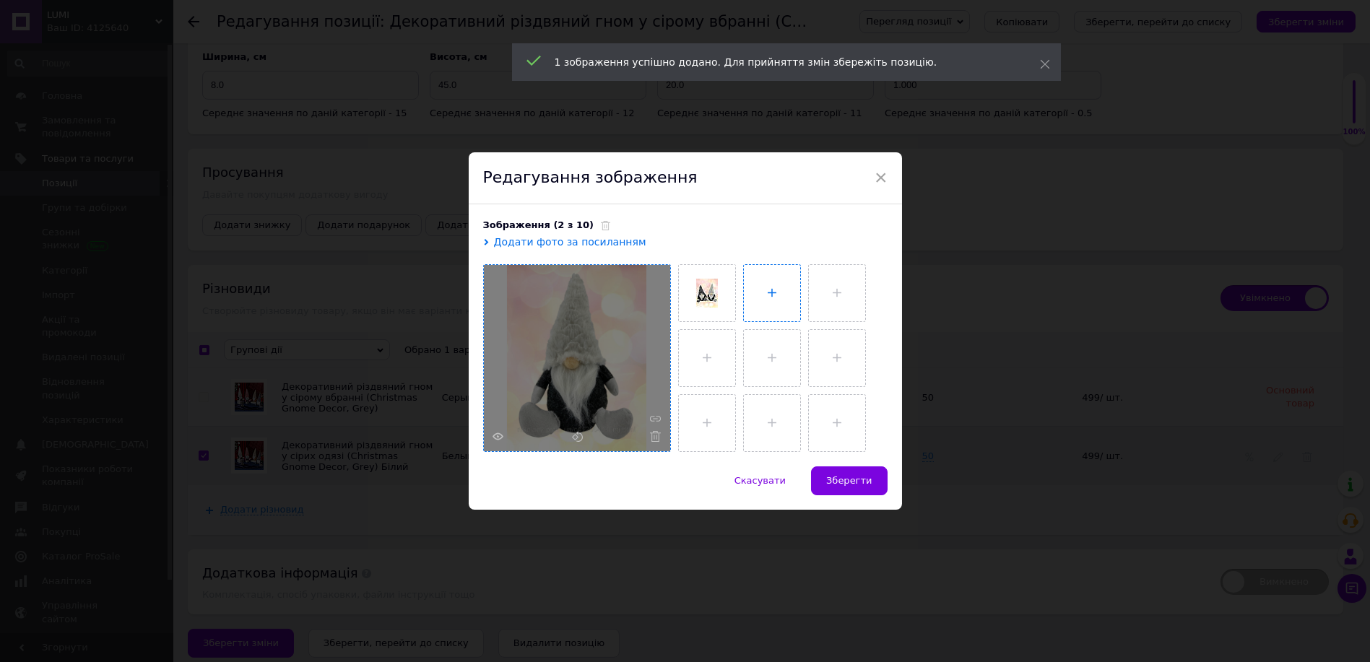
type input "C:\fakepath\7.jpg"
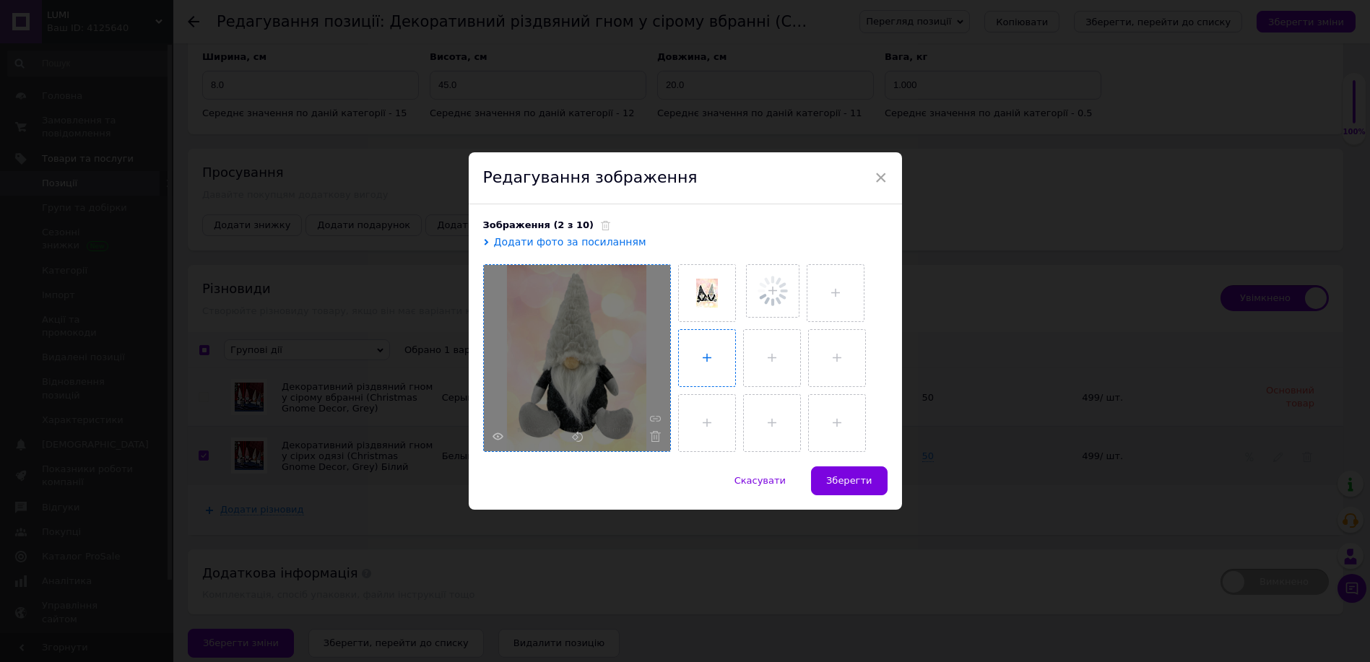
click at [695, 354] on input "file" at bounding box center [707, 358] width 56 height 56
type input "C:\fakepath\IMG_4430.JPG"
click at [718, 350] on input "file" at bounding box center [707, 358] width 56 height 56
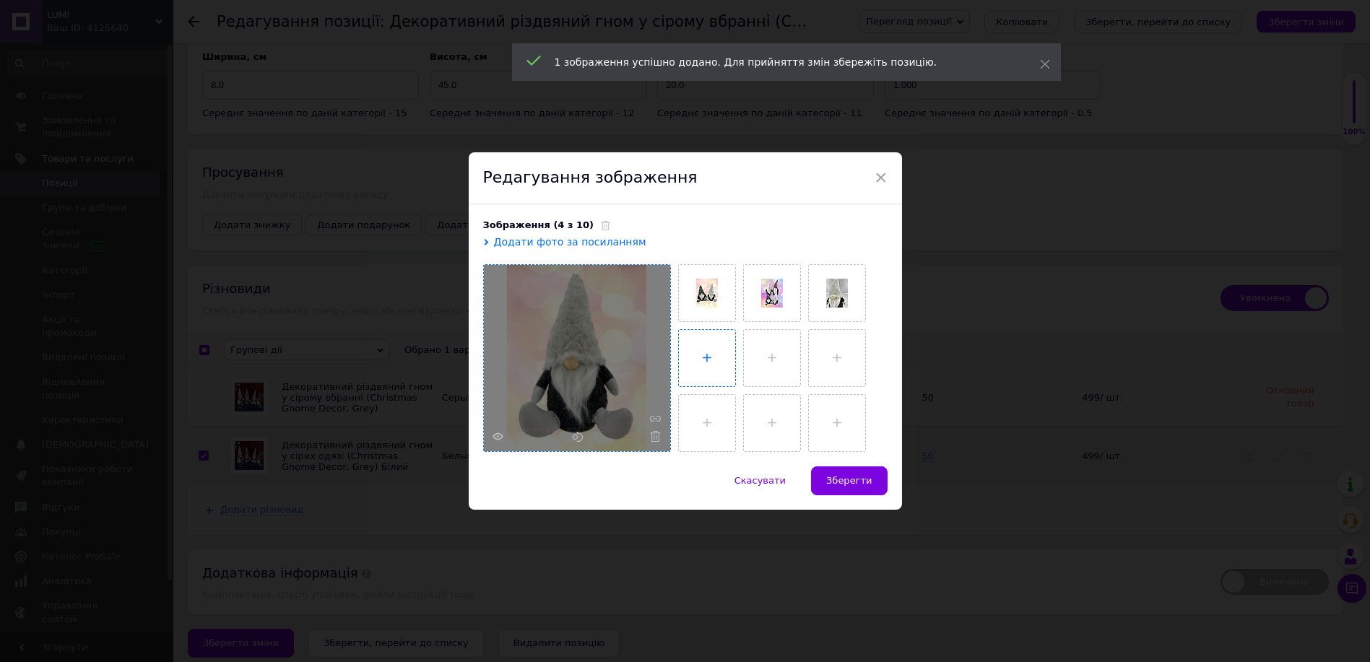
type input "C:\fakepath\IMG_4440.JPG"
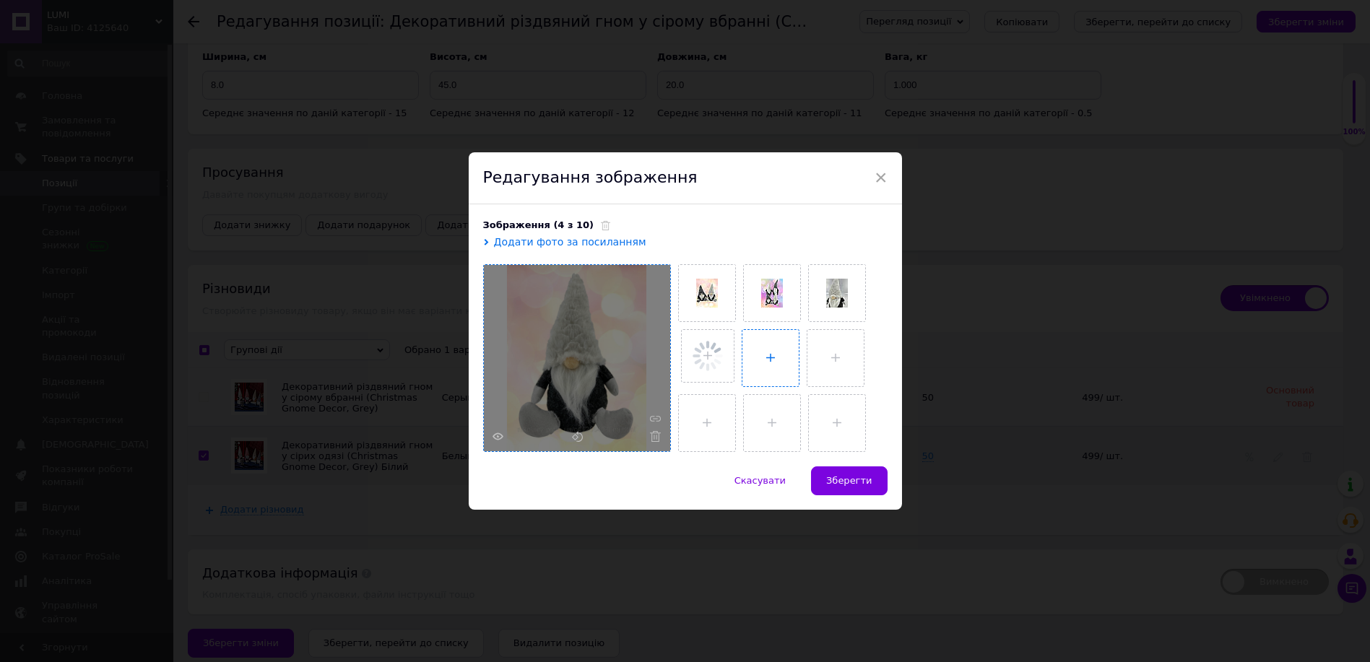
click at [778, 348] on input "file" at bounding box center [770, 358] width 56 height 56
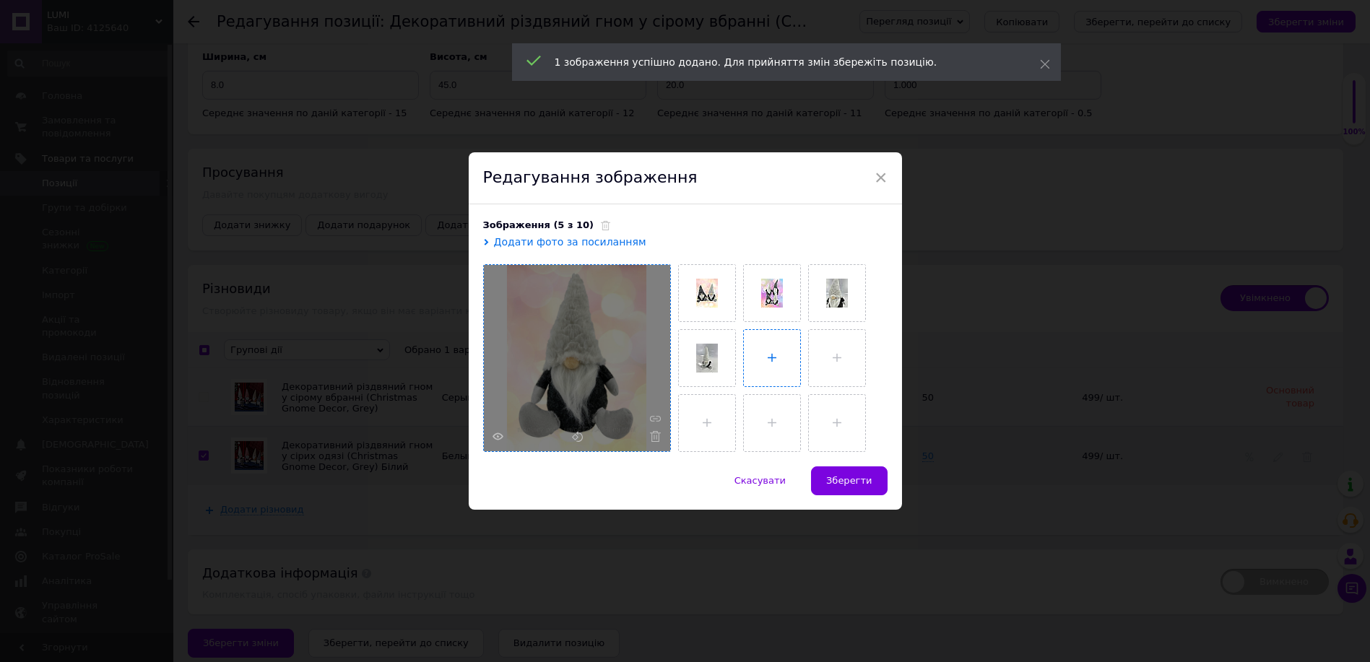
type input "C:\fakepath\IMG_4432.JPG"
click at [821, 362] on input "file" at bounding box center [835, 358] width 56 height 56
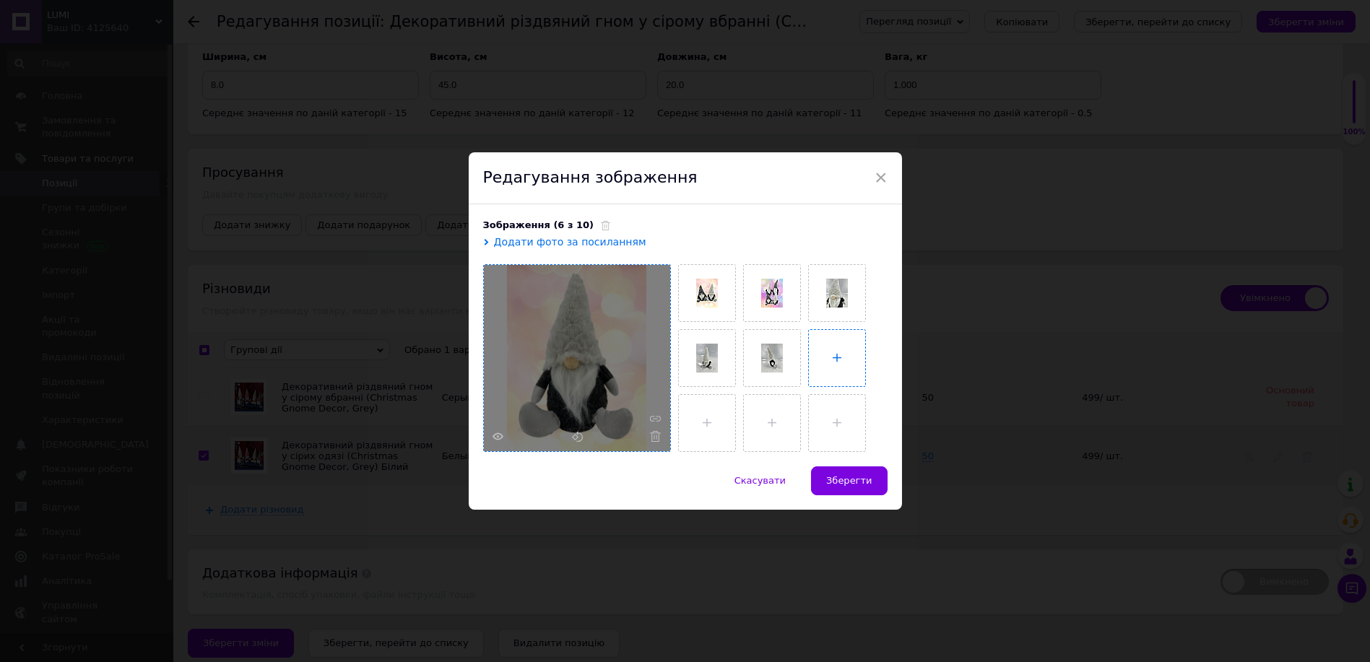
type input "C:\fakepath\IMG_4430.JPG"
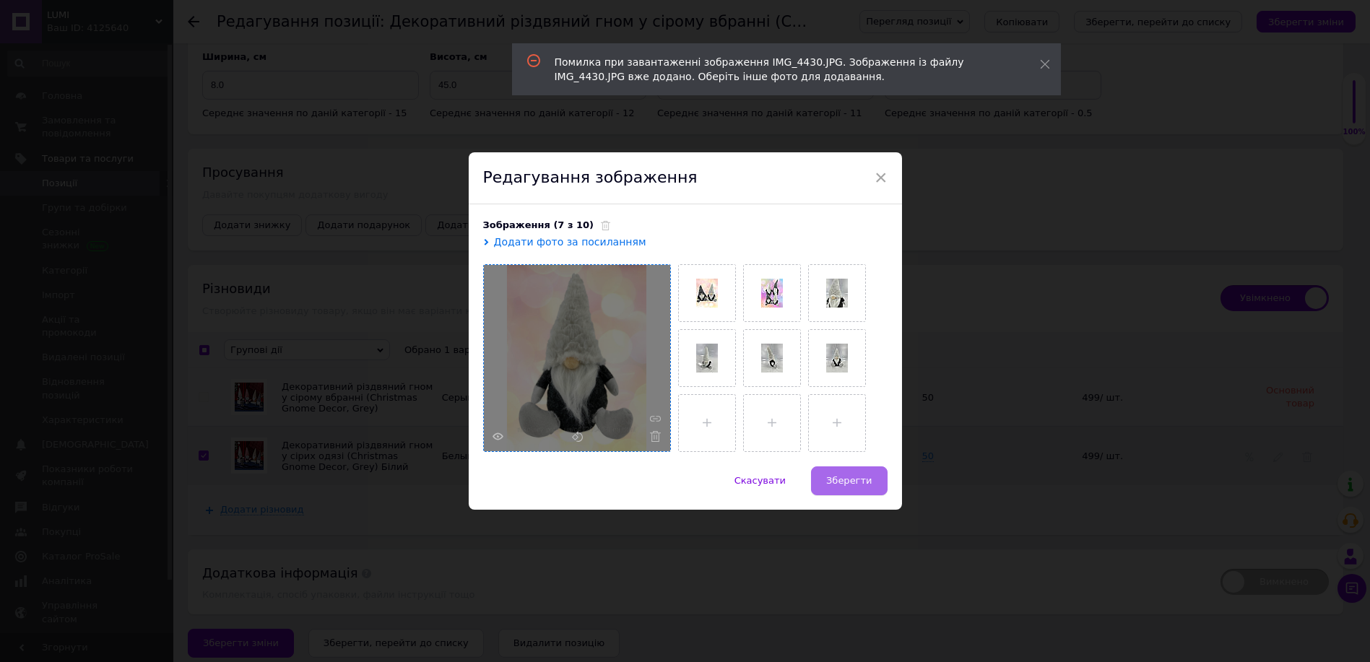
click at [861, 485] on span "Зберегти" at bounding box center [848, 480] width 45 height 11
checkbox input "false"
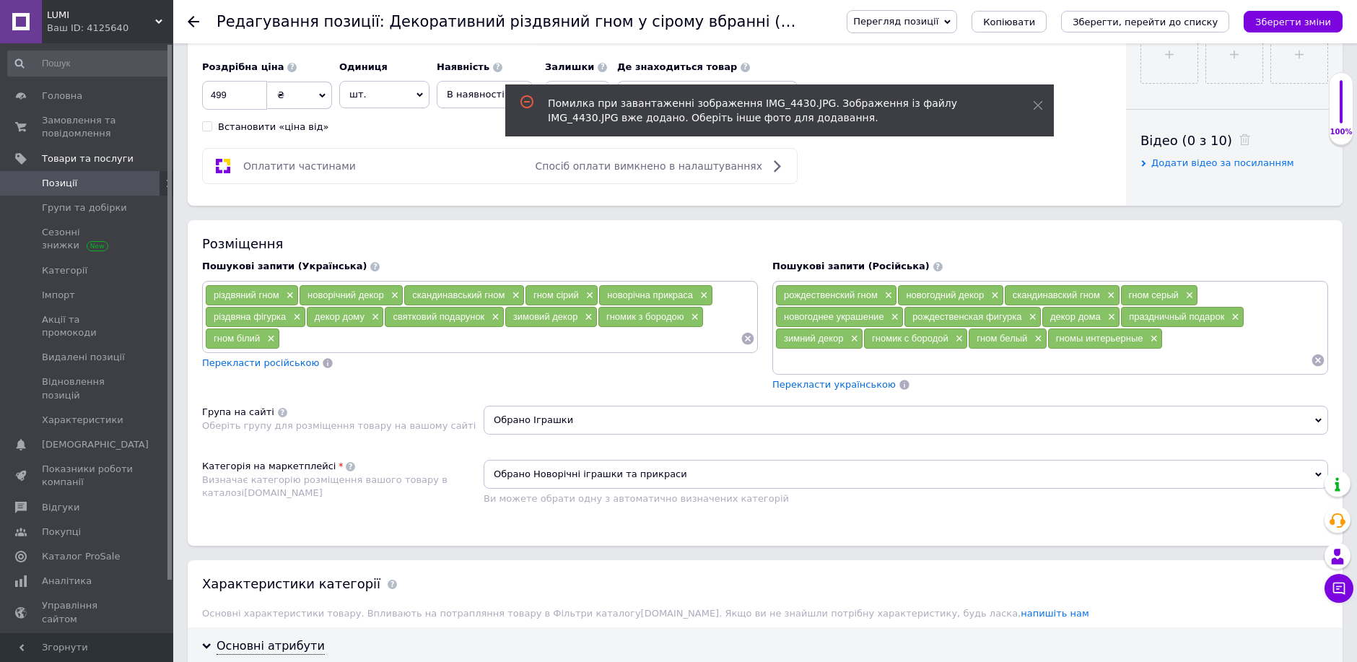
scroll to position [456, 0]
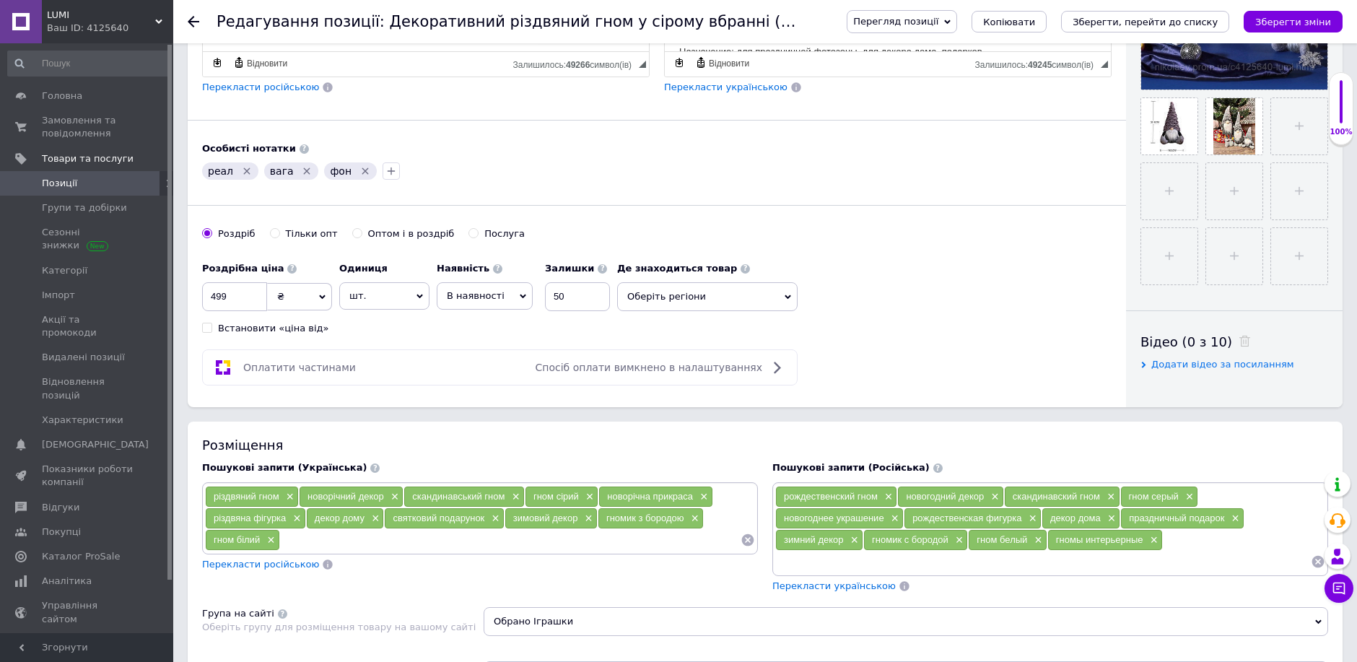
click at [301, 177] on icon "Видалити мітку" at bounding box center [307, 171] width 12 height 12
click at [241, 177] on icon "Видалити мітку" at bounding box center [247, 171] width 12 height 12
click at [240, 174] on icon "Видалити мітку" at bounding box center [243, 171] width 6 height 6
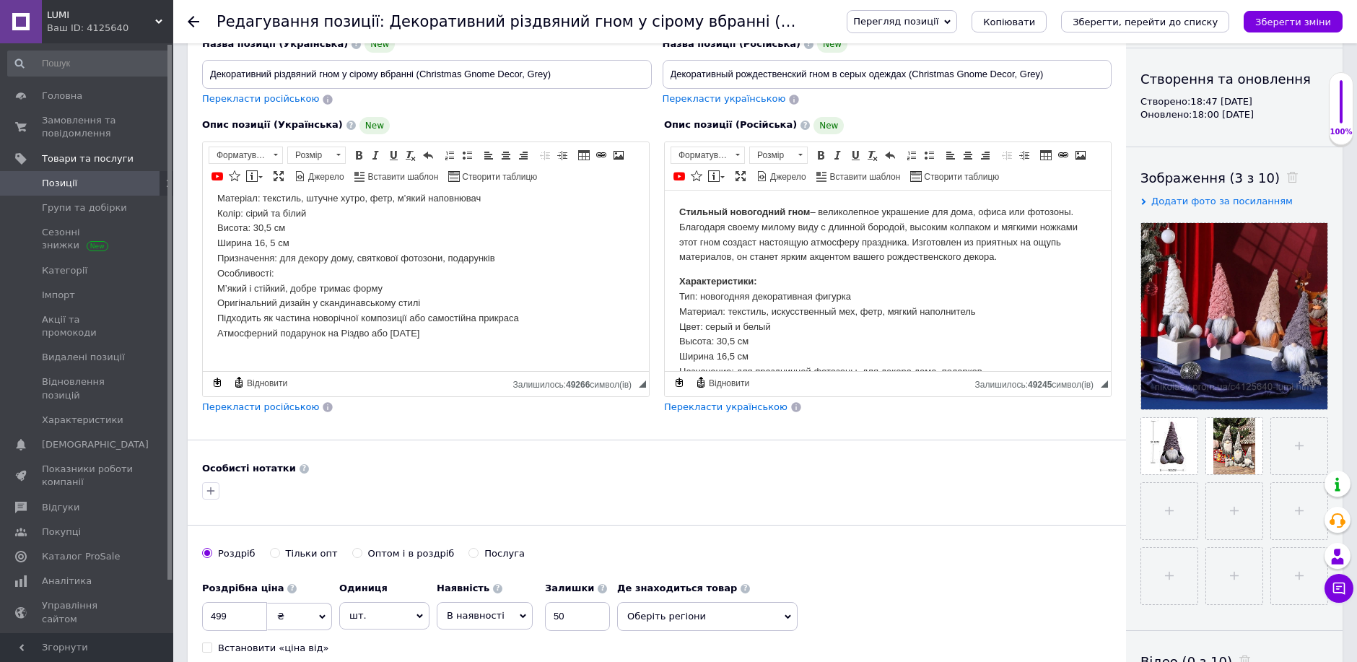
scroll to position [136, 0]
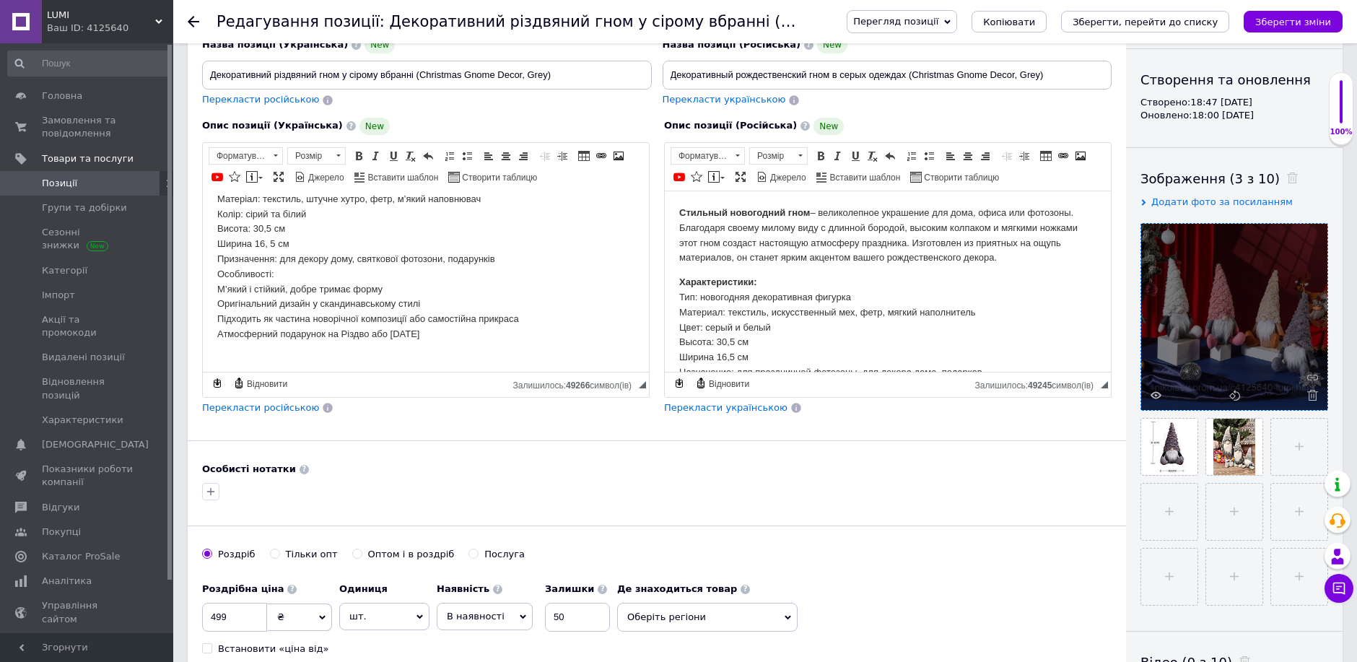
click at [1316, 393] on icon at bounding box center [1313, 395] width 11 height 11
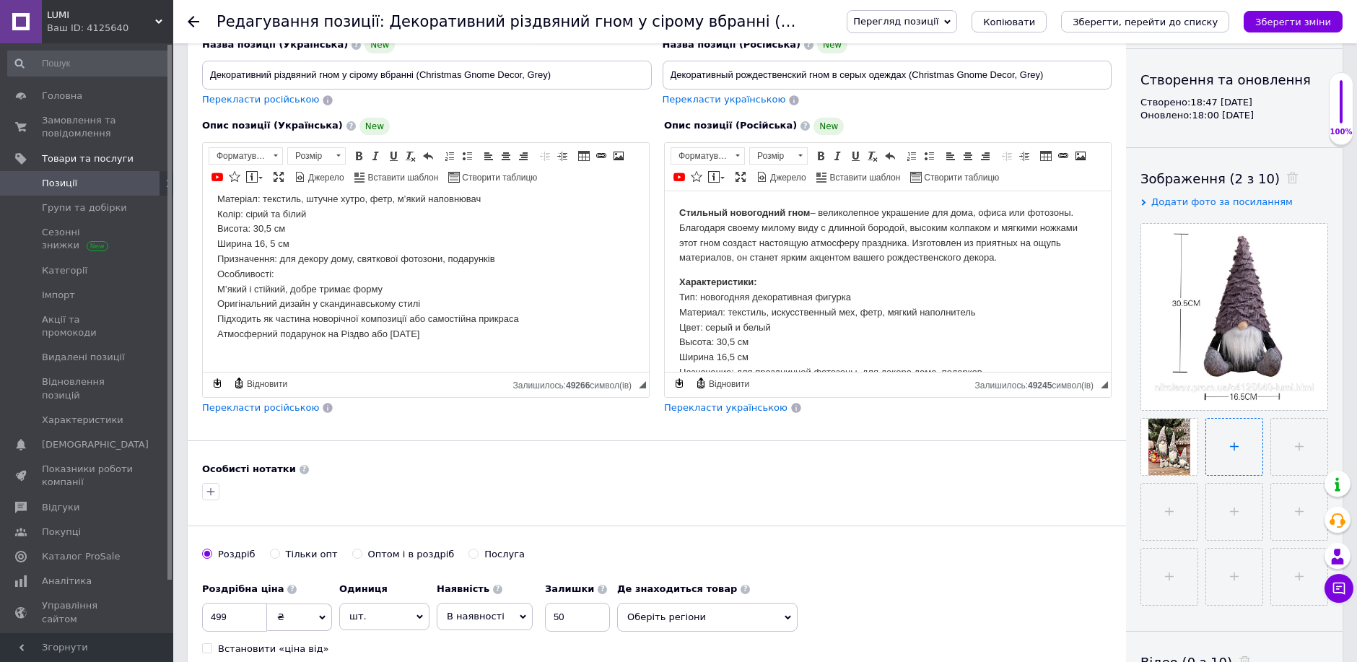
click at [1224, 448] on input "file" at bounding box center [1235, 447] width 56 height 56
type input "C:\fakepath\1.jpg"
click at [1240, 514] on input "file" at bounding box center [1233, 512] width 56 height 56
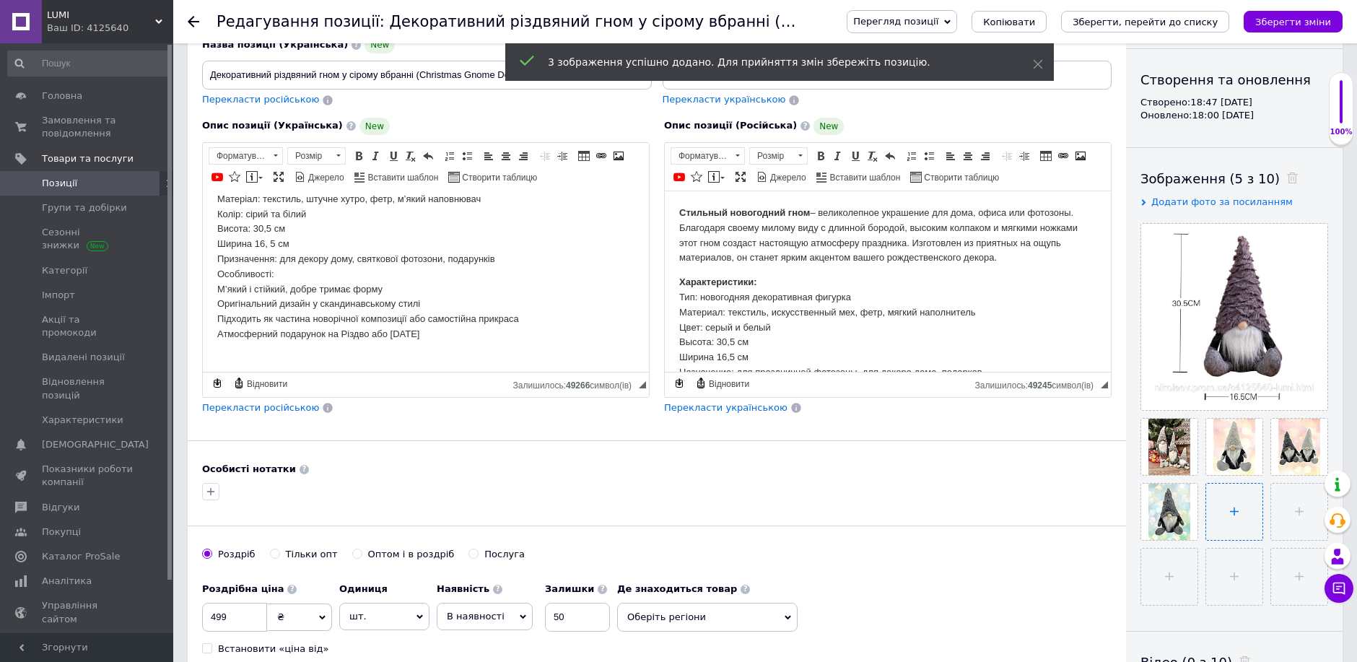
type input "C:\fakepath\7.jpg"
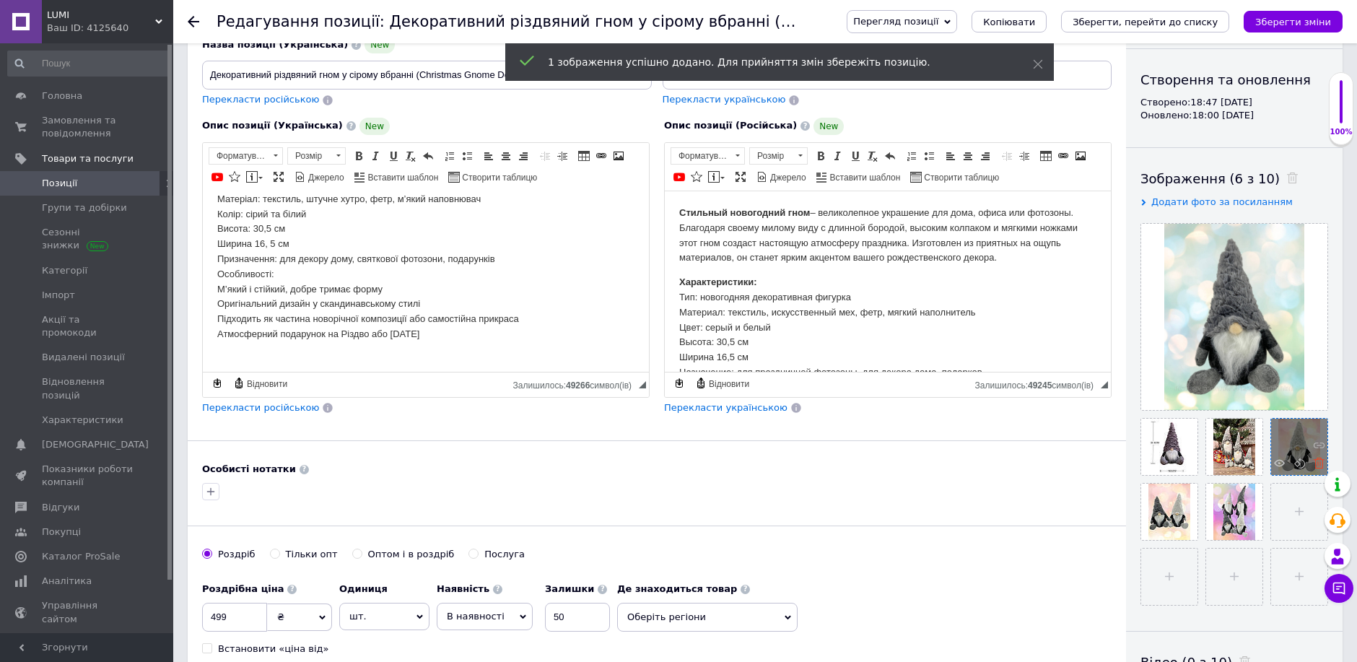
click at [1319, 460] on icon at bounding box center [1319, 463] width 11 height 11
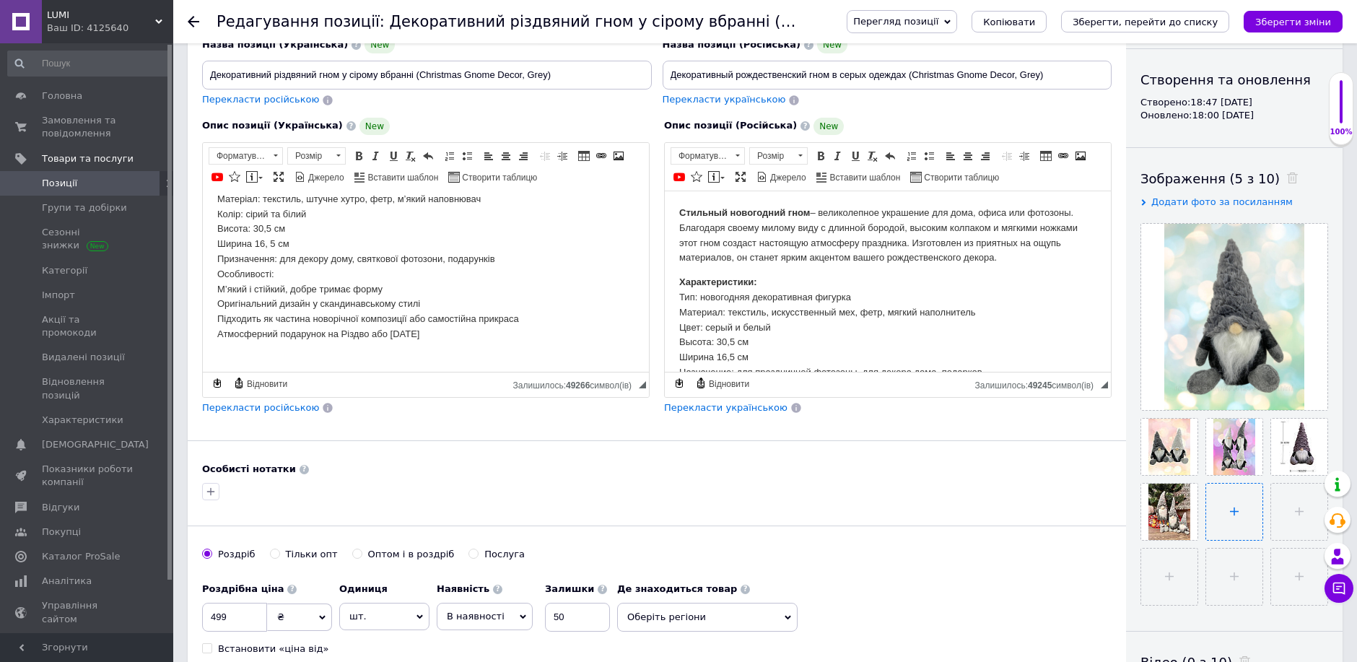
click at [1235, 516] on input "file" at bounding box center [1235, 512] width 56 height 56
type input "C:\fakepath\IMG_4435.JPG"
click at [1173, 561] on input "file" at bounding box center [1170, 577] width 56 height 56
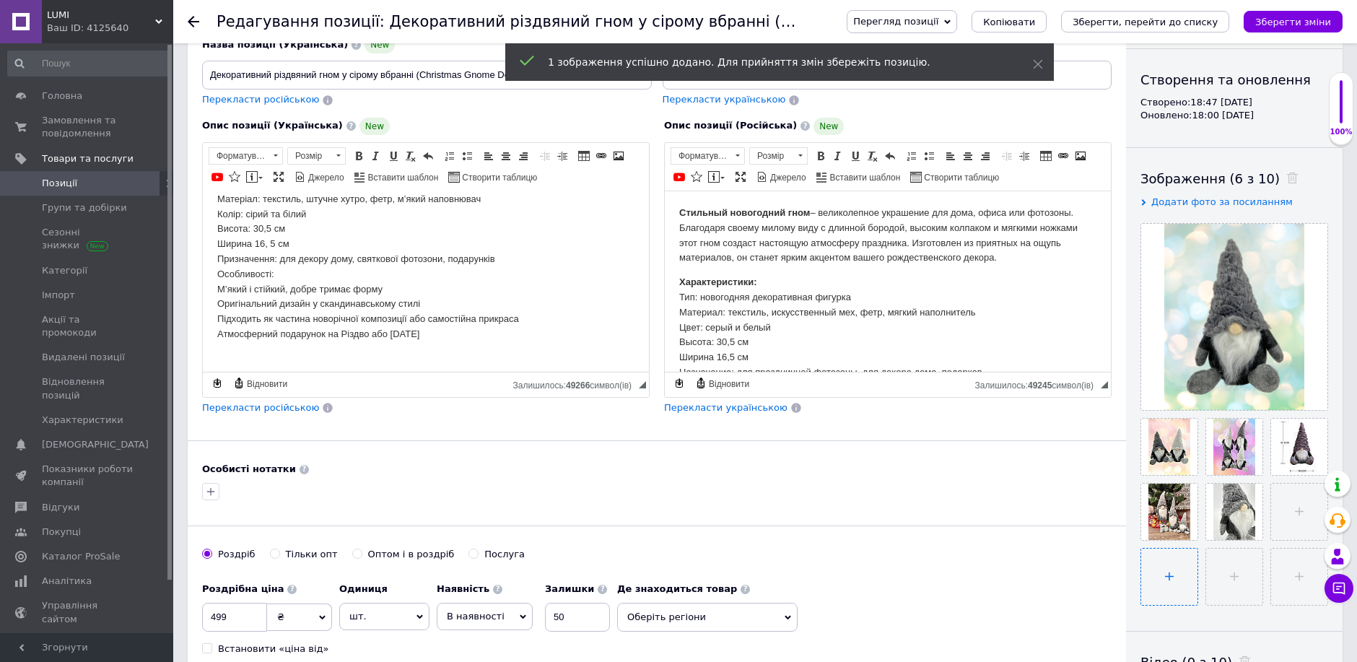
type input "C:\fakepath\IMG_4437.JPG"
click at [1171, 581] on input "file" at bounding box center [1170, 577] width 56 height 56
type input "C:\fakepath\IMG_4438.JPG"
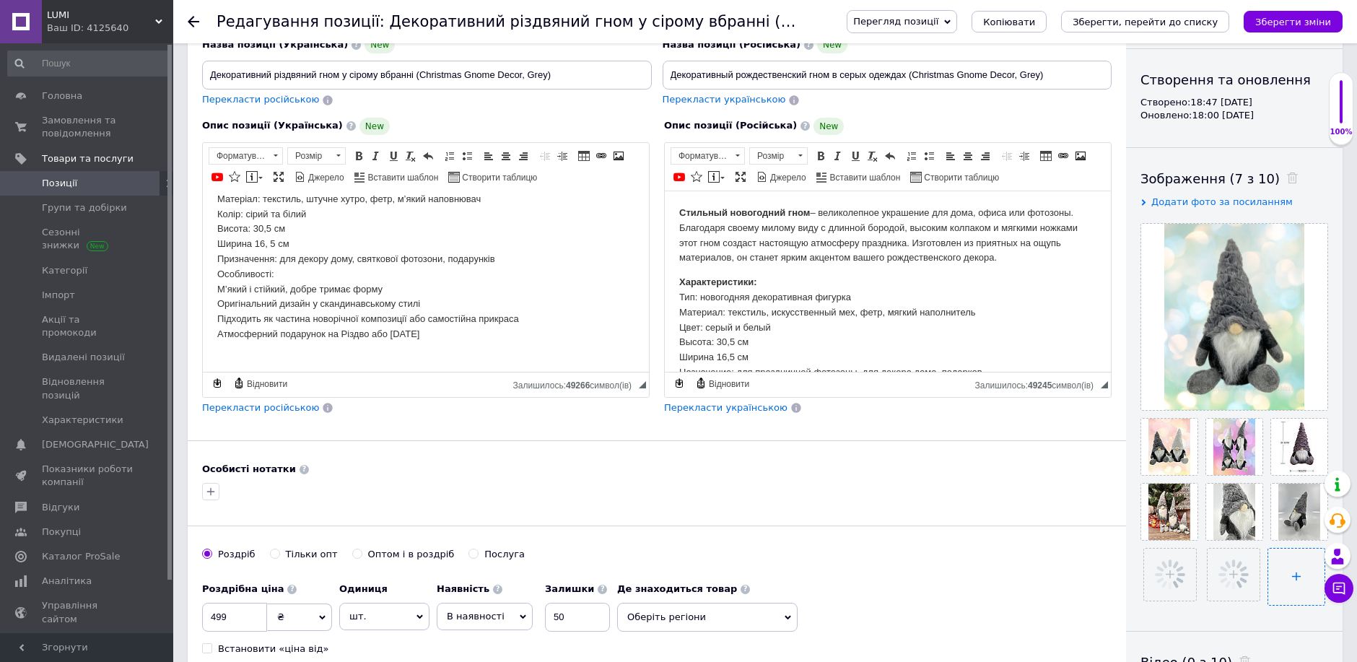
click at [1282, 578] on input "file" at bounding box center [1297, 577] width 56 height 56
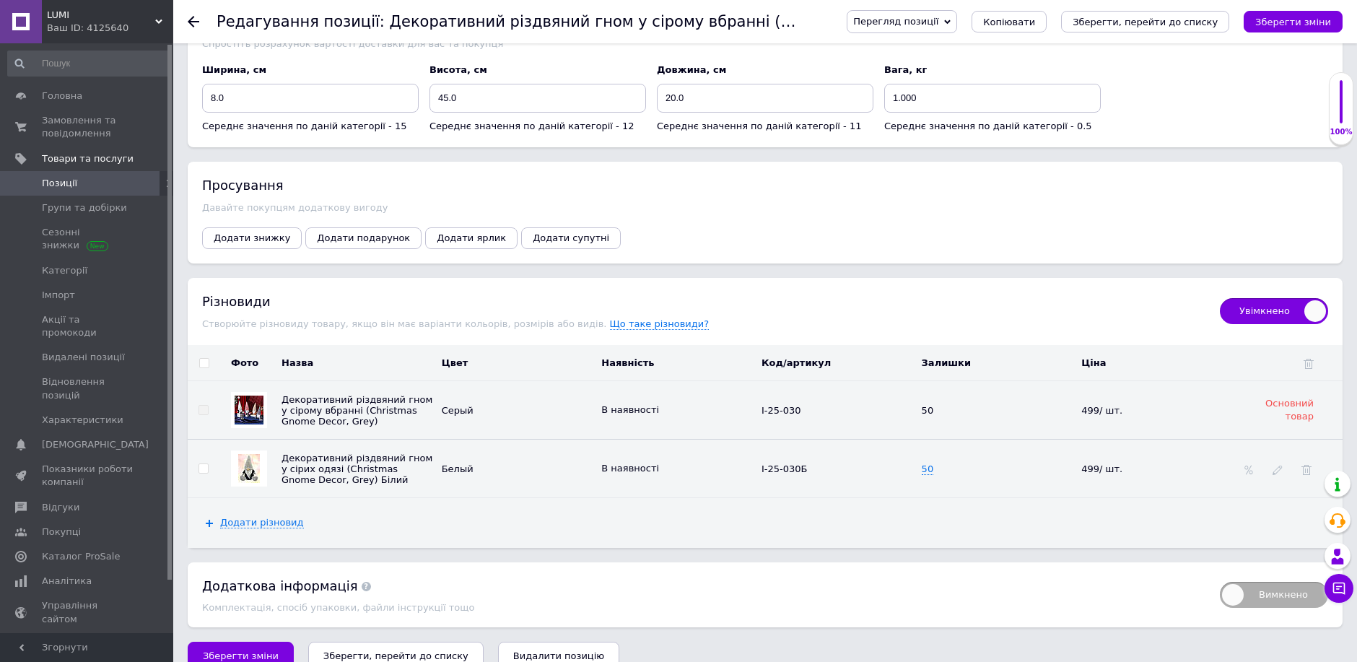
scroll to position [2222, 0]
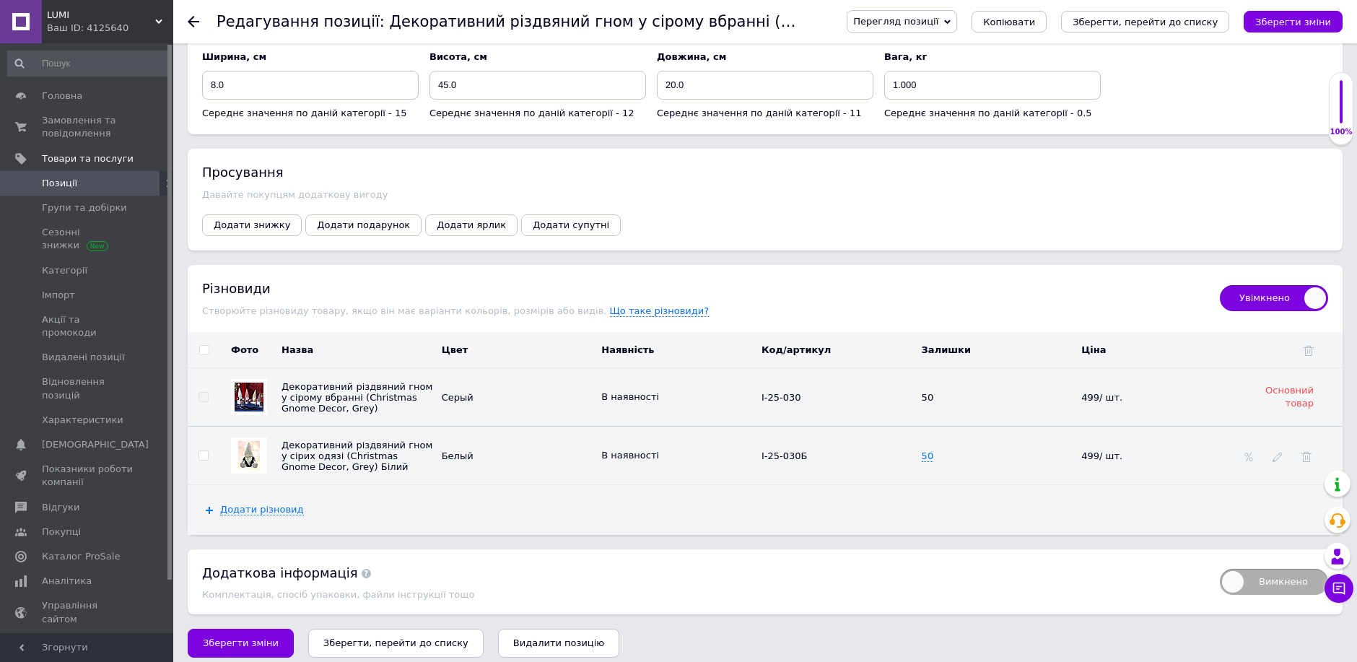
click at [244, 638] on span "Зберегти зміни" at bounding box center [241, 643] width 76 height 11
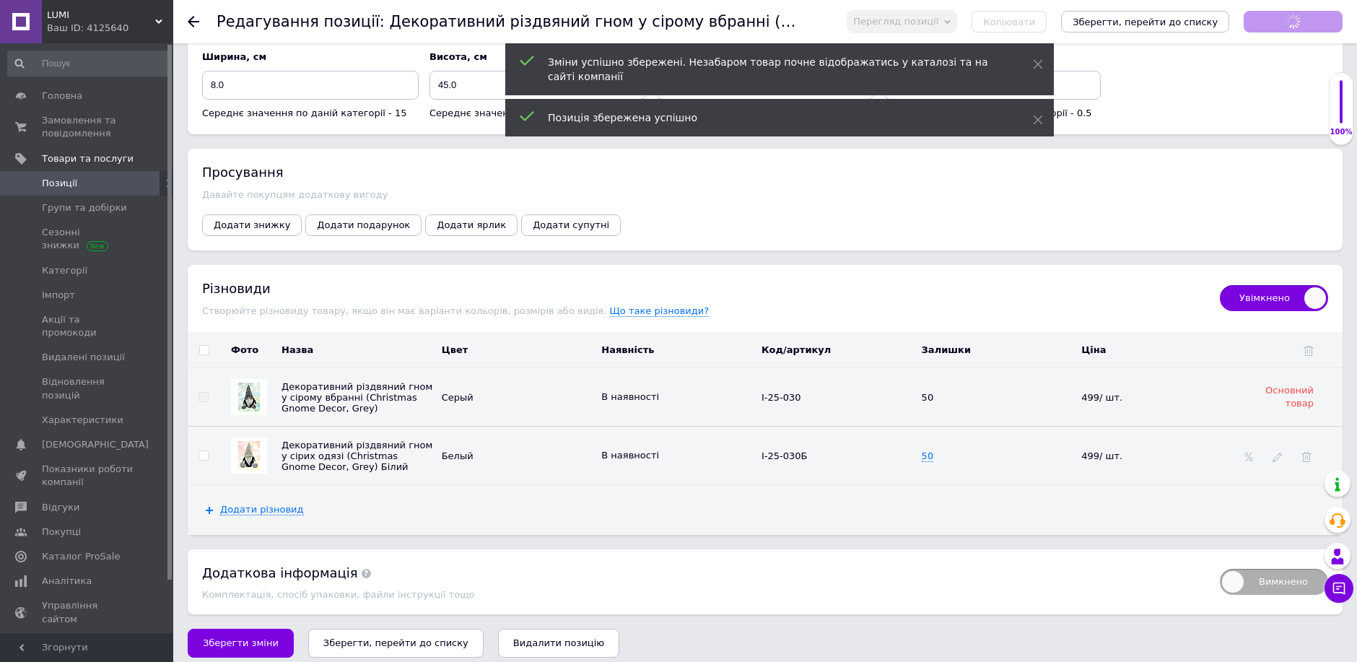
click at [374, 642] on button "Зберегти, перейти до списку" at bounding box center [395, 643] width 175 height 29
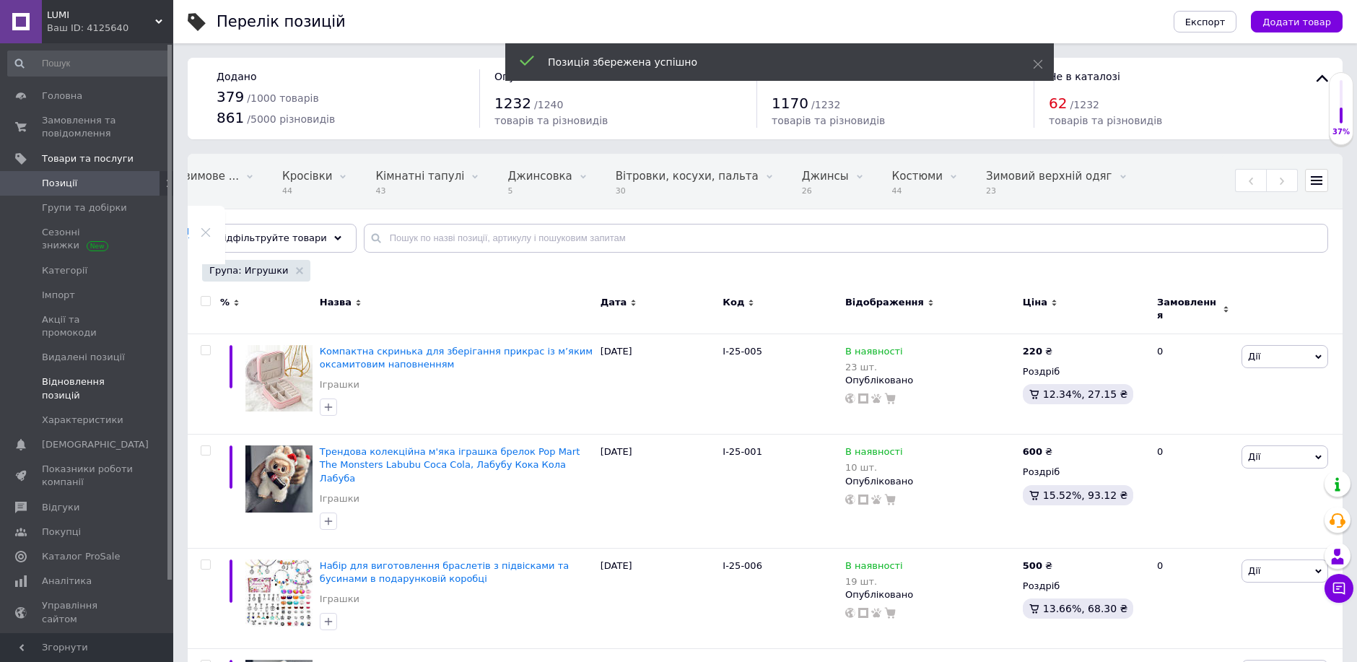
scroll to position [0, 186]
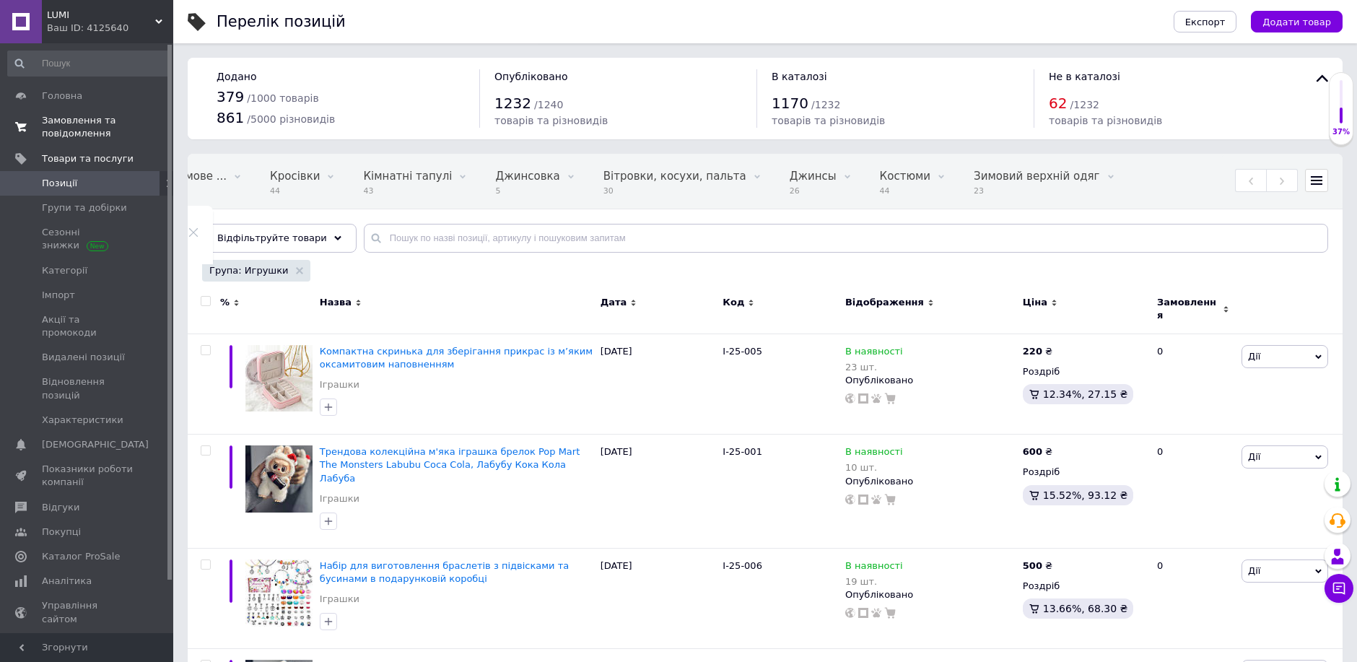
click at [90, 134] on span "Замовлення та повідомлення" at bounding box center [88, 127] width 92 height 26
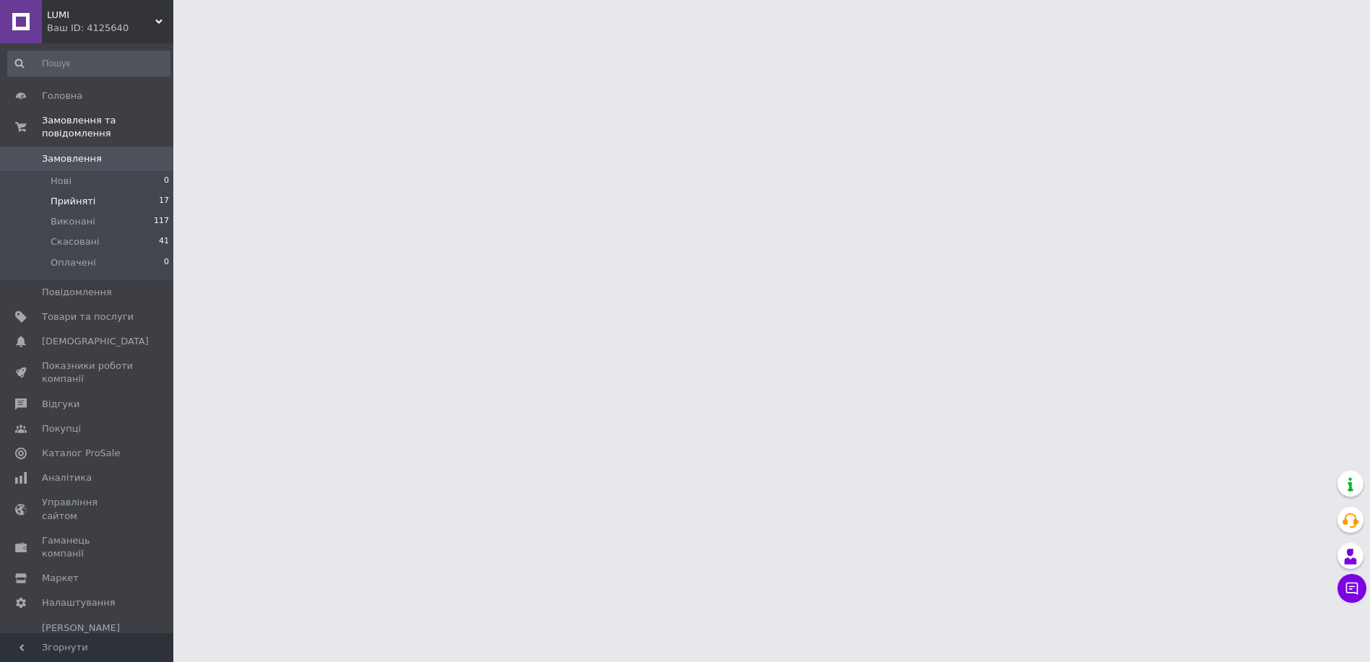
click at [87, 195] on span "Прийняті" at bounding box center [73, 201] width 45 height 13
click at [56, 195] on span "Прийняті" at bounding box center [73, 201] width 45 height 13
click at [62, 195] on span "Прийняті" at bounding box center [73, 201] width 45 height 13
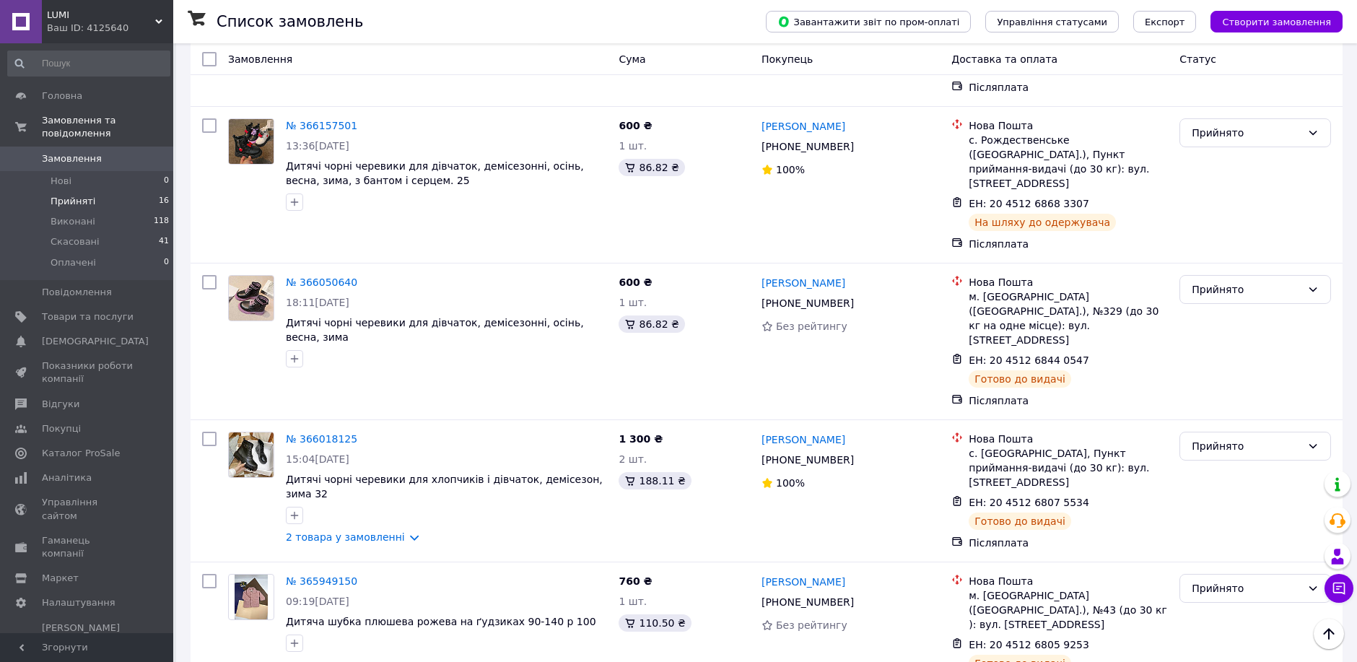
scroll to position [1203, 0]
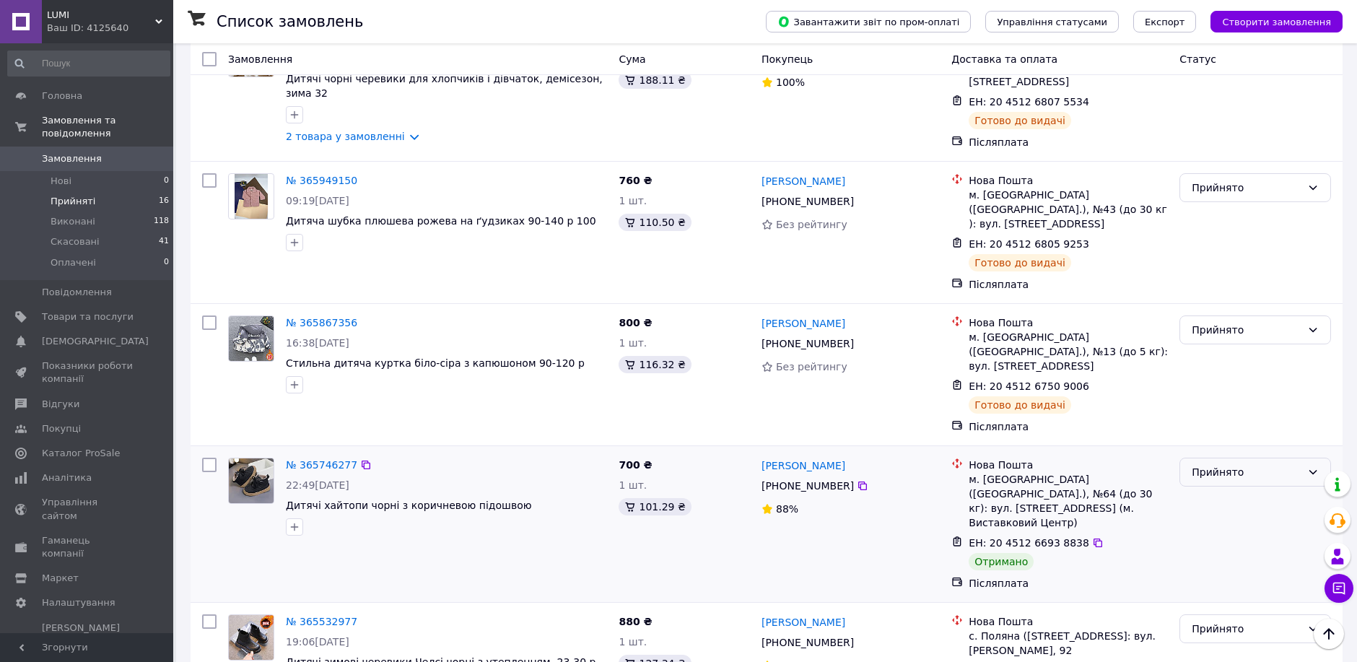
click at [1207, 464] on div "Прийнято" at bounding box center [1247, 472] width 110 height 16
click at [1211, 354] on li "Виконано" at bounding box center [1256, 356] width 150 height 26
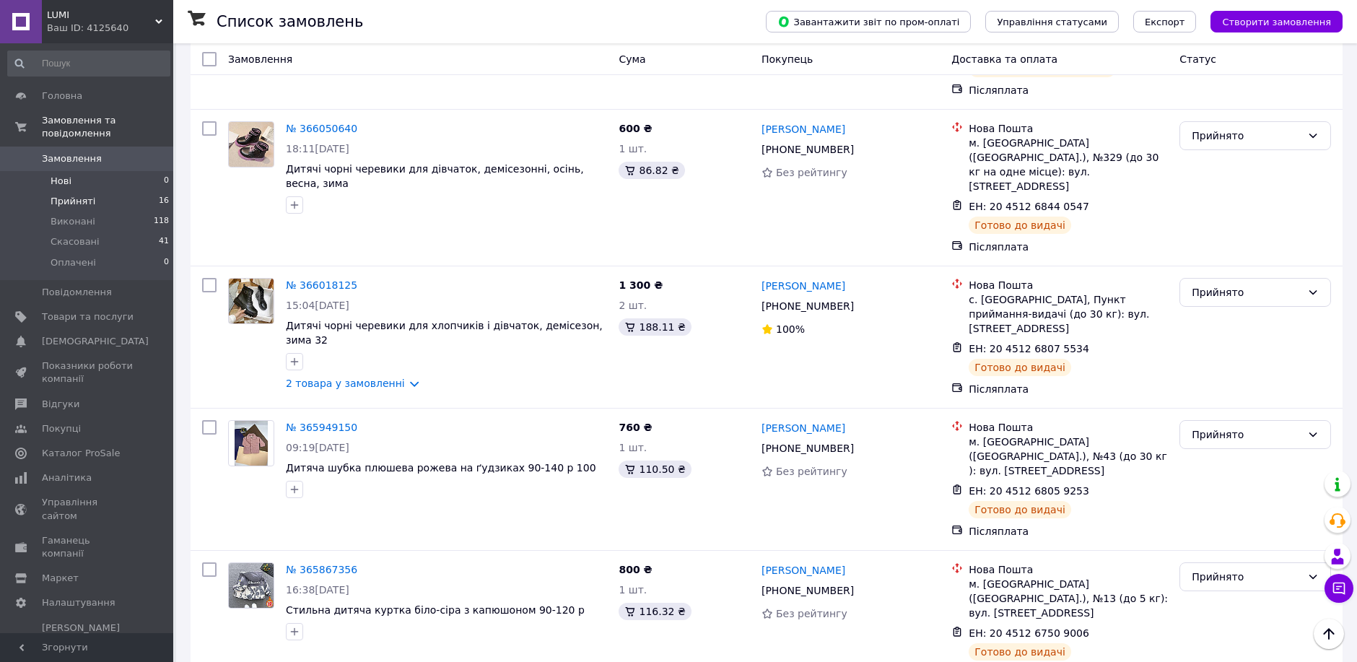
scroll to position [847, 0]
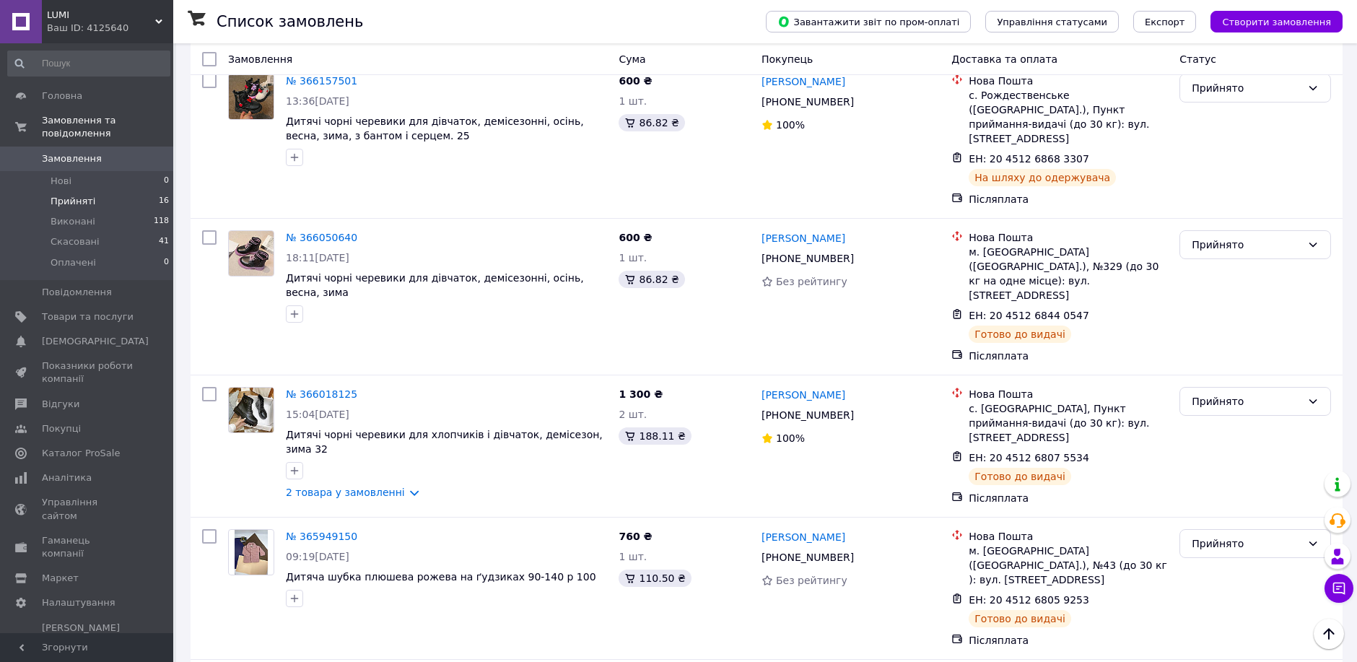
click at [68, 195] on span "Прийняті" at bounding box center [73, 201] width 45 height 13
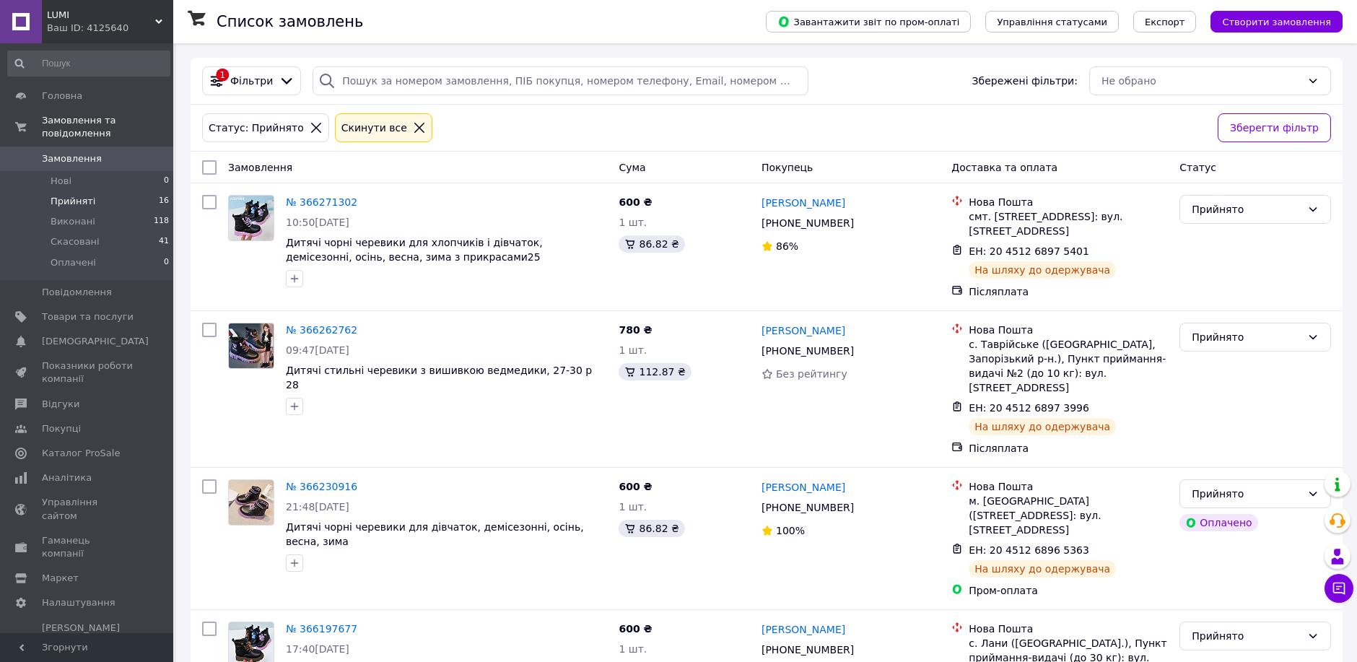
click at [88, 195] on span "Прийняті" at bounding box center [73, 201] width 45 height 13
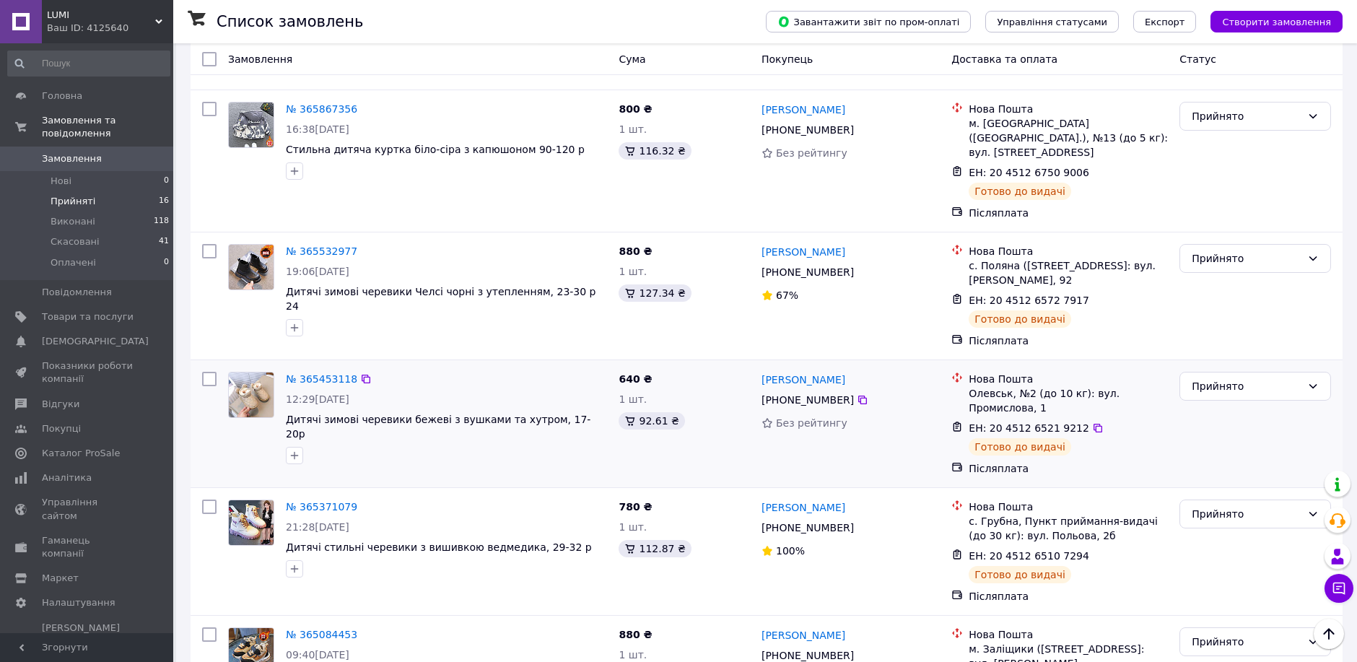
scroll to position [1522, 0]
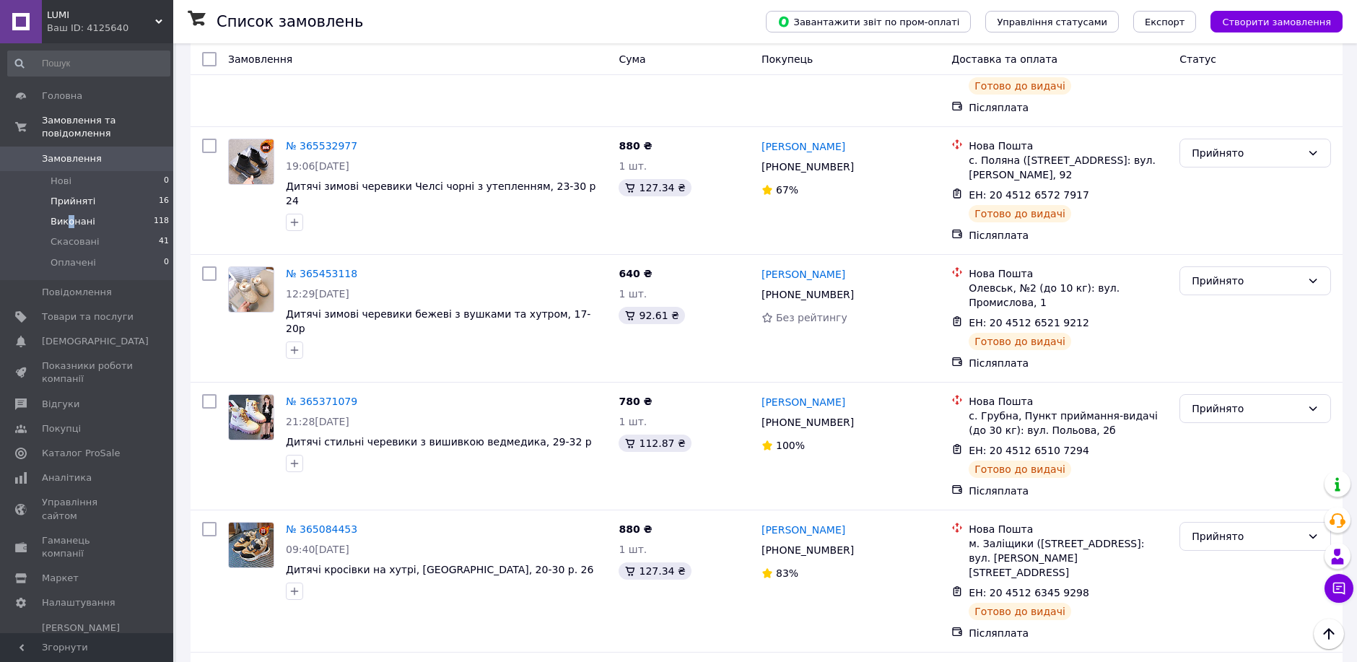
click at [69, 215] on span "Виконані" at bounding box center [73, 221] width 45 height 13
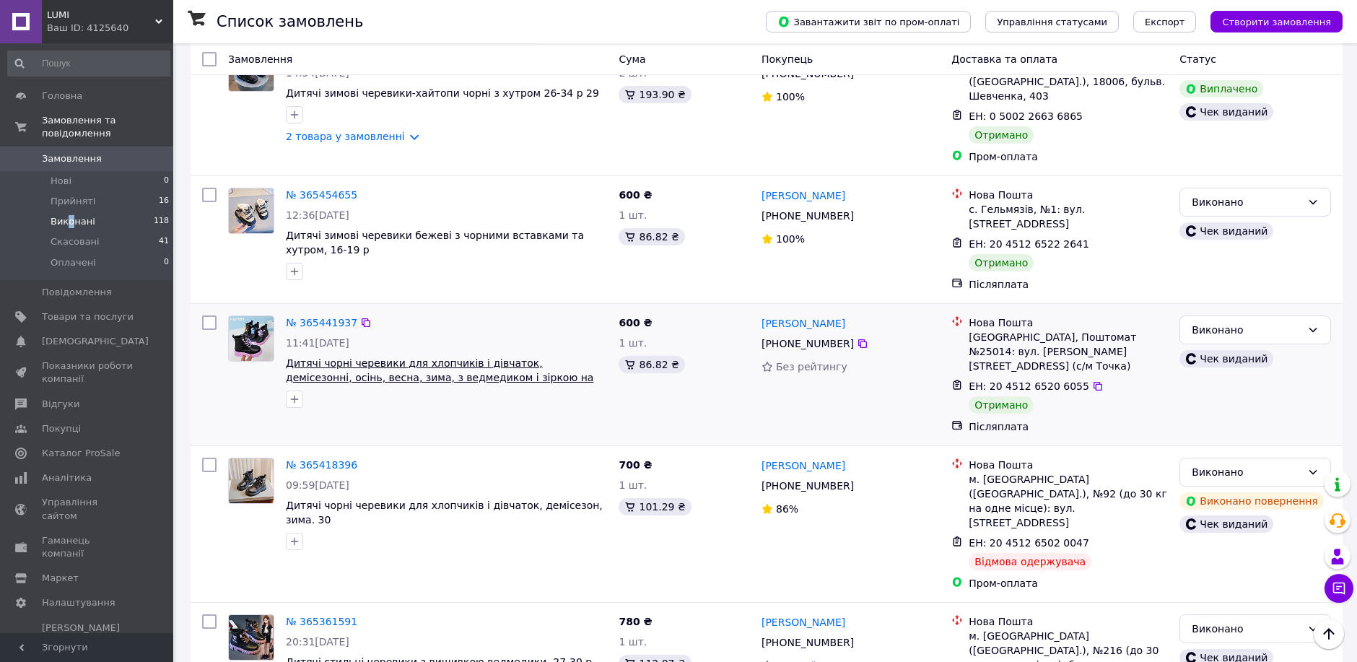
scroll to position [1524, 0]
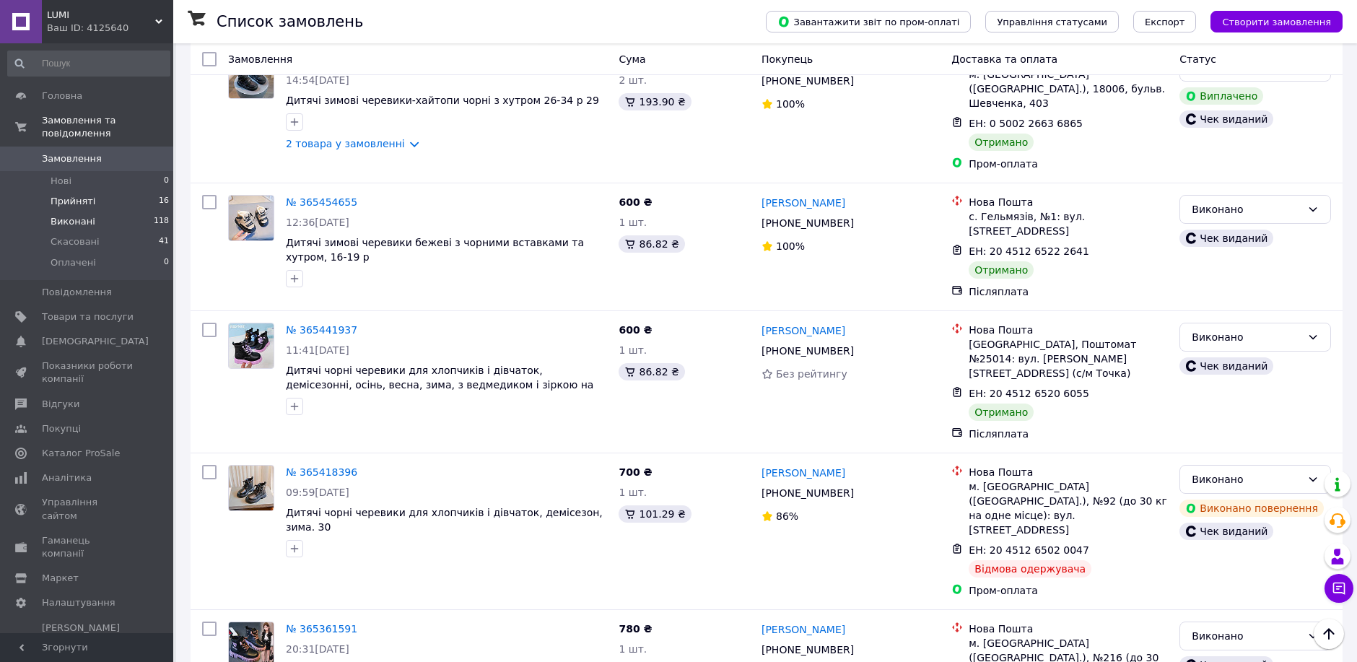
click at [97, 194] on li "Прийняті 16" at bounding box center [89, 201] width 178 height 20
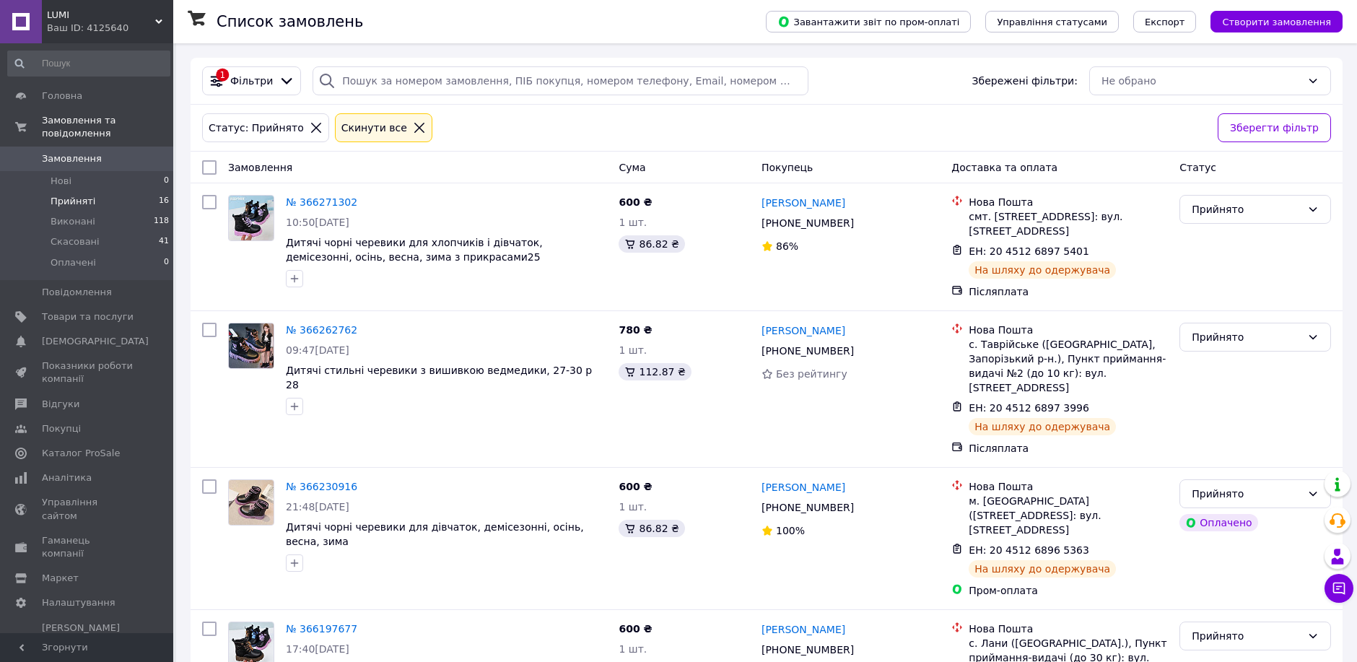
click at [105, 191] on li "Прийняті 16" at bounding box center [89, 201] width 178 height 20
click at [90, 191] on li "Прийняті 16" at bounding box center [89, 201] width 178 height 20
click at [64, 335] on span "[DEMOGRAPHIC_DATA]" at bounding box center [95, 341] width 107 height 13
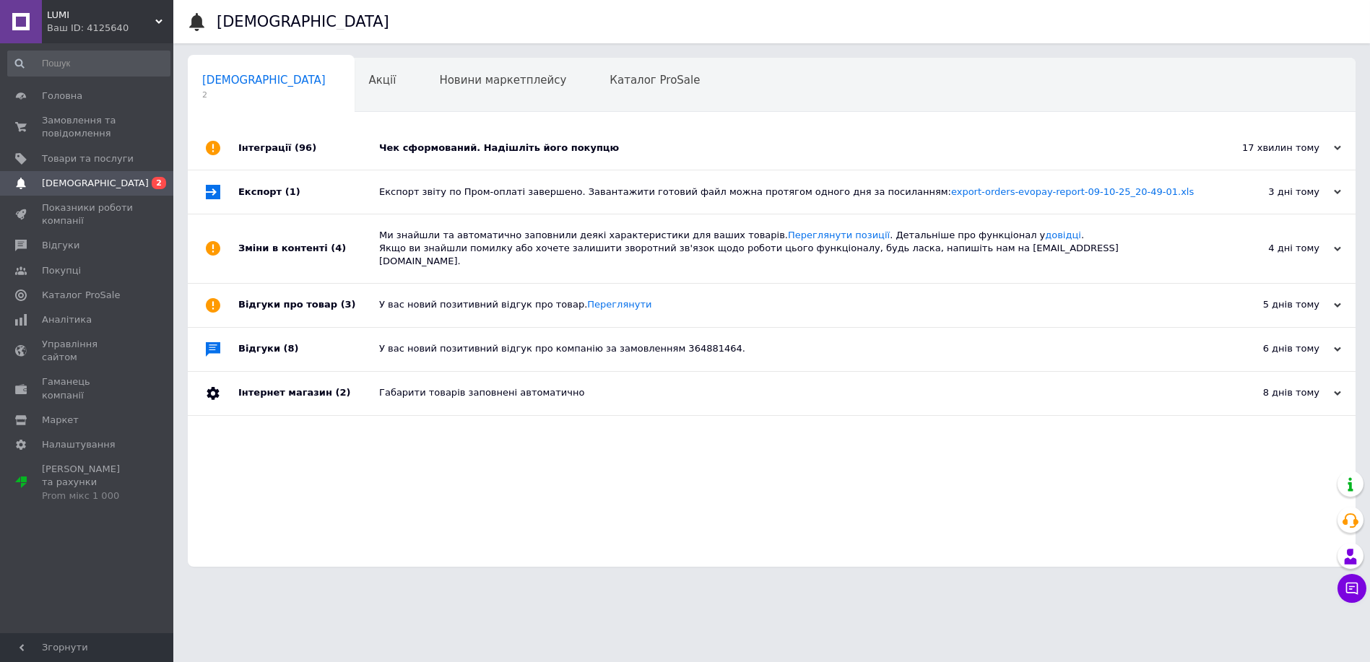
click at [443, 142] on div "Чек сформований. Надішліть його покупцю" at bounding box center [787, 148] width 817 height 13
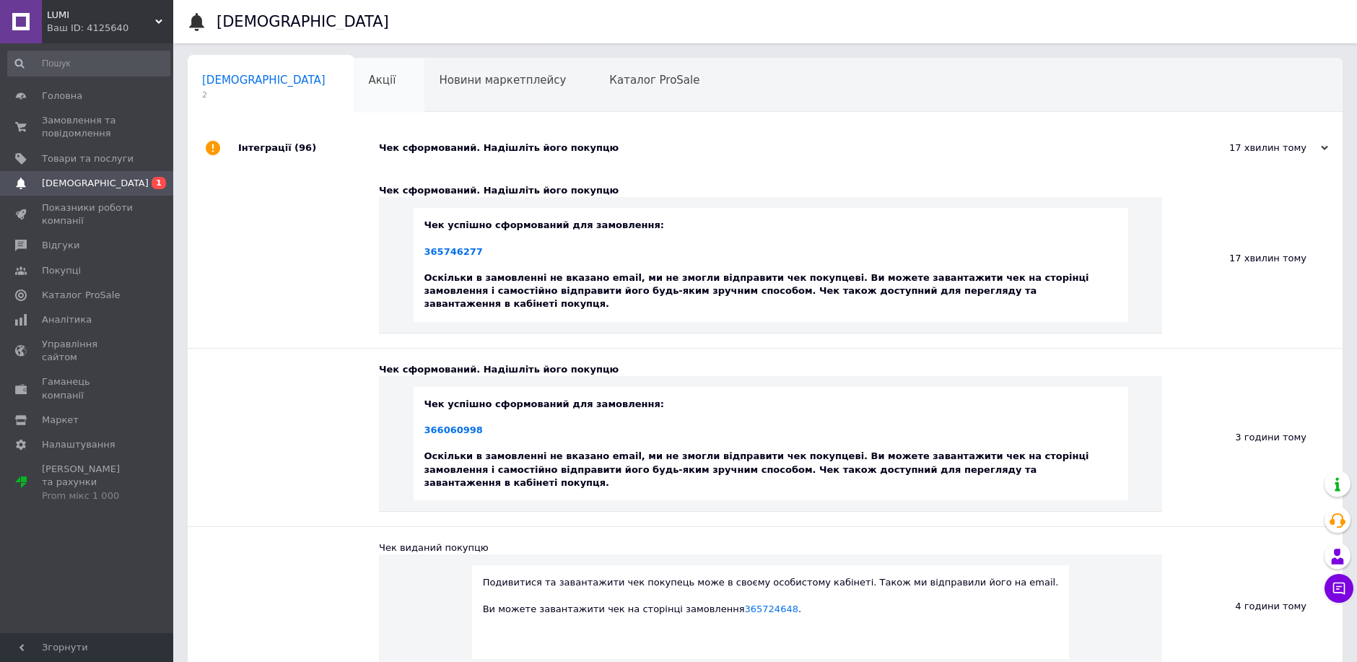
click at [355, 87] on div "Акції 0" at bounding box center [390, 85] width 71 height 55
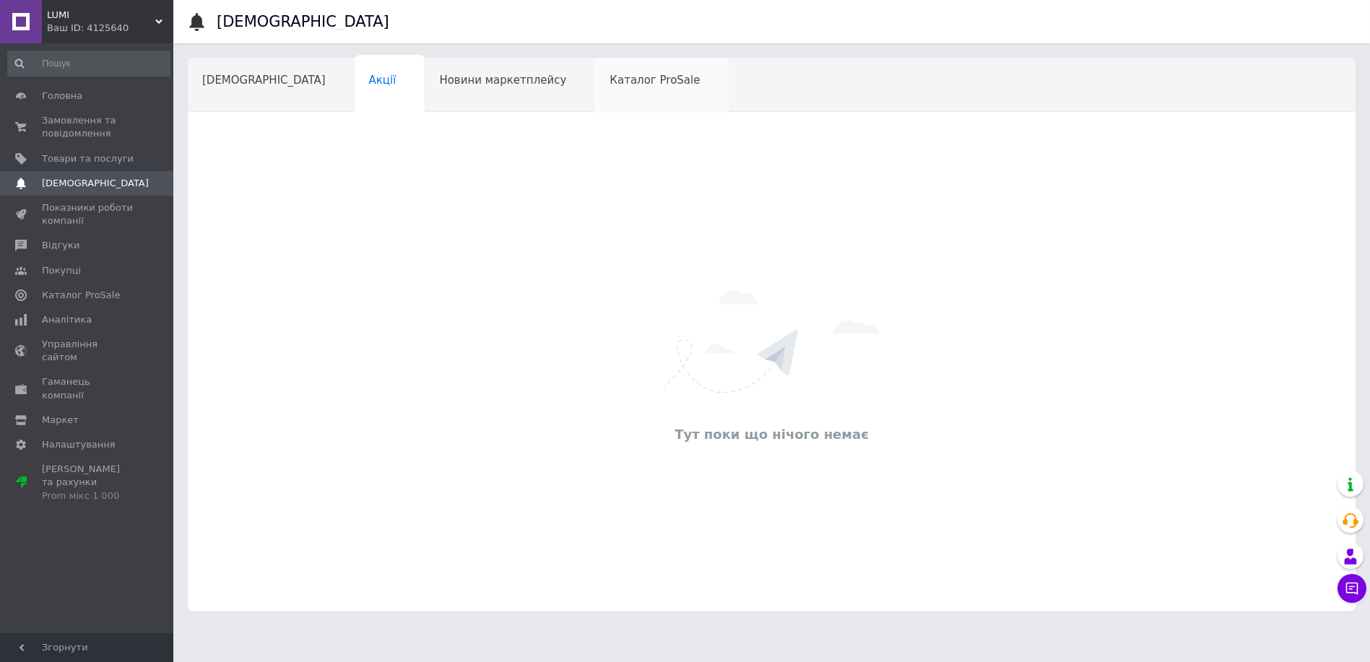
click at [609, 79] on span "Каталог ProSale" at bounding box center [654, 80] width 90 height 13
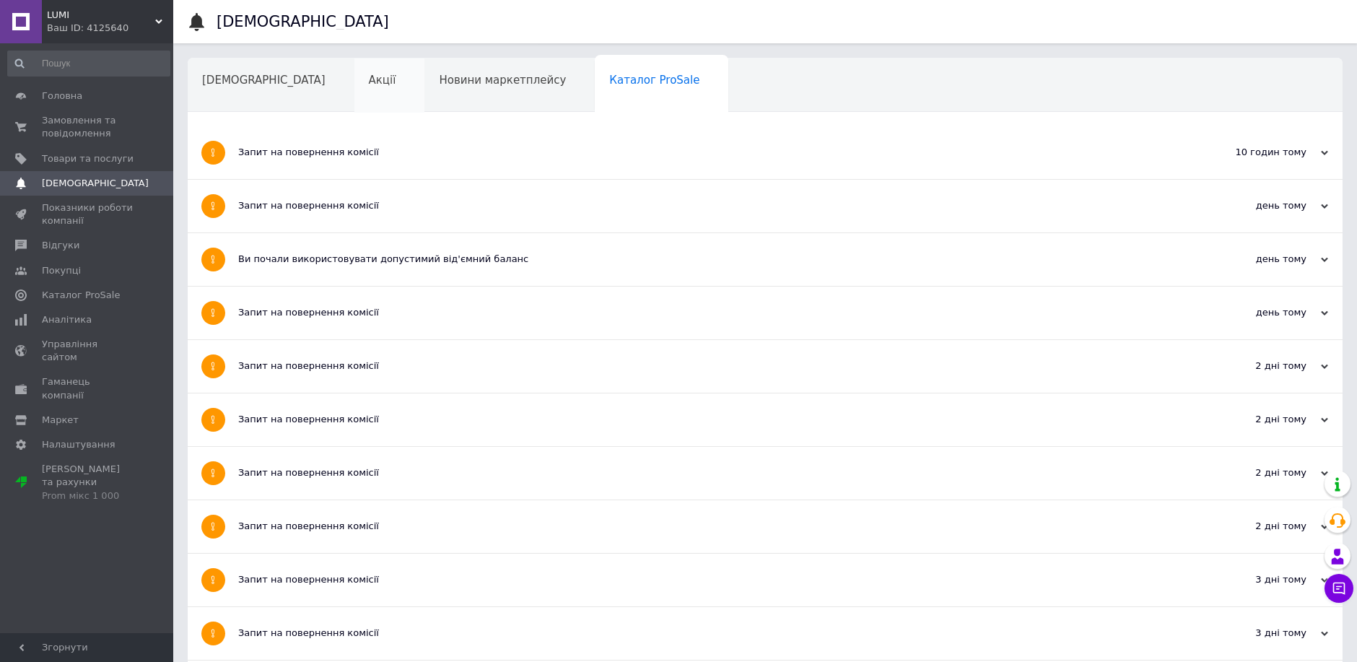
click at [355, 102] on div "Акції" at bounding box center [390, 85] width 71 height 55
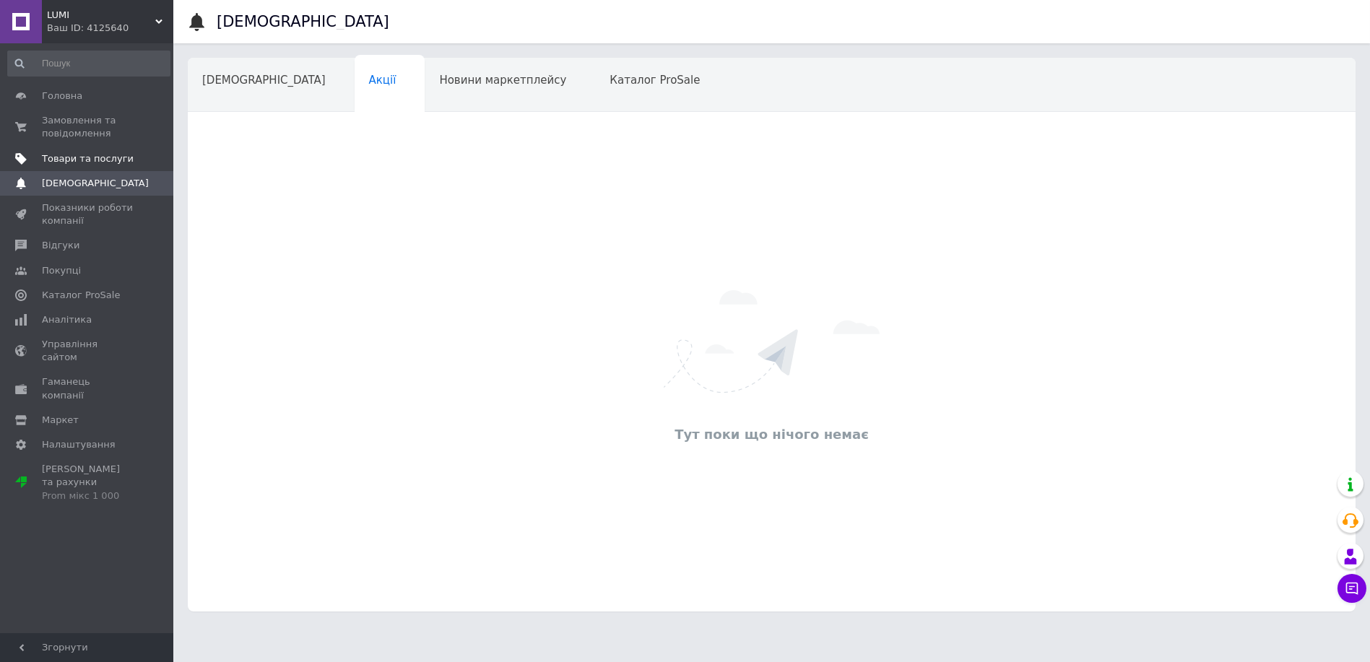
click at [79, 163] on span "Товари та послуги" at bounding box center [88, 158] width 92 height 13
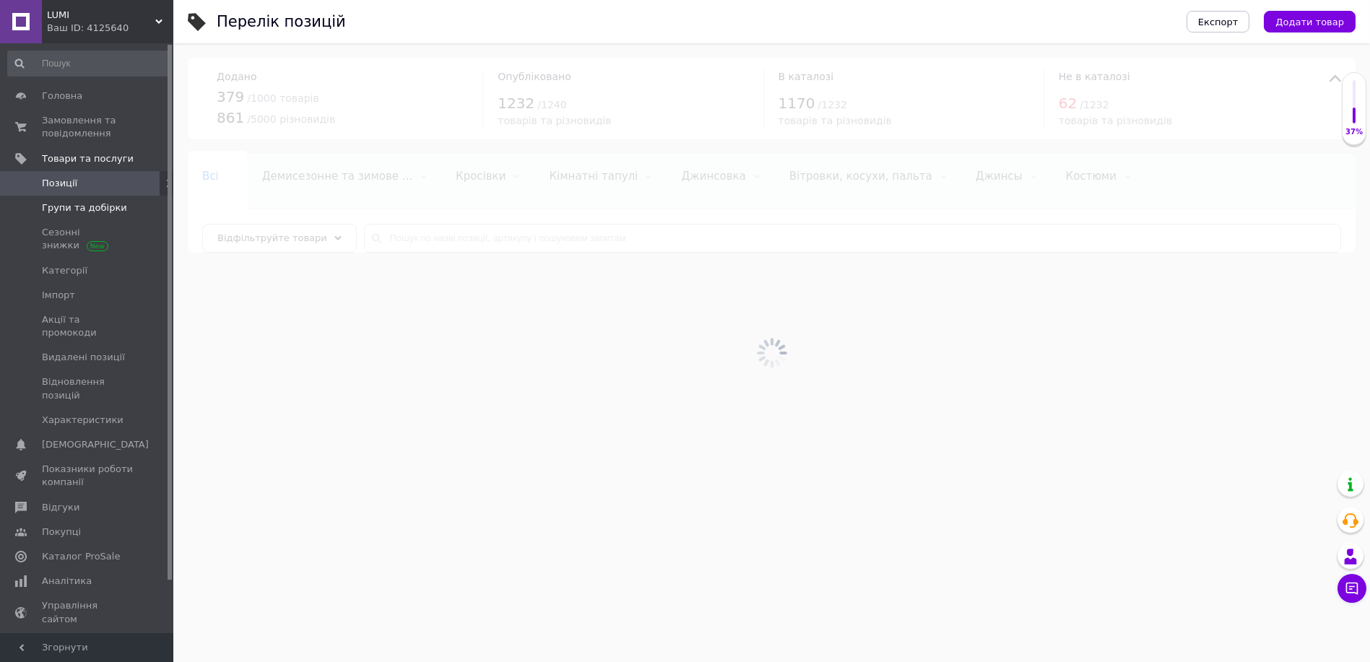
click at [82, 209] on span "Групи та добірки" at bounding box center [84, 207] width 85 height 13
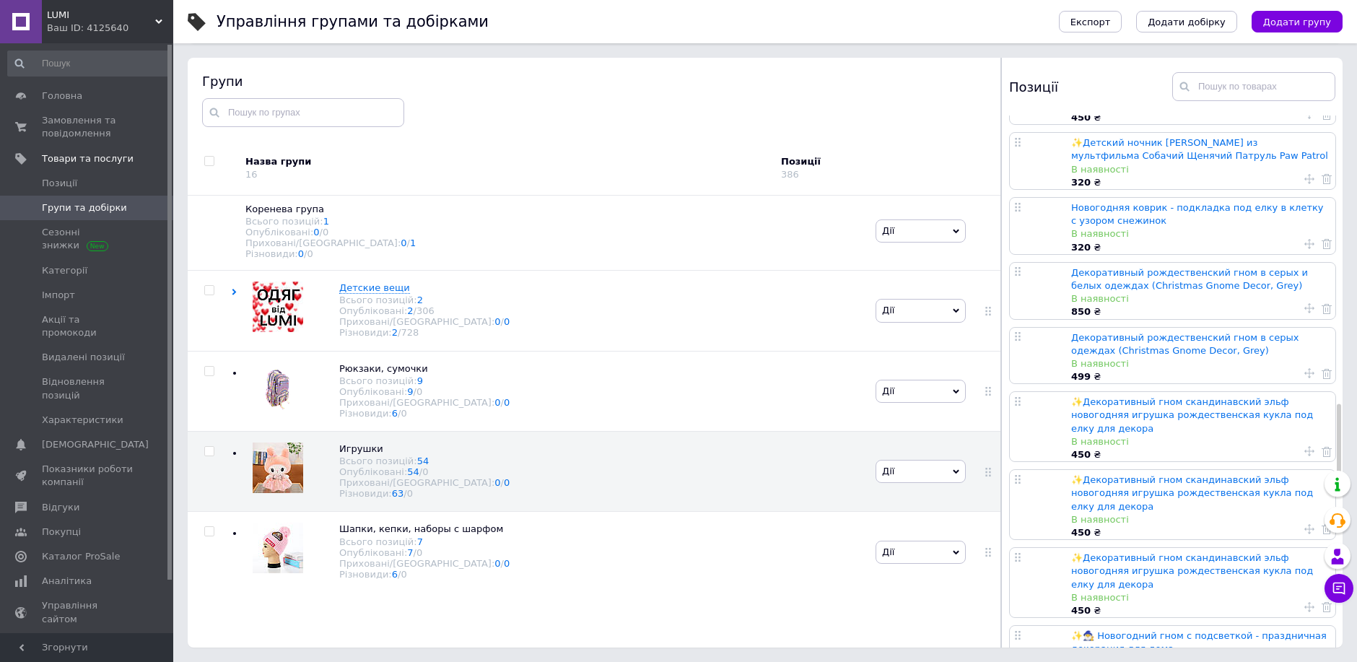
scroll to position [1684, 0]
